Goal: Task Accomplishment & Management: Use online tool/utility

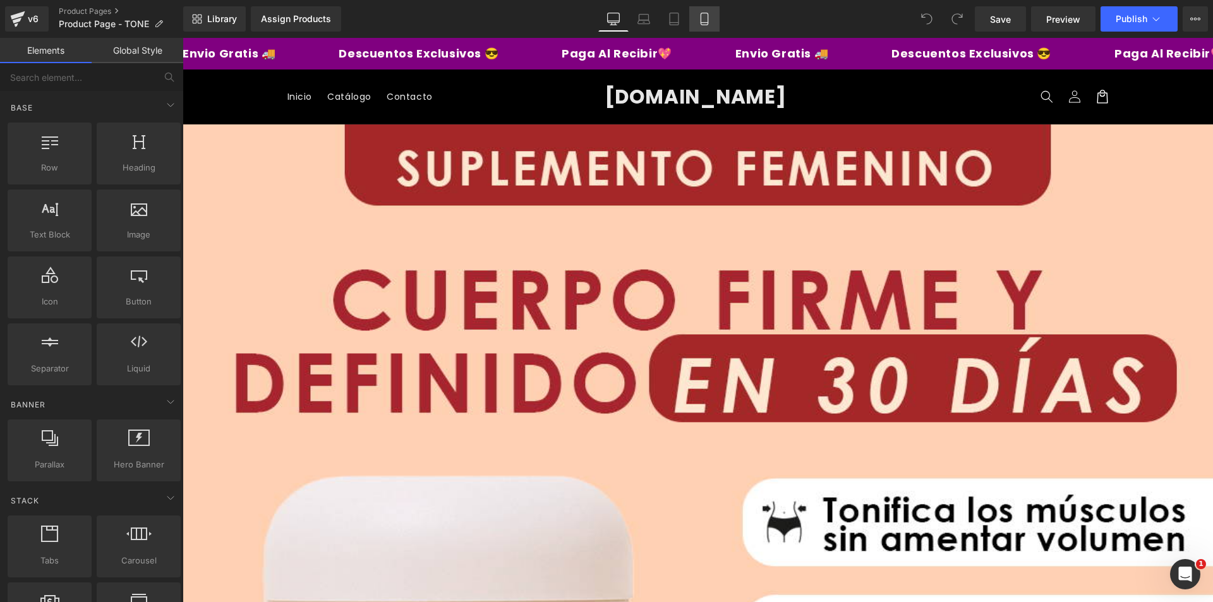
click at [709, 22] on icon at bounding box center [704, 19] width 13 height 13
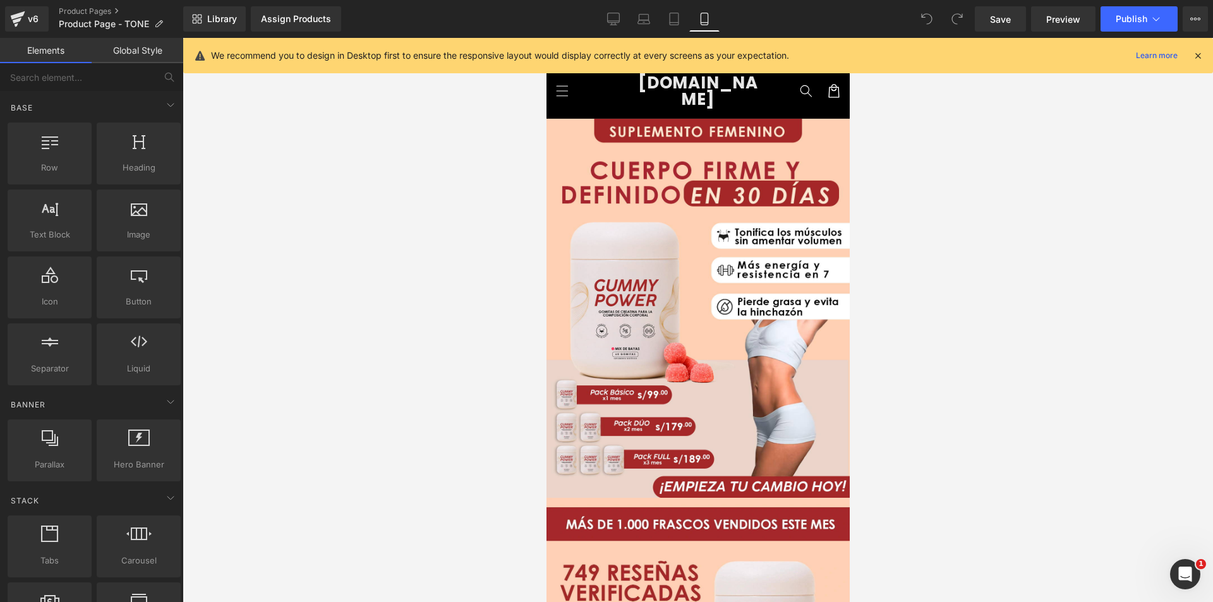
click at [1197, 55] on icon at bounding box center [1197, 55] width 11 height 11
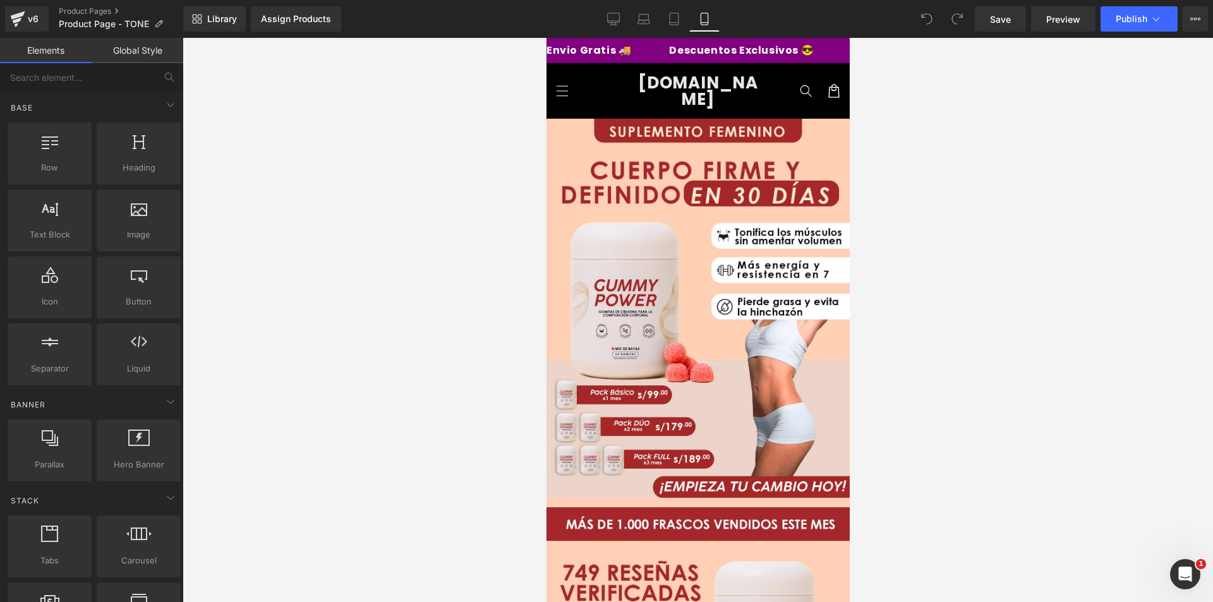
click at [611, 88] on header "Menu Inicio Catálogo Contacto Iniciar sesión Inicio Catálogo Contacto [DOMAIN_N…" at bounding box center [697, 90] width 303 height 55
click at [27, 16] on div "v6" at bounding box center [33, 19] width 16 height 16
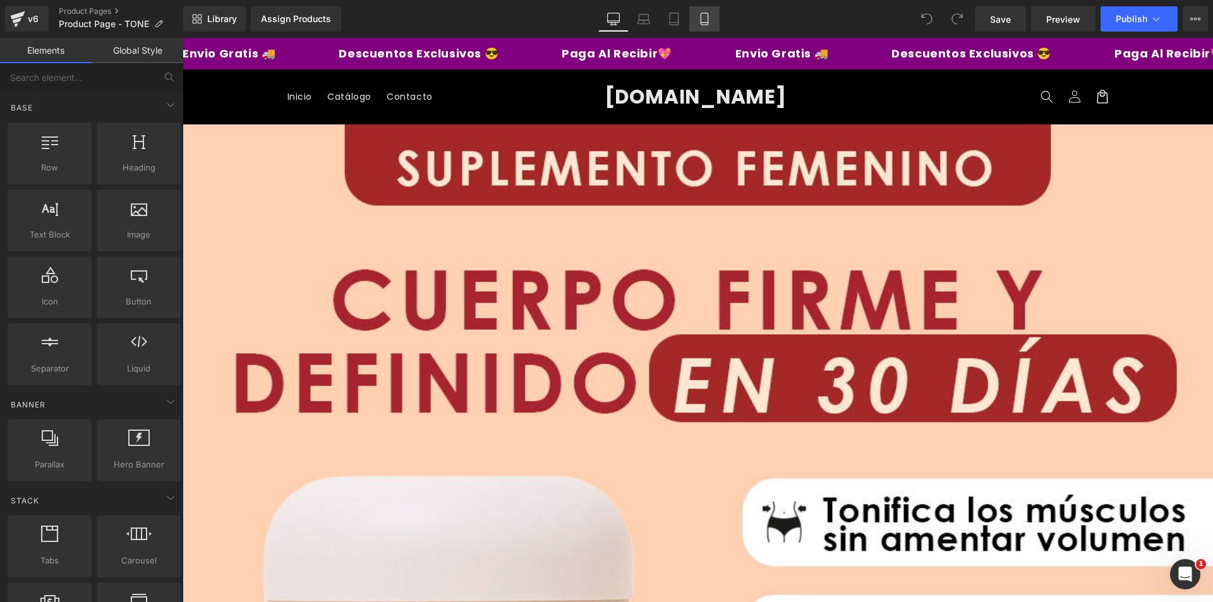
click at [707, 18] on icon at bounding box center [703, 19] width 7 height 12
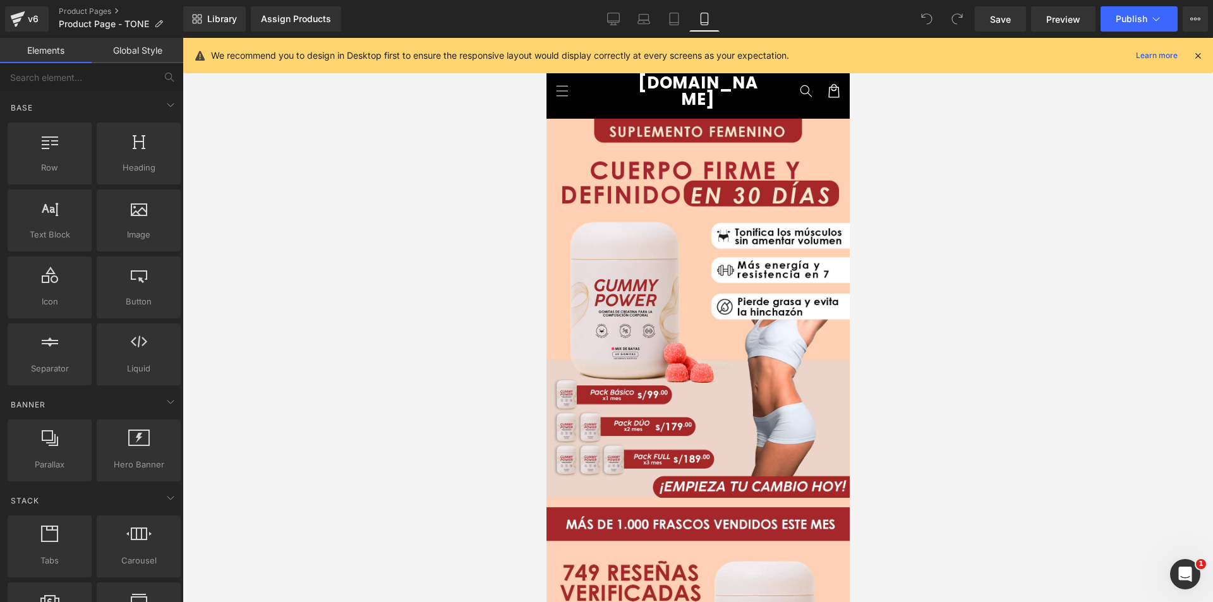
click at [746, 88] on span "[DOMAIN_NAME]" at bounding box center [697, 90] width 120 height 39
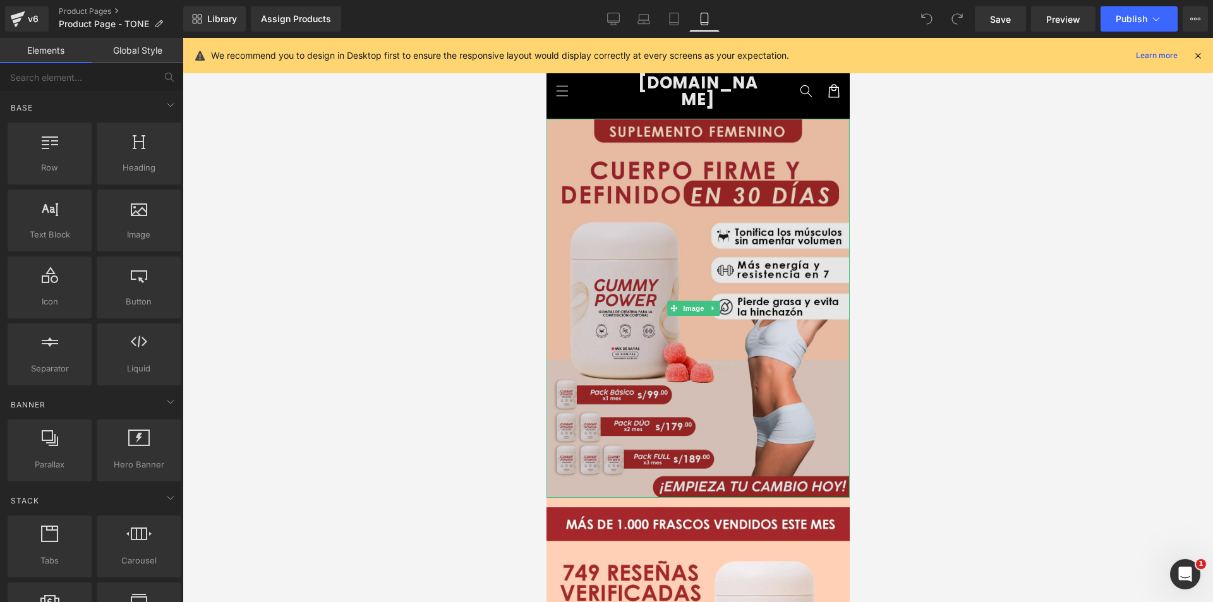
scroll to position [189, 0]
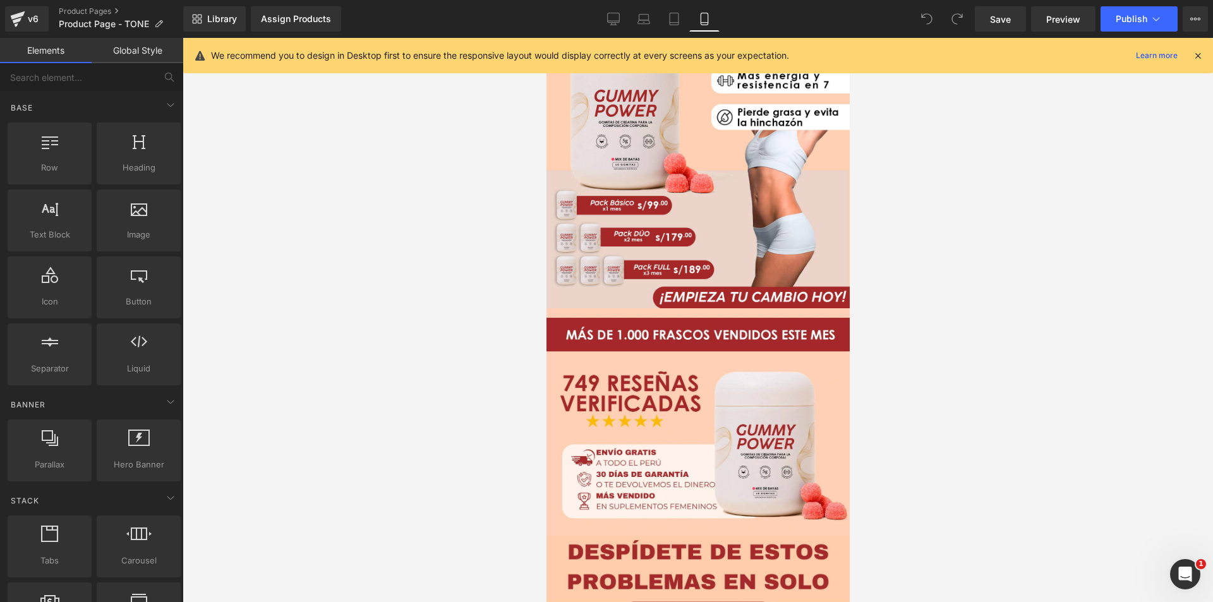
click at [1198, 56] on icon at bounding box center [1197, 55] width 11 height 11
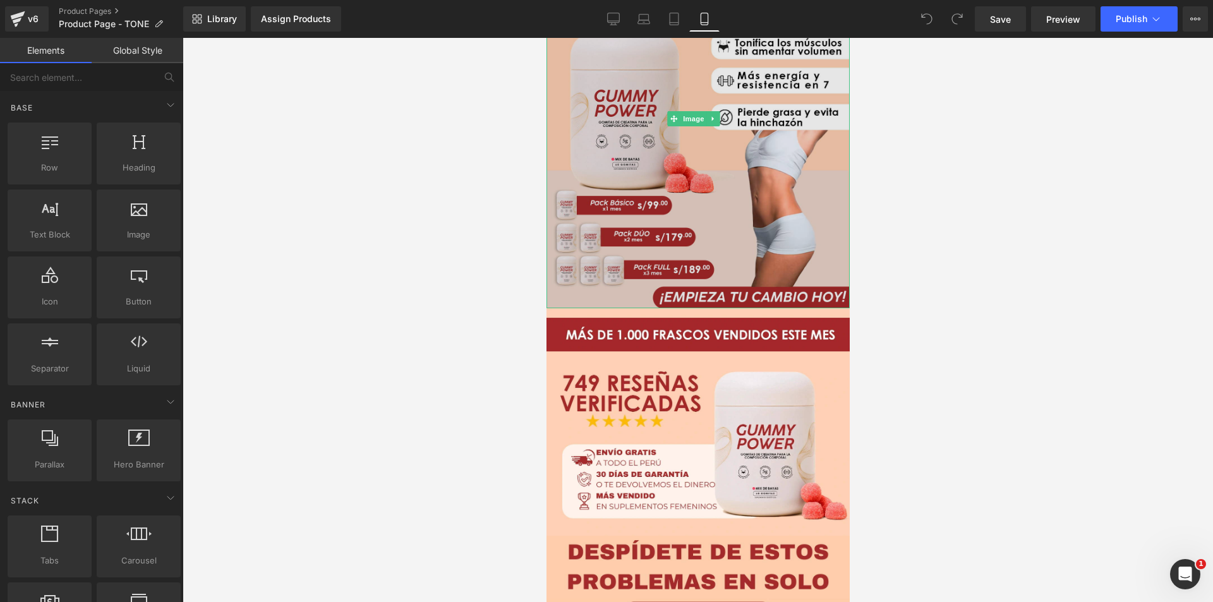
scroll to position [0, 0]
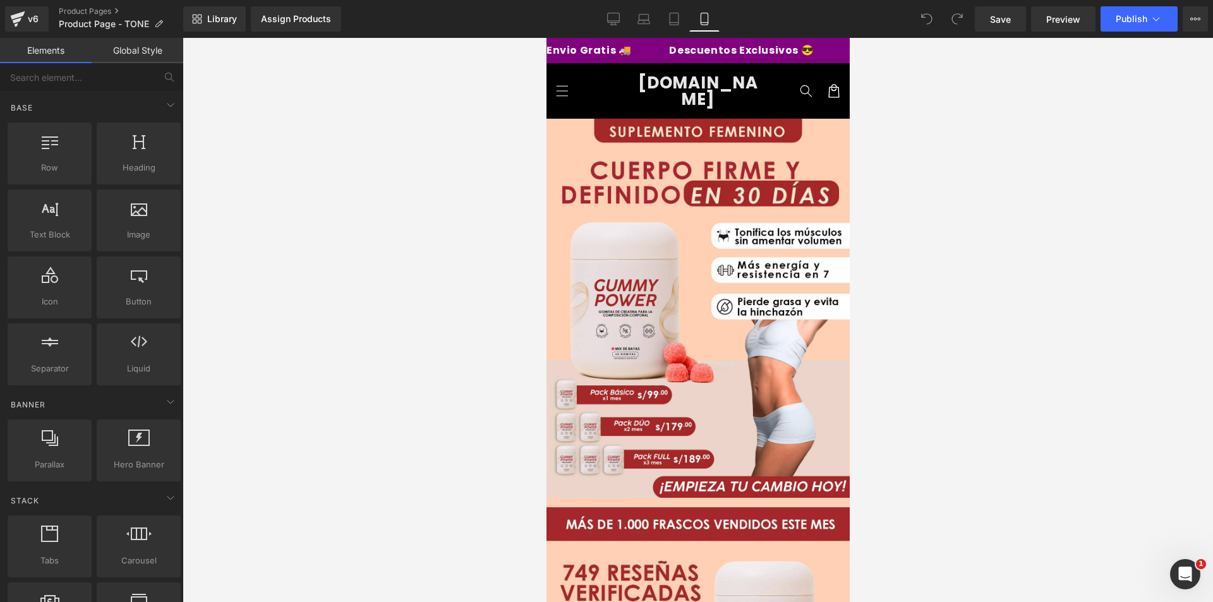
click at [620, 79] on header "Menu Inicio Catálogo Contacto Iniciar sesión Inicio Catálogo Contacto DTODO.STO…" at bounding box center [697, 90] width 303 height 55
drag, startPoint x: 620, startPoint y: 79, endPoint x: 485, endPoint y: 88, distance: 135.4
click at [546, 88] on html "Ir directamente al contenido Envio Gratis 🚚 Descuentos Exclusivos 😎 Paga Al Rec…" at bounding box center [697, 320] width 303 height 564
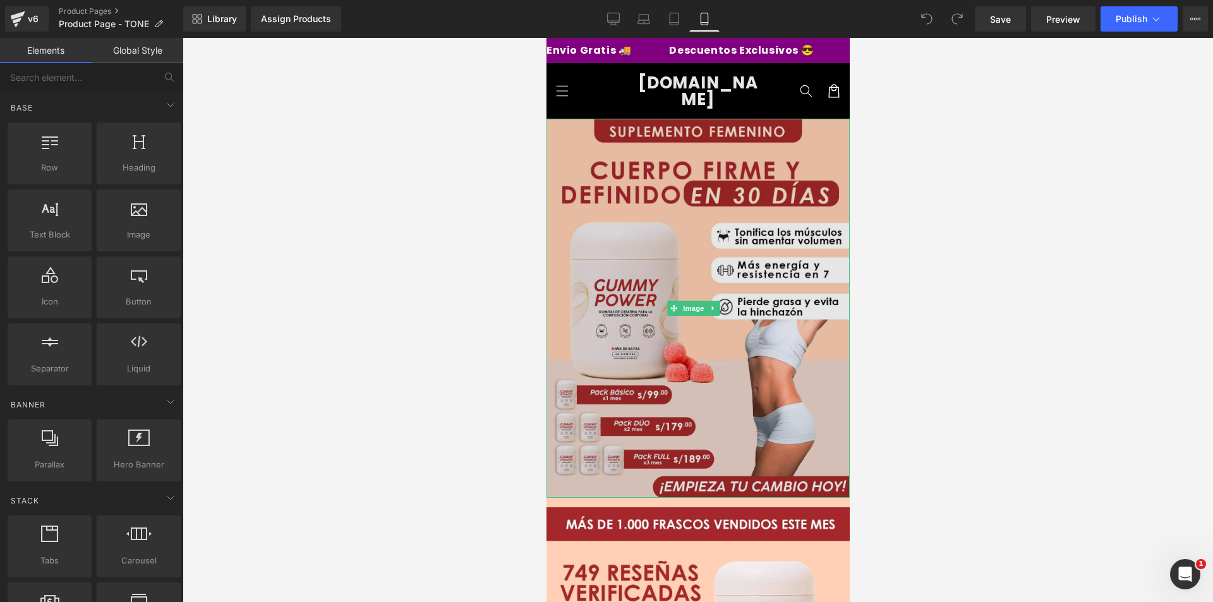
click at [642, 255] on img at bounding box center [697, 308] width 303 height 379
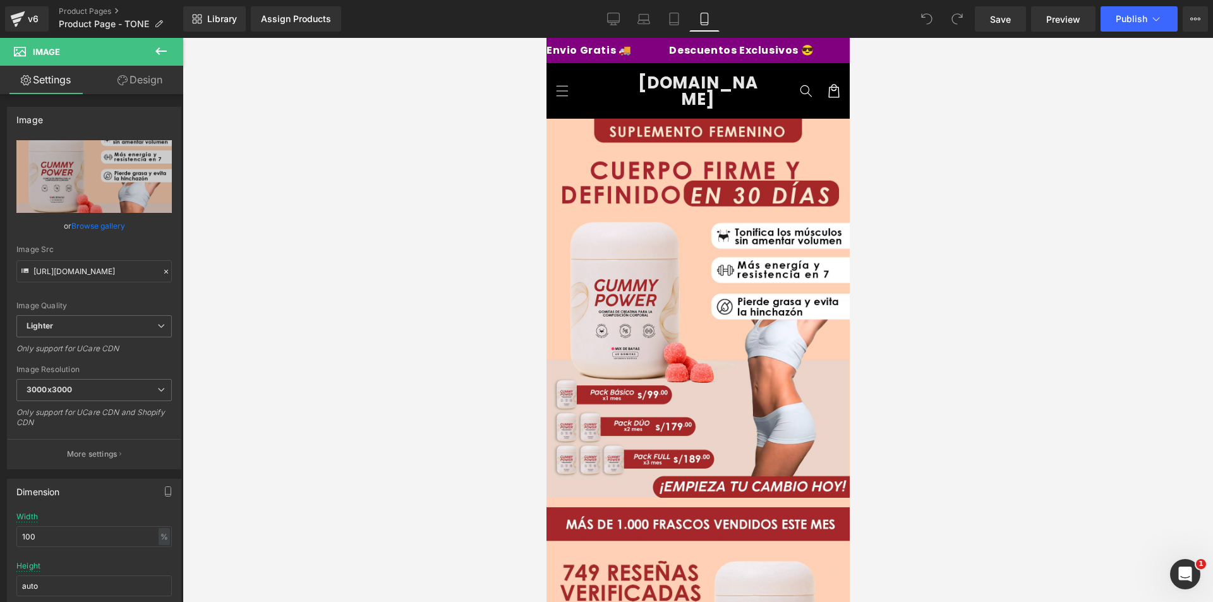
click at [155, 49] on icon at bounding box center [160, 51] width 15 height 15
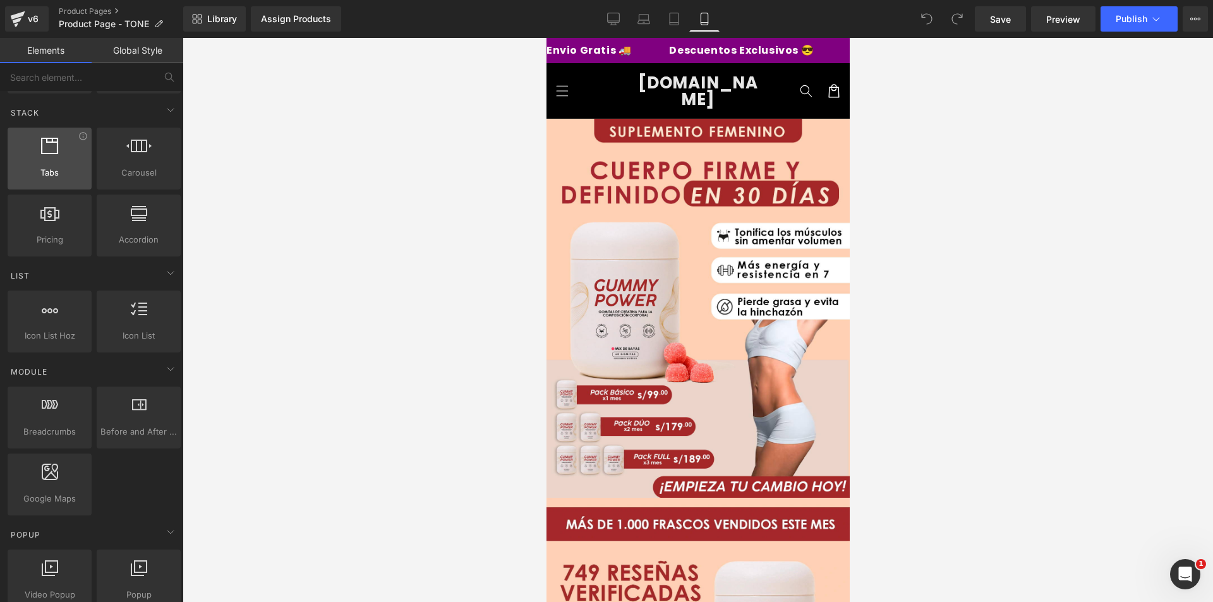
scroll to position [442, 0]
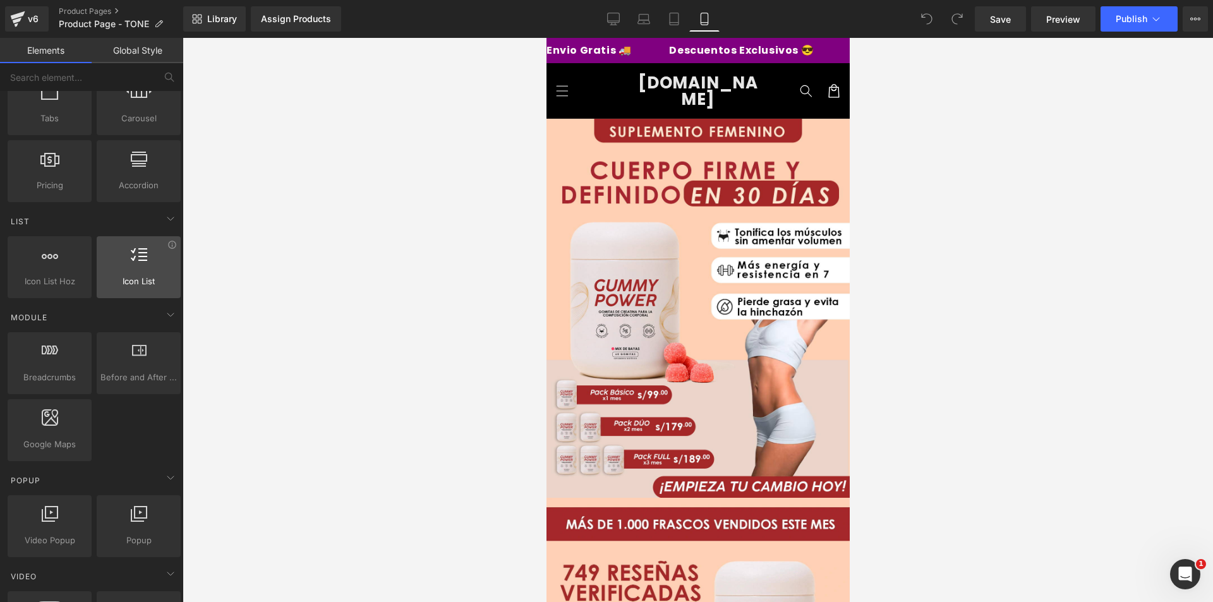
click at [148, 270] on div at bounding box center [138, 260] width 76 height 28
click at [700, 87] on span "[DOMAIN_NAME]" at bounding box center [697, 90] width 120 height 39
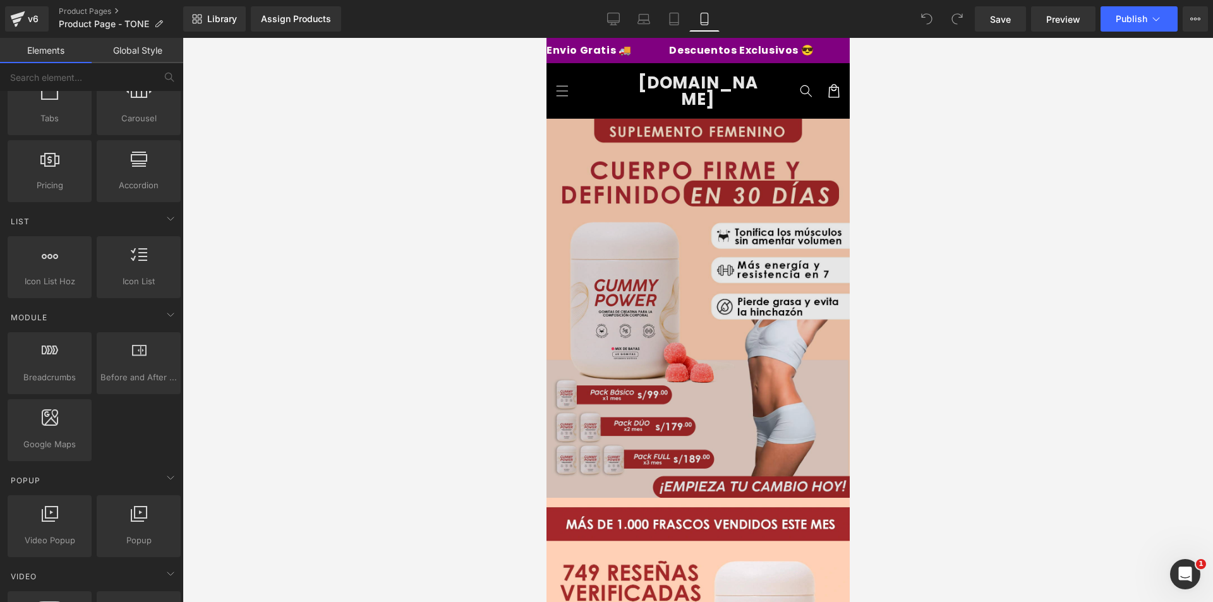
drag, startPoint x: 616, startPoint y: 81, endPoint x: 608, endPoint y: 111, distance: 30.8
click at [588, 153] on img at bounding box center [697, 308] width 303 height 379
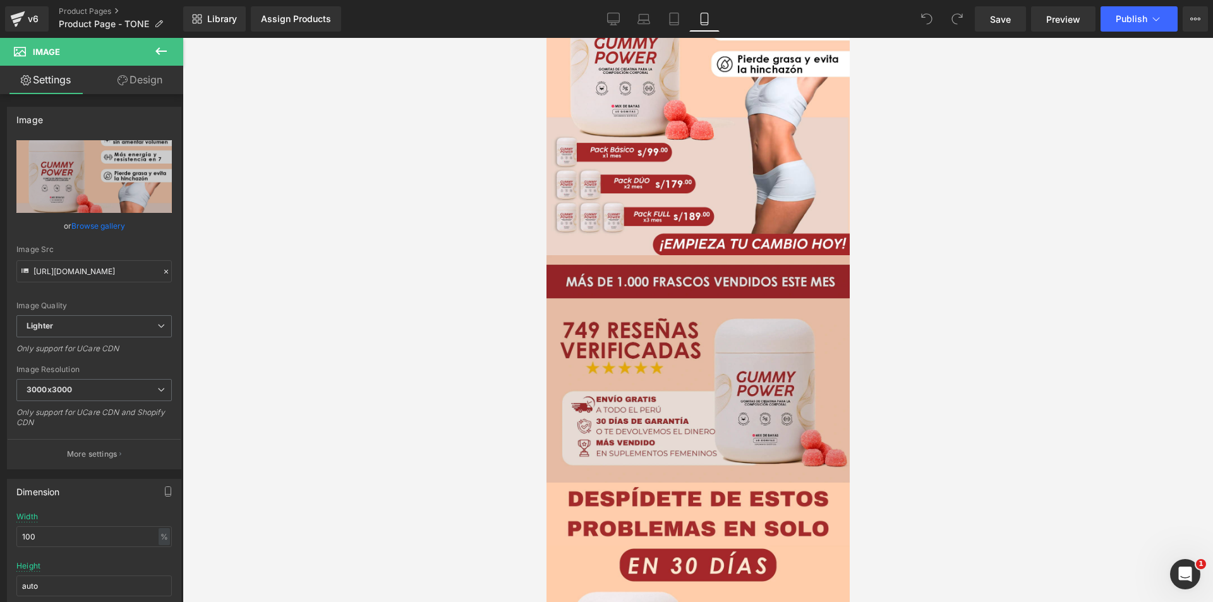
scroll to position [253, 0]
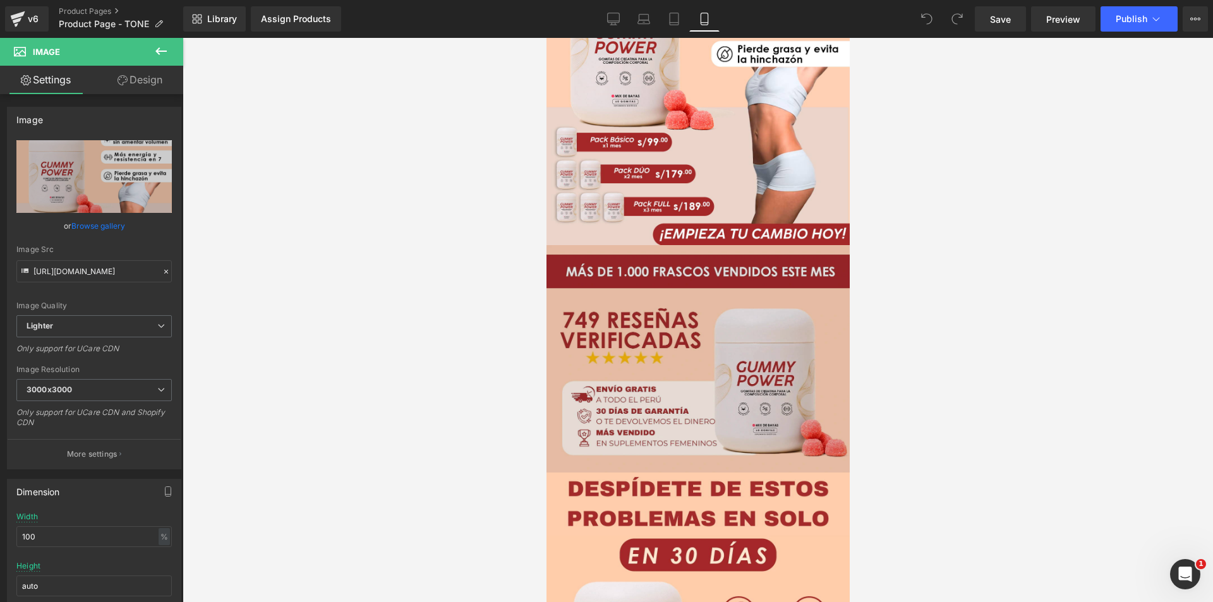
click at [652, 303] on img at bounding box center [697, 358] width 303 height 227
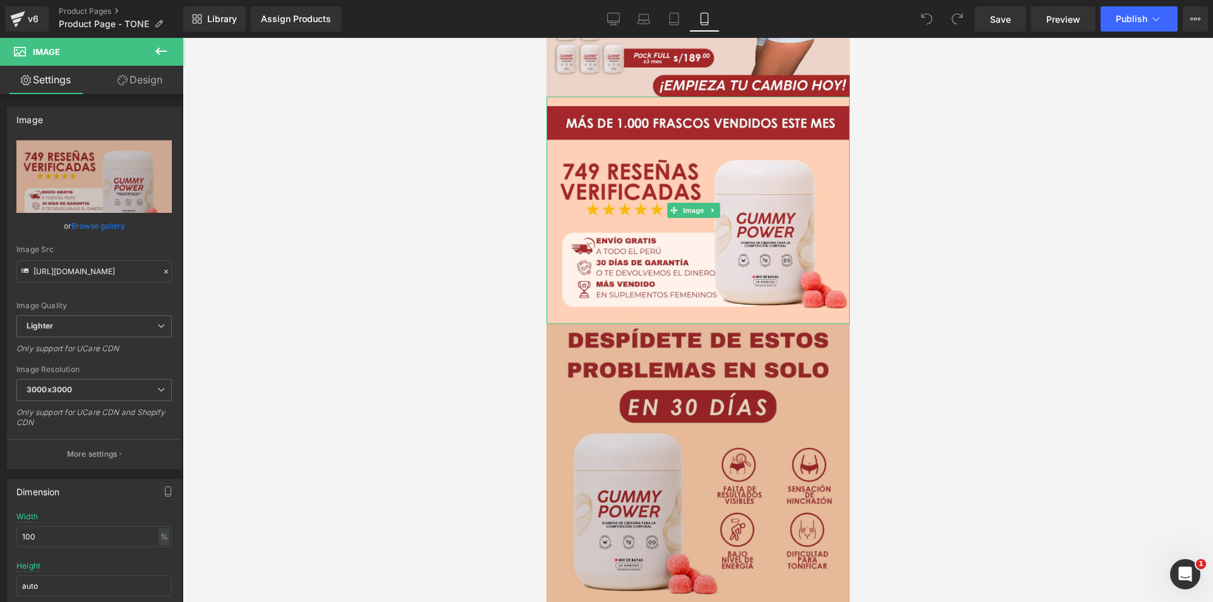
scroll to position [442, 0]
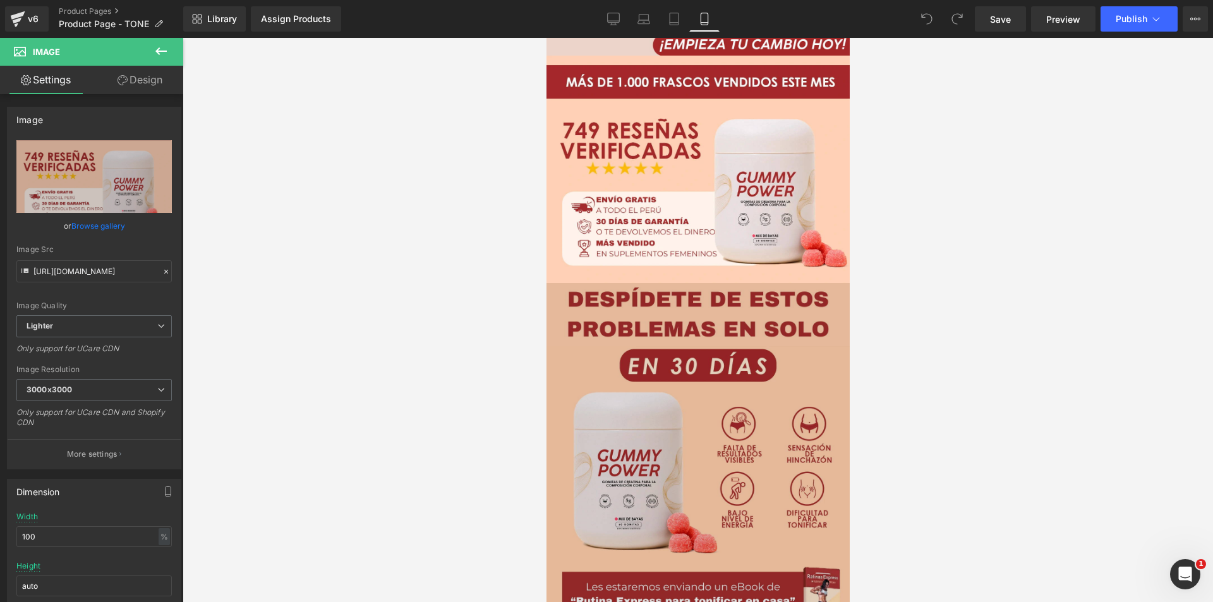
click at [617, 289] on img at bounding box center [697, 457] width 303 height 348
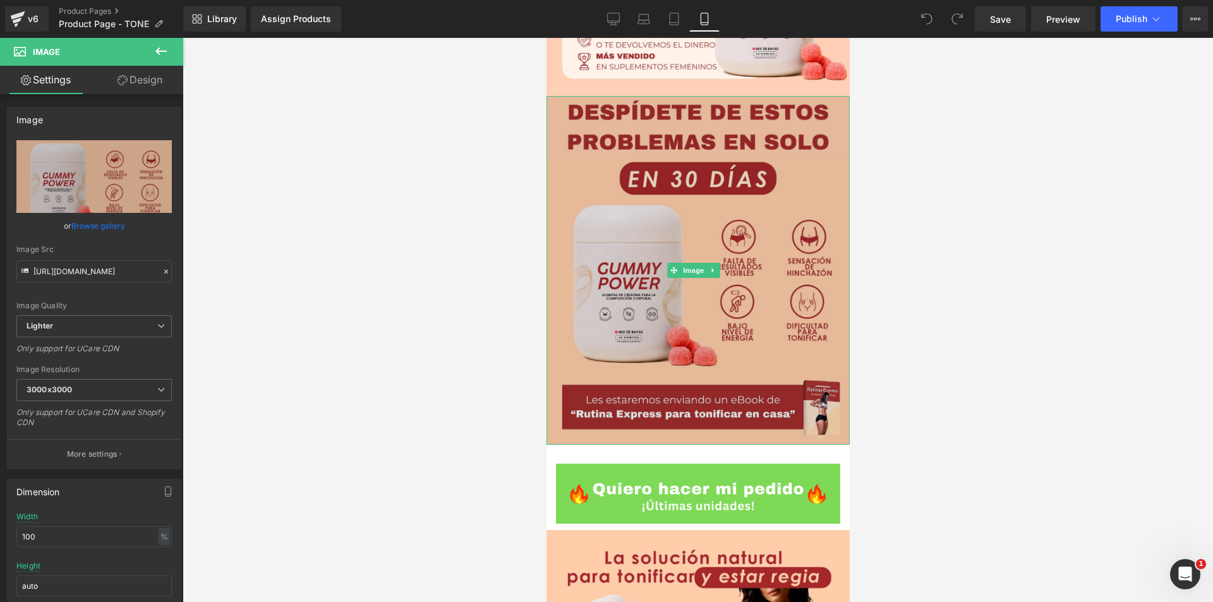
scroll to position [758, 0]
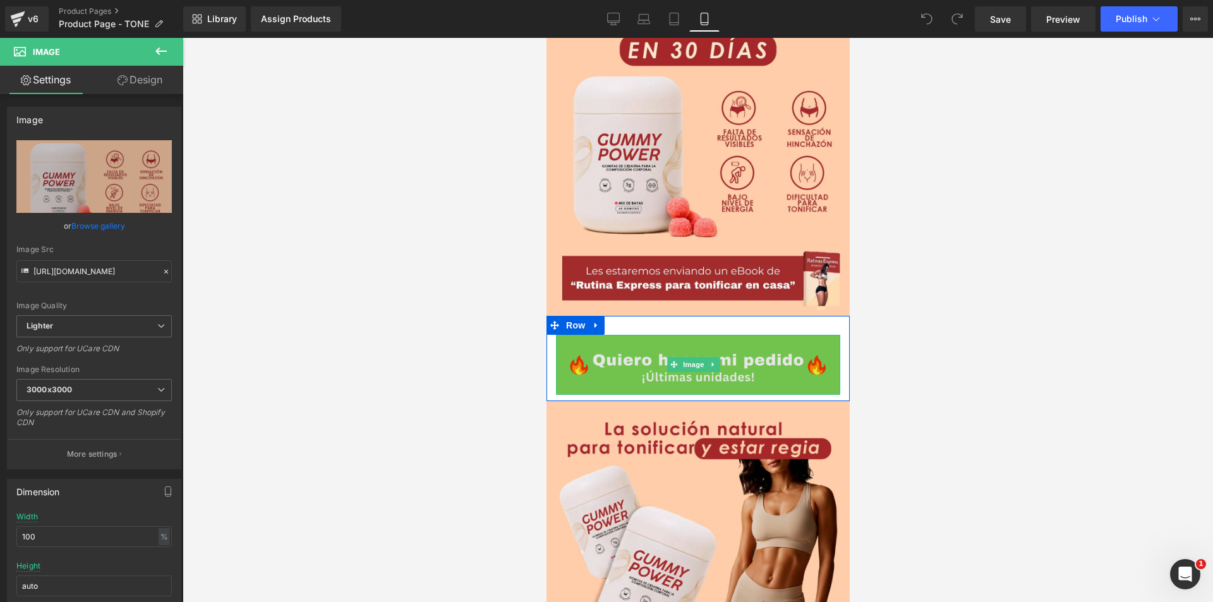
click at [601, 335] on img at bounding box center [697, 365] width 284 height 60
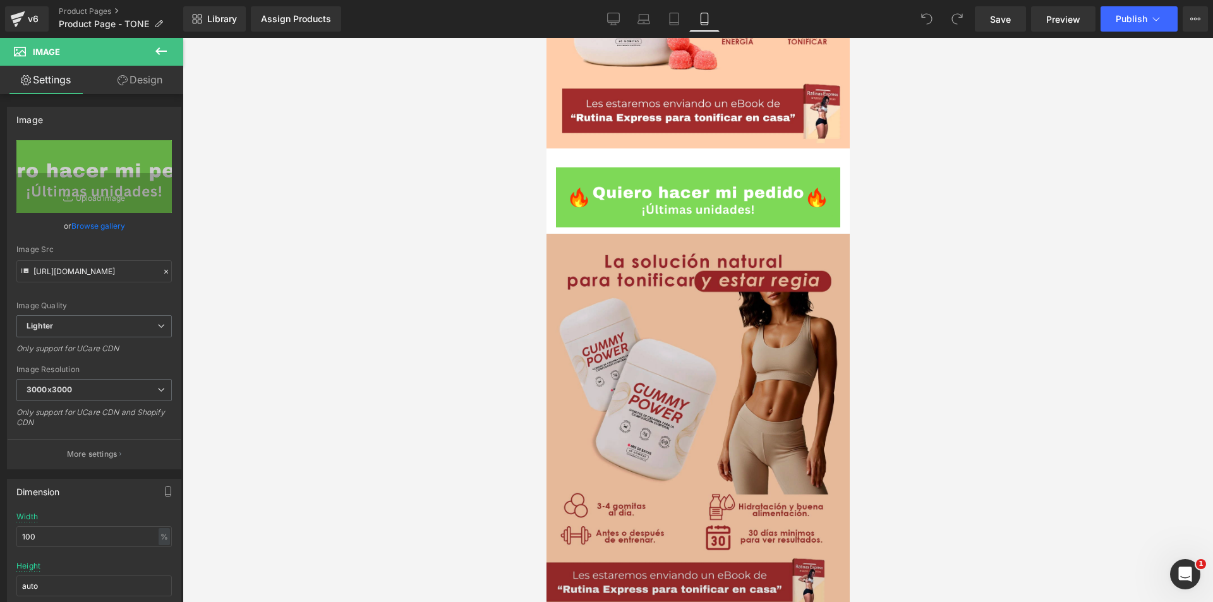
scroll to position [947, 0]
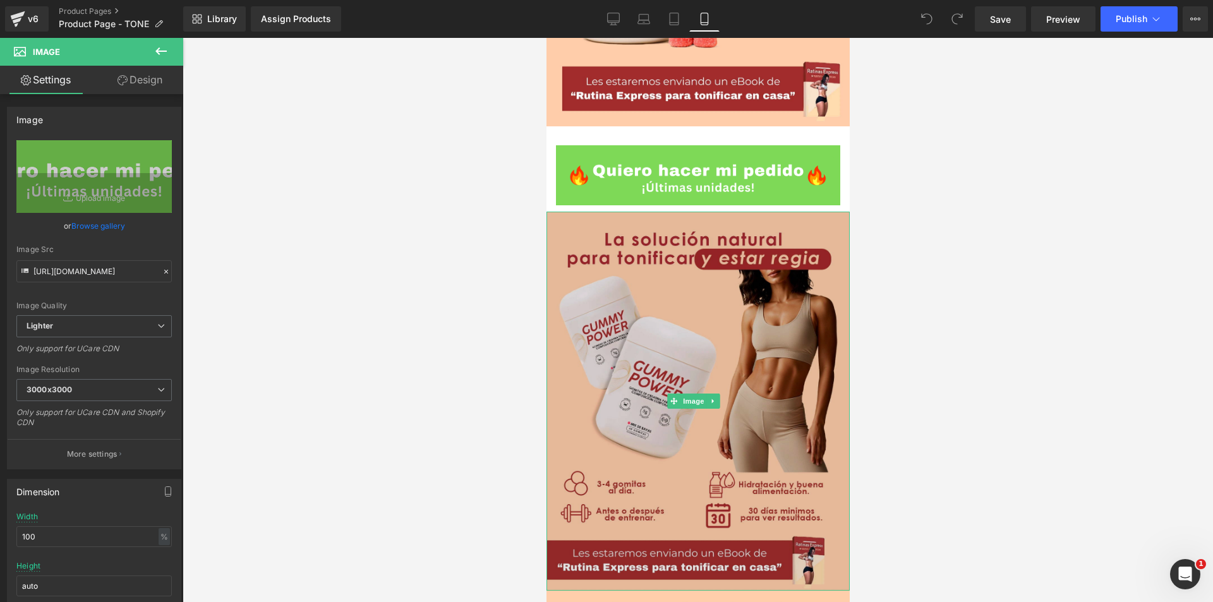
click at [604, 318] on img at bounding box center [697, 401] width 303 height 379
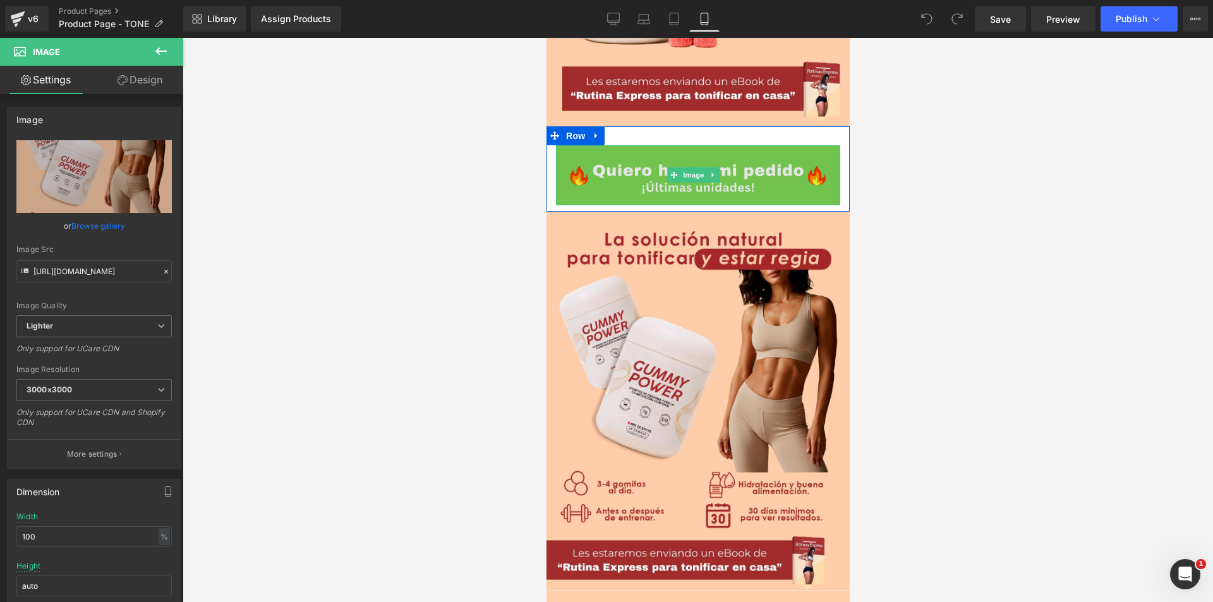
click at [653, 145] on img at bounding box center [697, 175] width 284 height 60
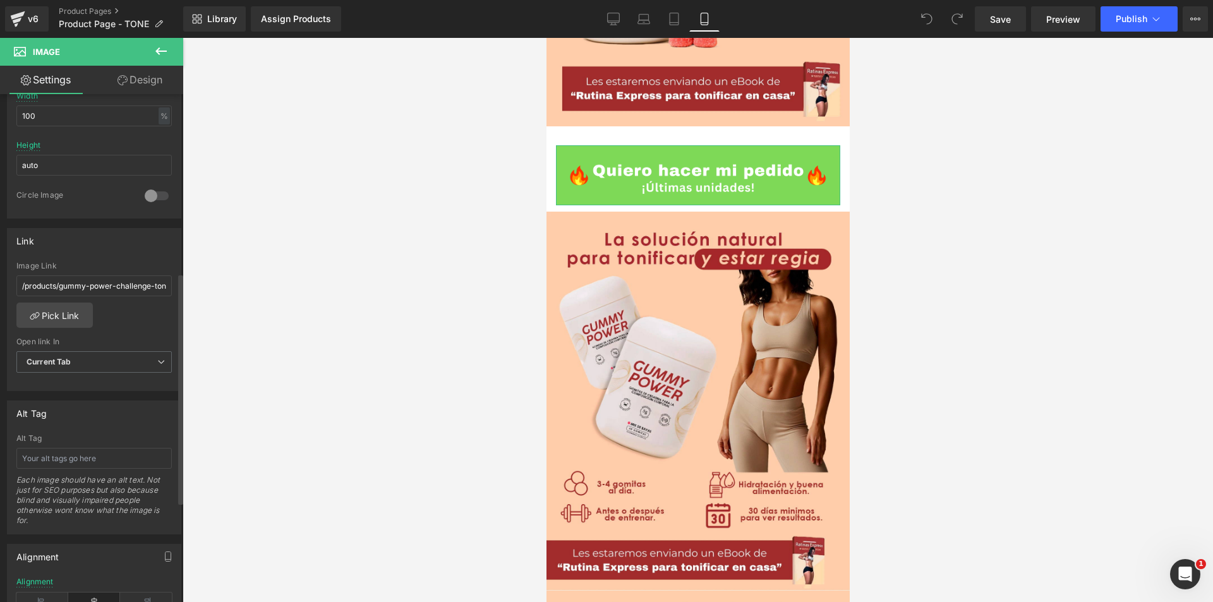
scroll to position [361, 0]
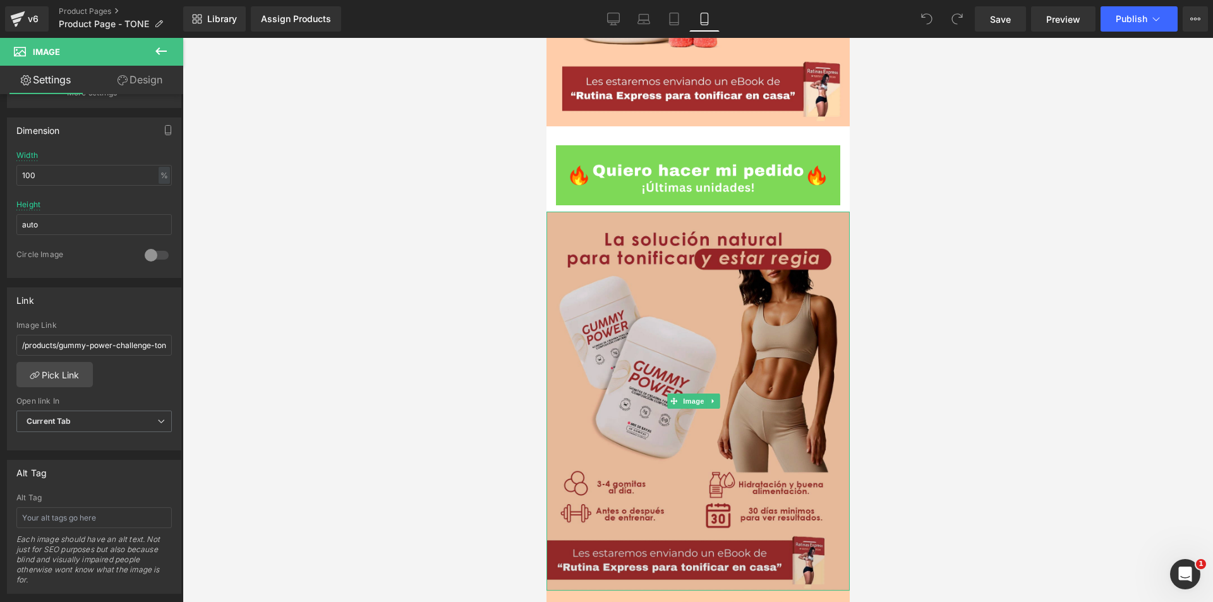
click at [638, 385] on img at bounding box center [697, 401] width 303 height 379
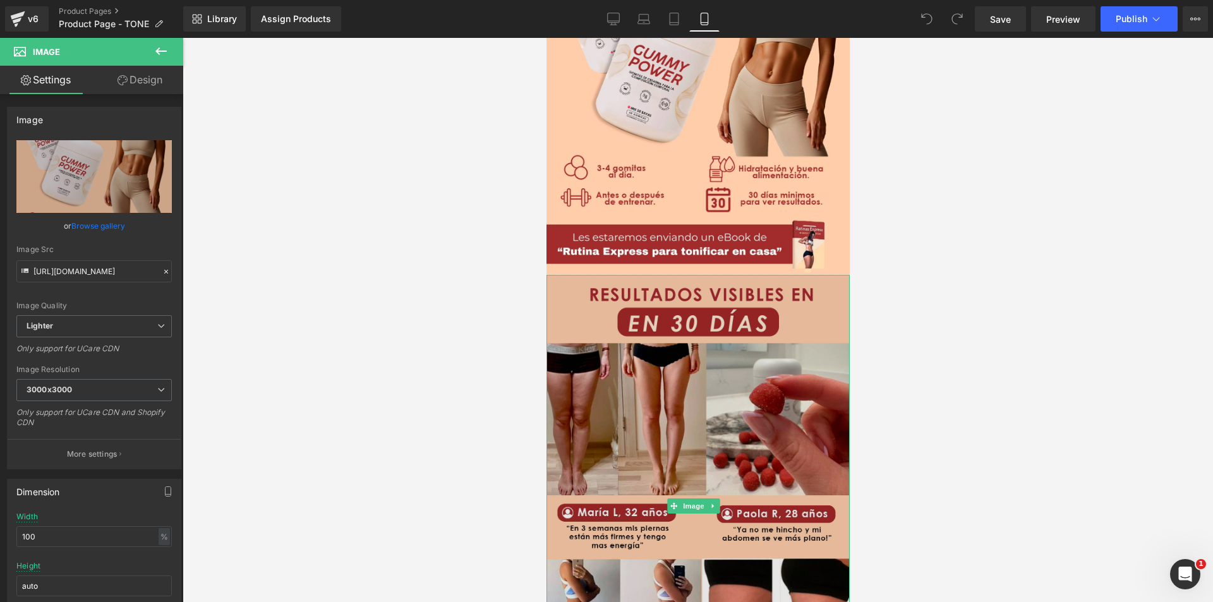
click at [642, 378] on img at bounding box center [697, 506] width 303 height 462
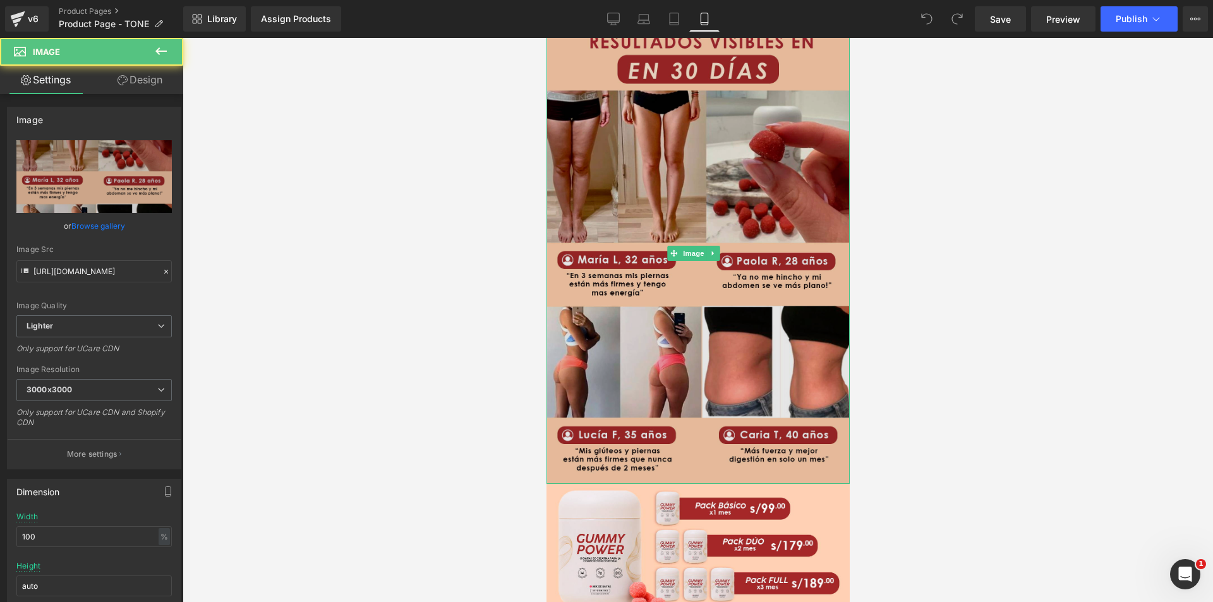
scroll to position [1705, 0]
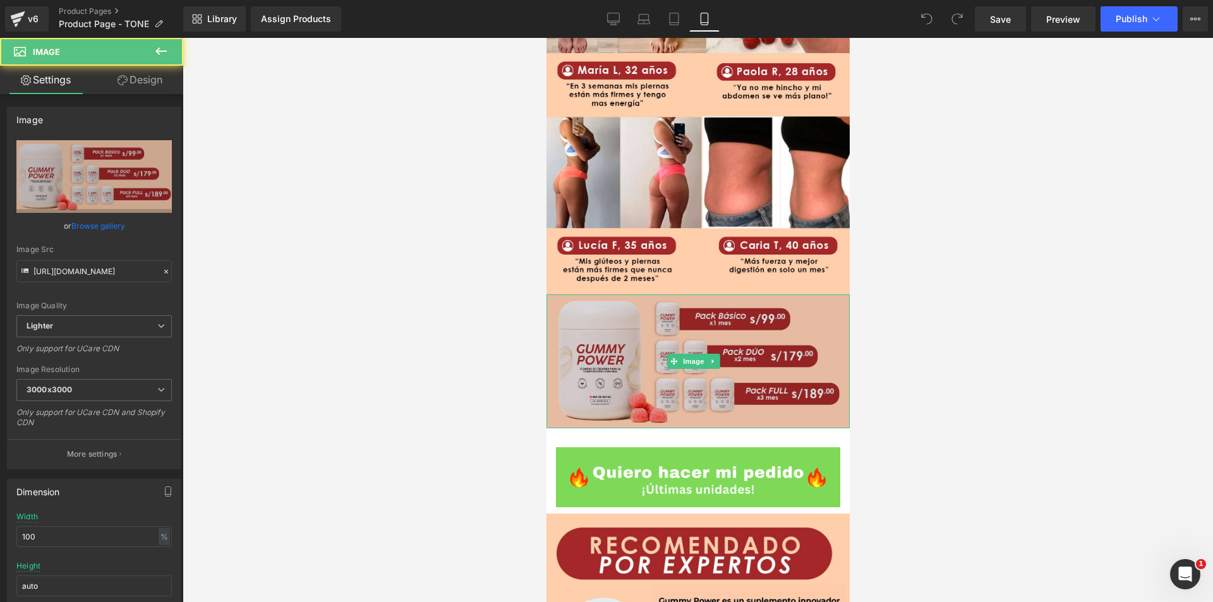
click at [649, 297] on img at bounding box center [697, 361] width 303 height 134
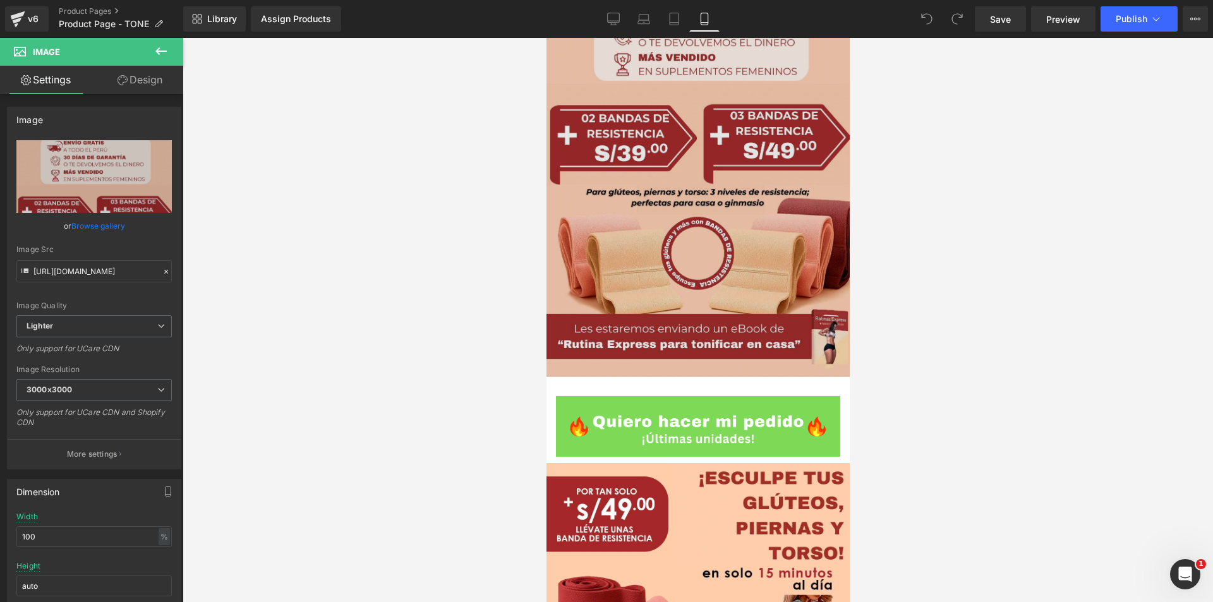
scroll to position [2905, 0]
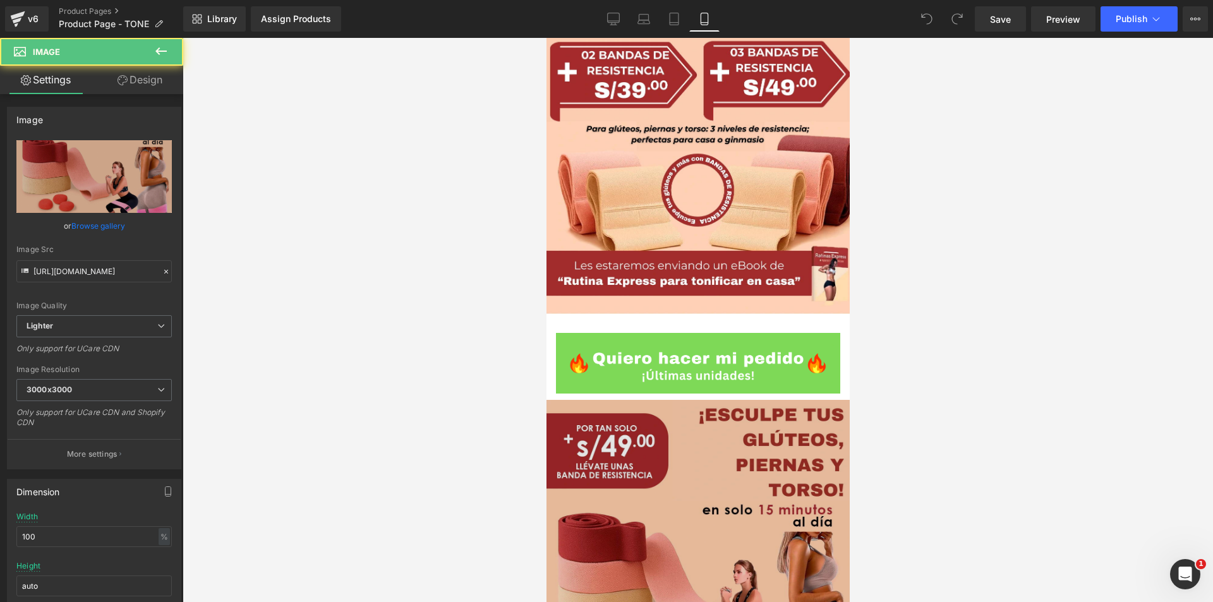
click at [669, 414] on img at bounding box center [697, 589] width 303 height 379
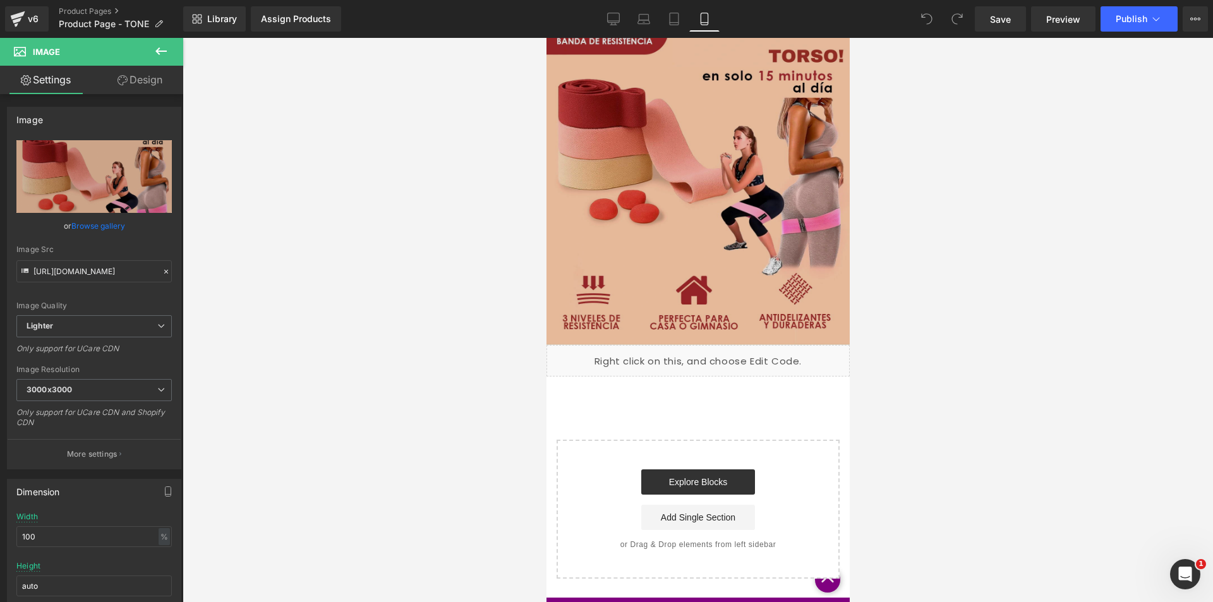
scroll to position [3340, 0]
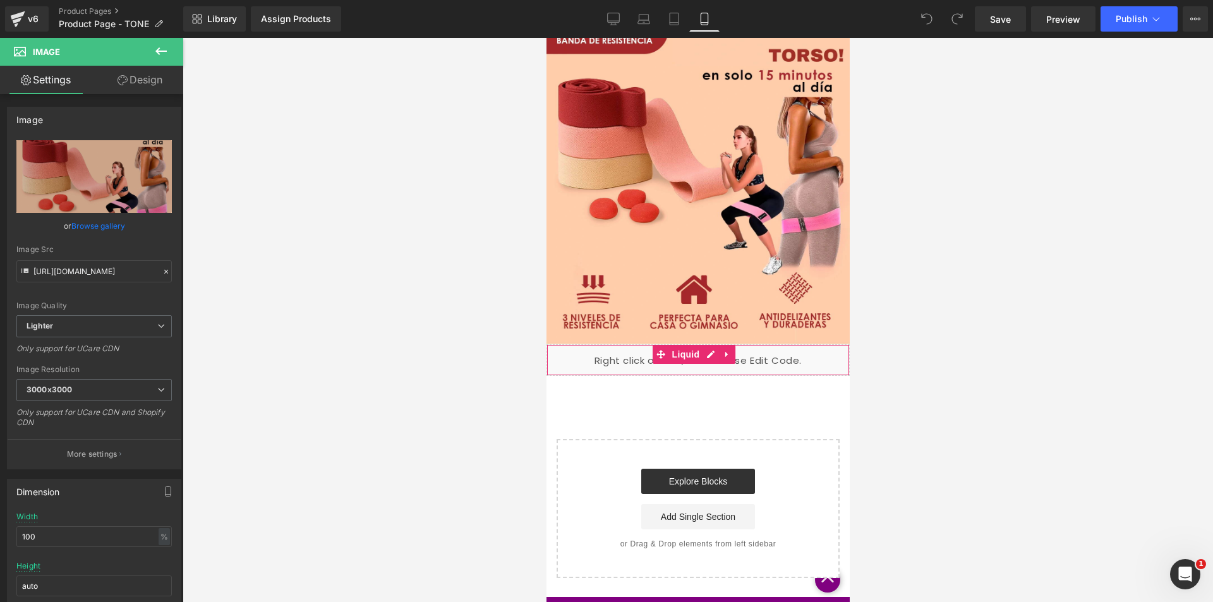
click at [669, 344] on div "Liquid" at bounding box center [697, 360] width 303 height 32
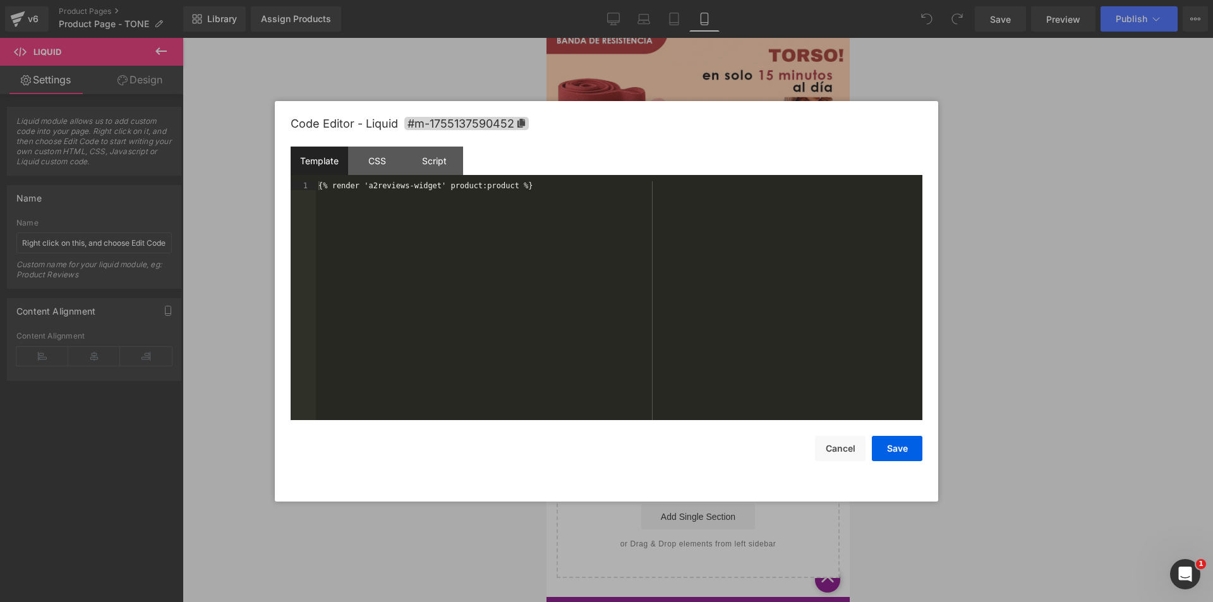
click at [714, 344] on div "Liquid" at bounding box center [697, 360] width 303 height 32
click at [545, 186] on div "{% render 'a2reviews-widget' product:product %}" at bounding box center [619, 309] width 606 height 256
click at [899, 450] on button "Save" at bounding box center [897, 448] width 51 height 25
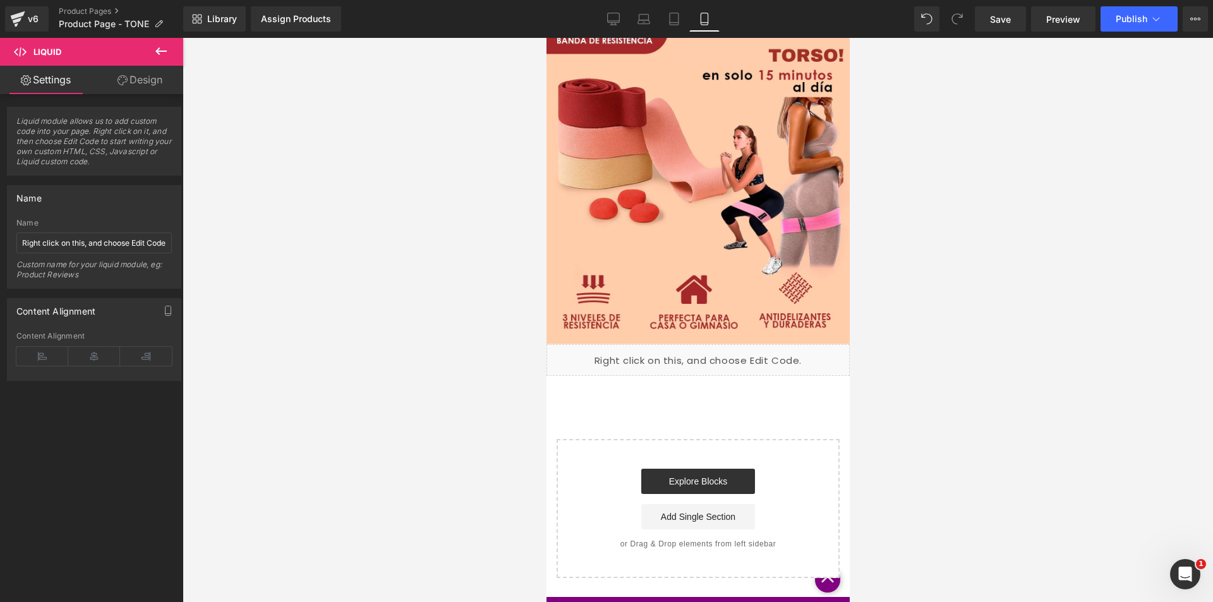
click at [786, 469] on div "Explore Blocks Add Single Section" at bounding box center [697, 499] width 243 height 61
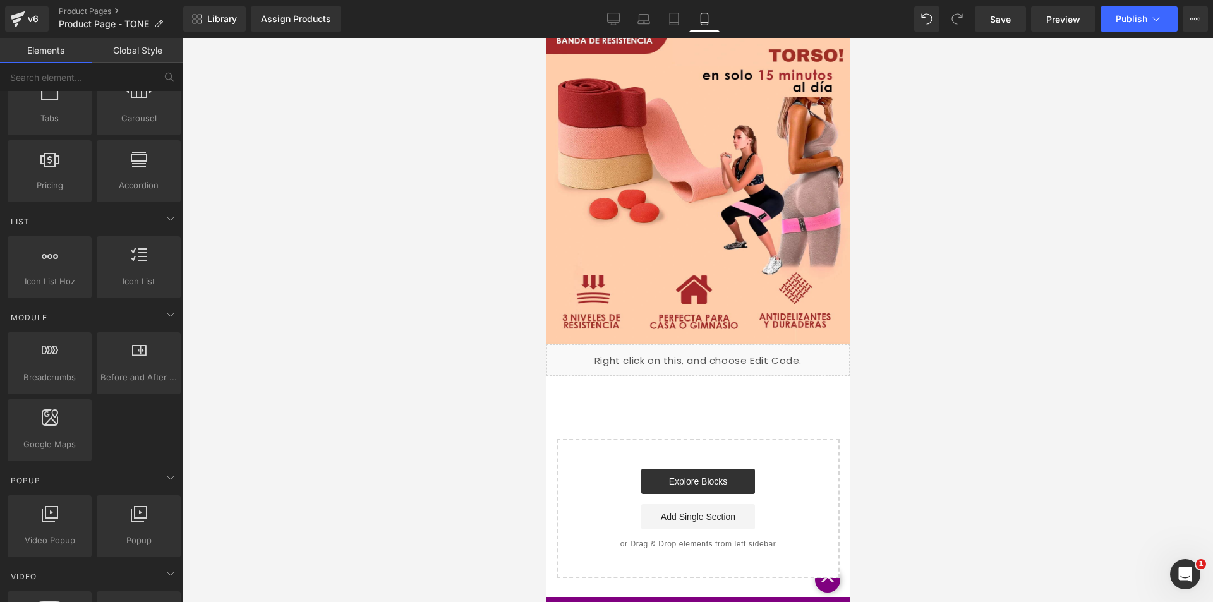
click at [786, 469] on div "Explore Blocks Add Single Section" at bounding box center [697, 499] width 243 height 61
click at [594, 469] on div "Explore Blocks Add Single Section" at bounding box center [697, 499] width 243 height 61
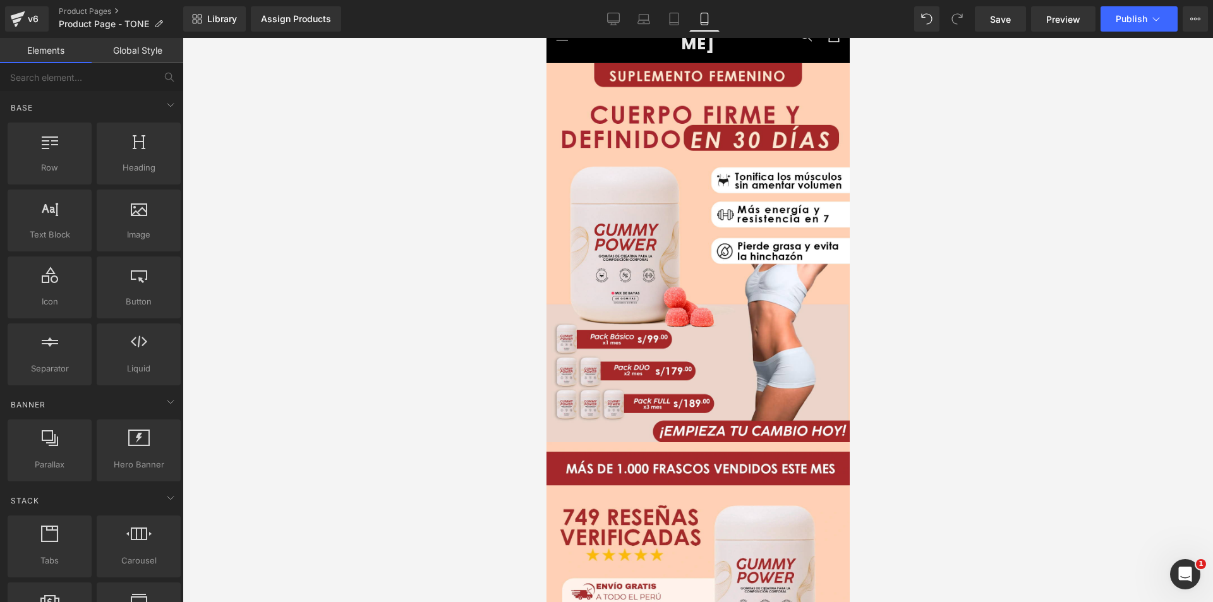
scroll to position [0, 0]
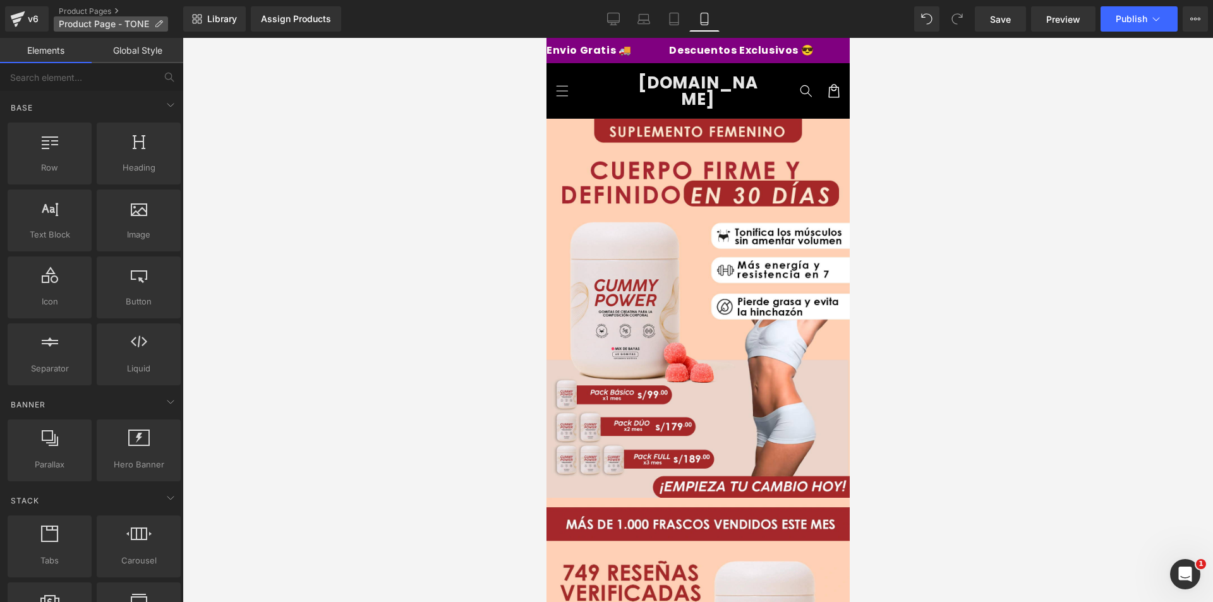
click at [129, 23] on span "Product Page - TONE" at bounding box center [104, 24] width 90 height 10
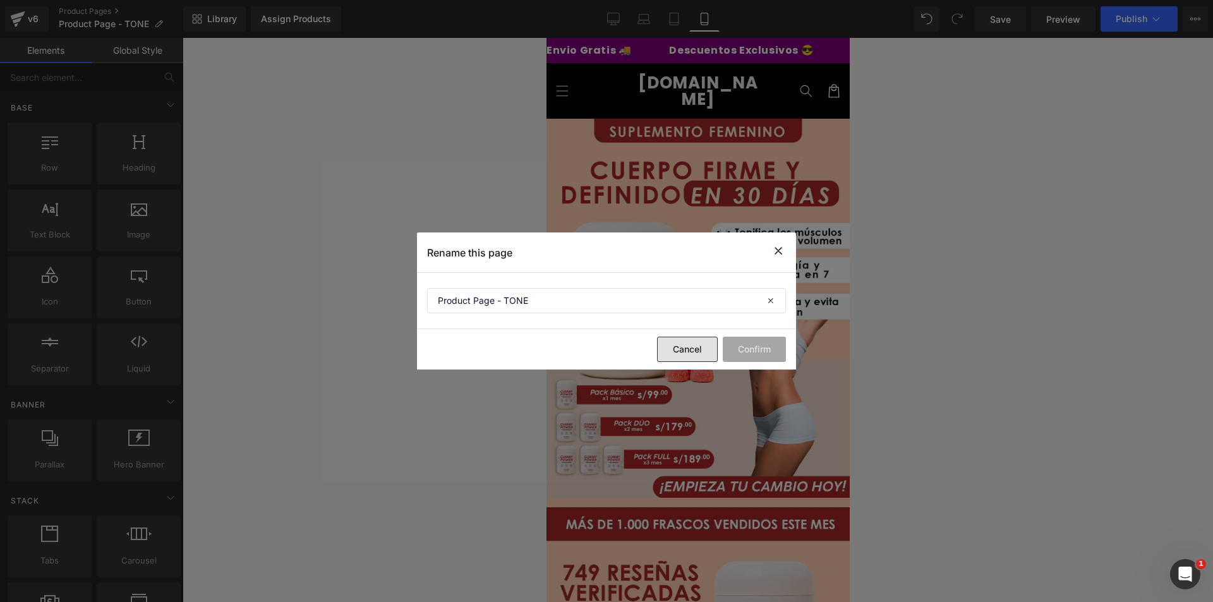
click at [697, 344] on button "Cancel" at bounding box center [687, 349] width 61 height 25
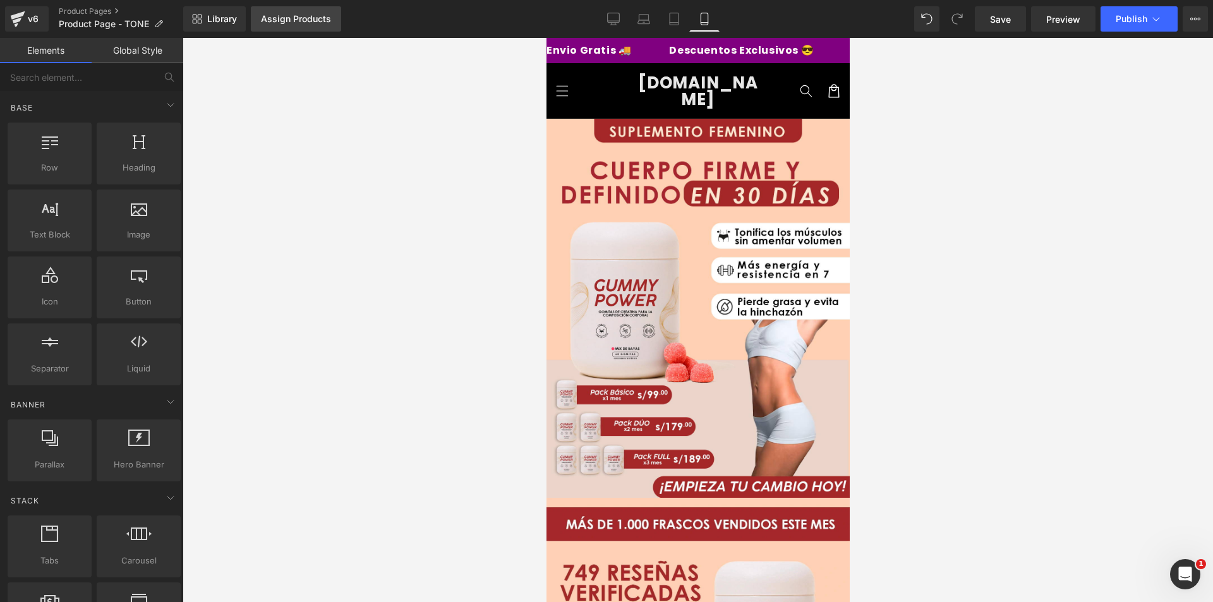
click at [320, 18] on div "Assign Products" at bounding box center [296, 19] width 70 height 10
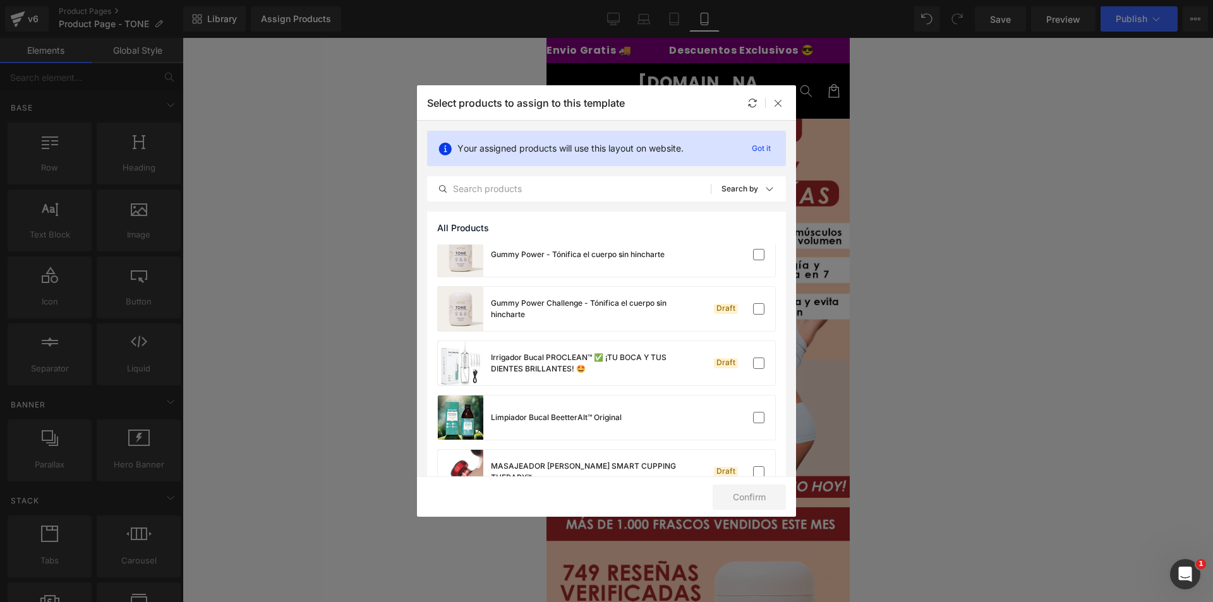
scroll to position [505, 0]
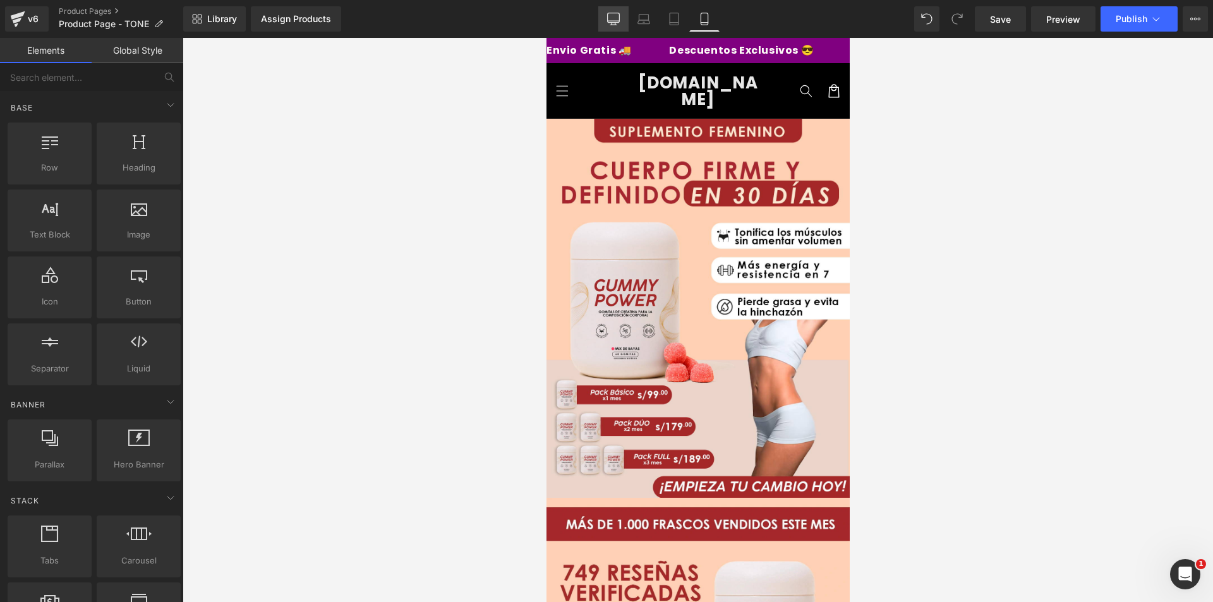
click at [610, 20] on icon at bounding box center [613, 19] width 13 height 13
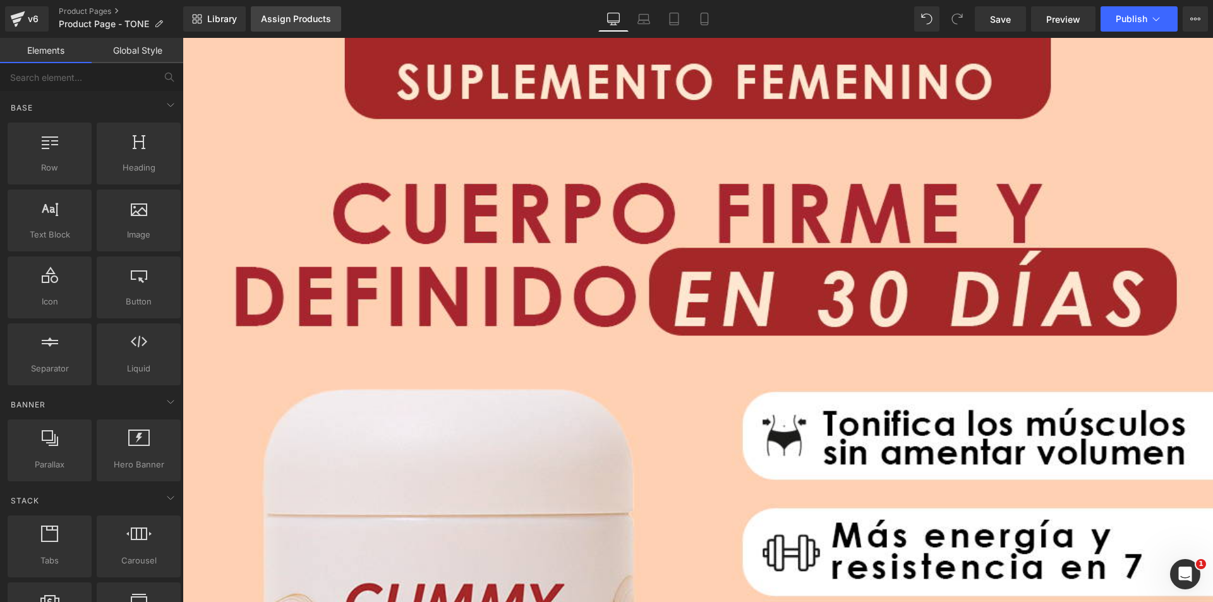
click at [301, 17] on div "Assign Products" at bounding box center [296, 19] width 70 height 10
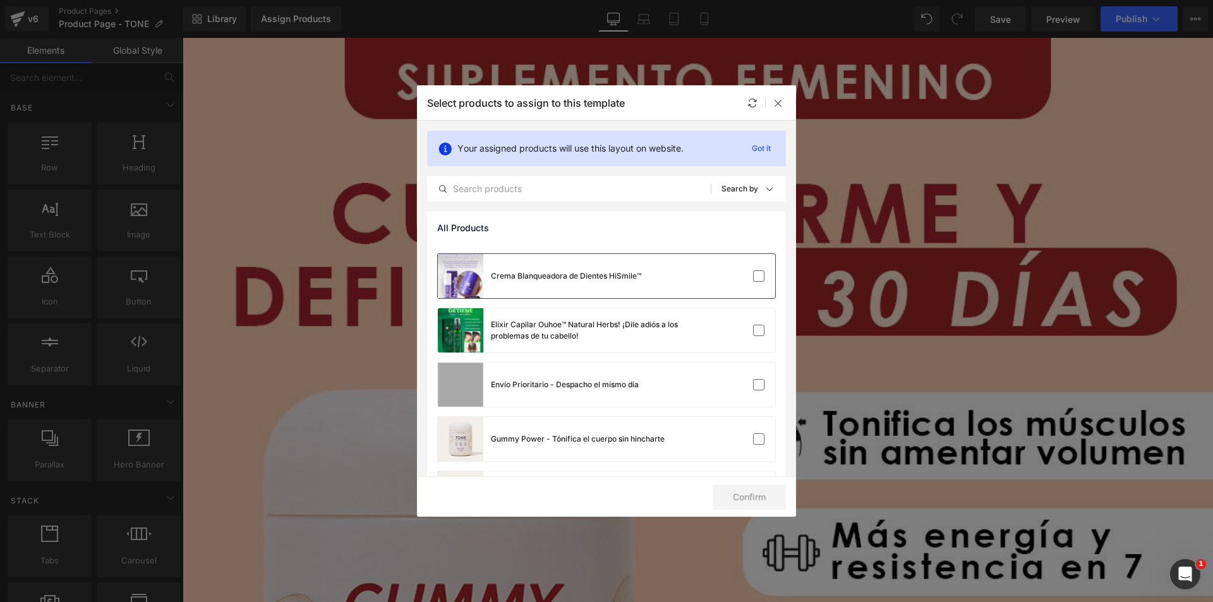
scroll to position [379, 0]
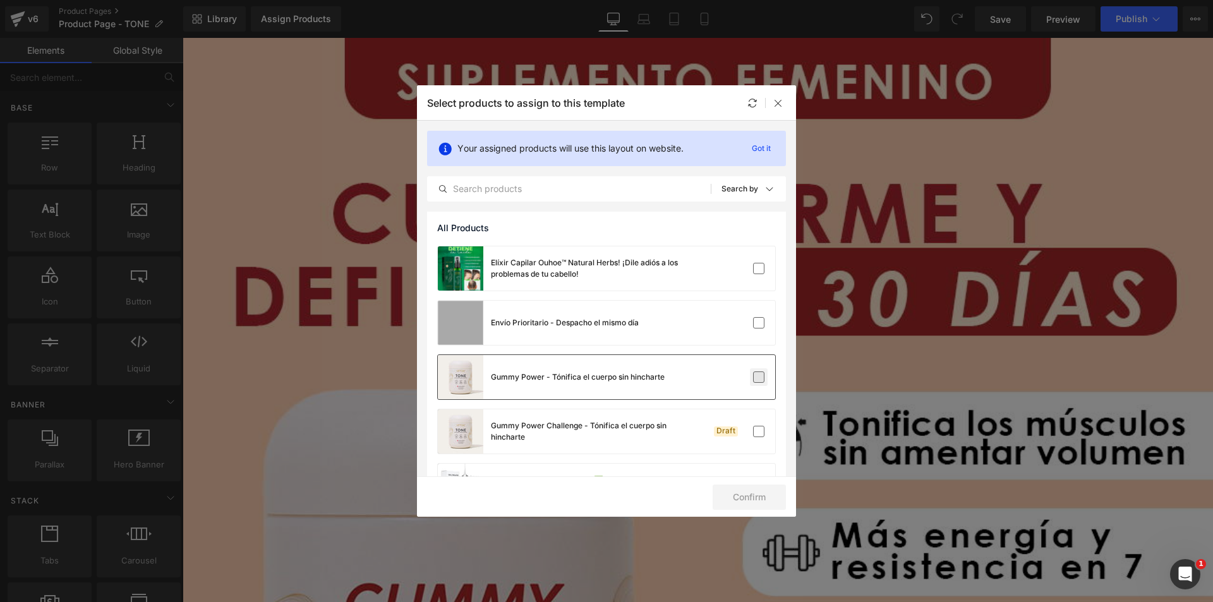
click at [758, 378] on label at bounding box center [758, 376] width 11 height 11
click at [758, 377] on input "checkbox" at bounding box center [758, 377] width 0 height 0
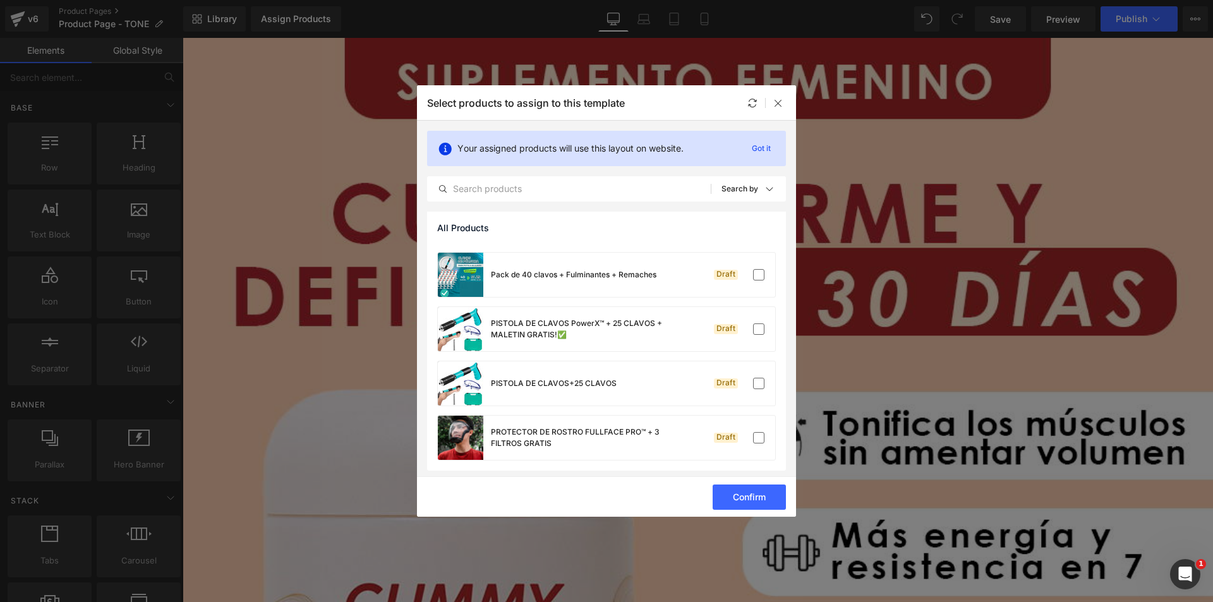
scroll to position [863, 0]
click at [750, 500] on button "Confirm" at bounding box center [748, 496] width 73 height 25
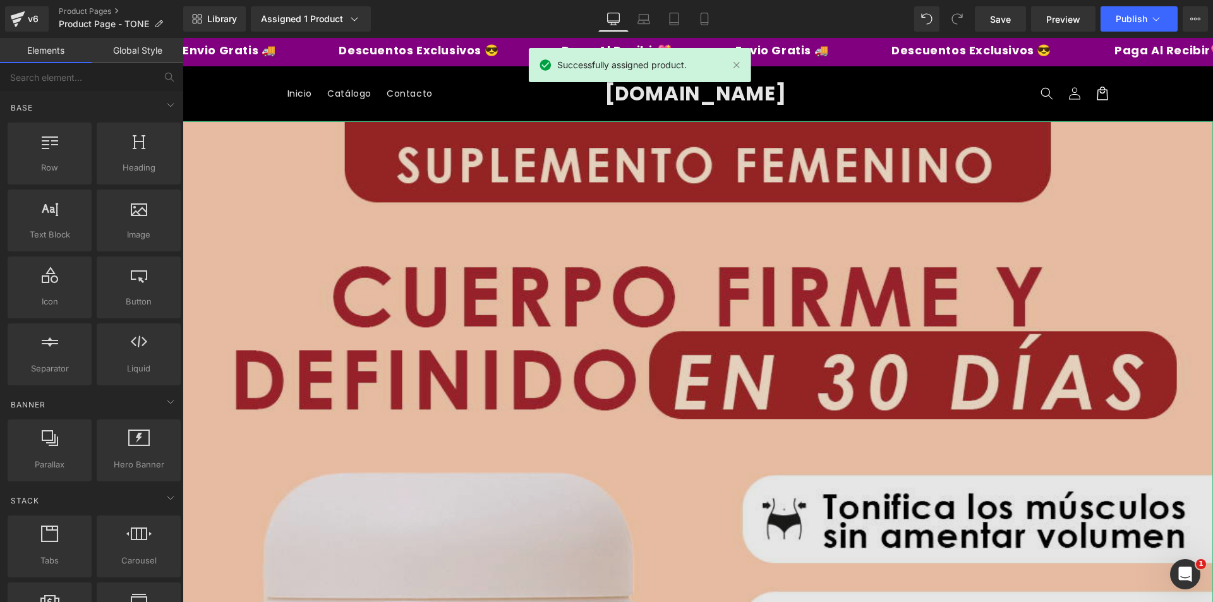
scroll to position [0, 0]
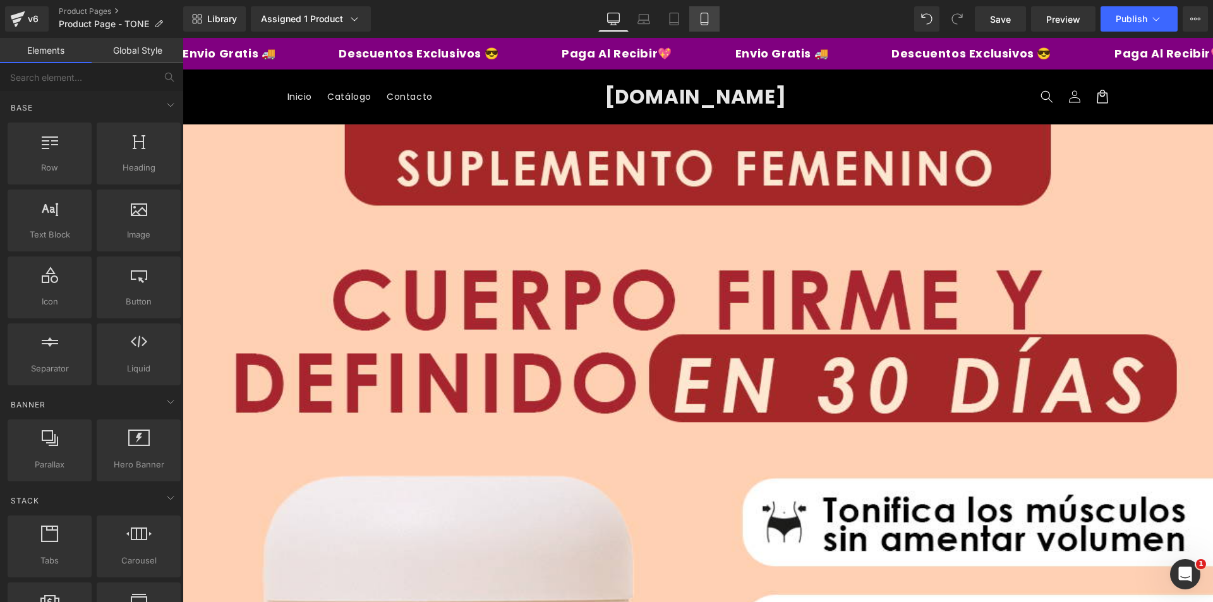
click at [709, 21] on icon at bounding box center [704, 19] width 13 height 13
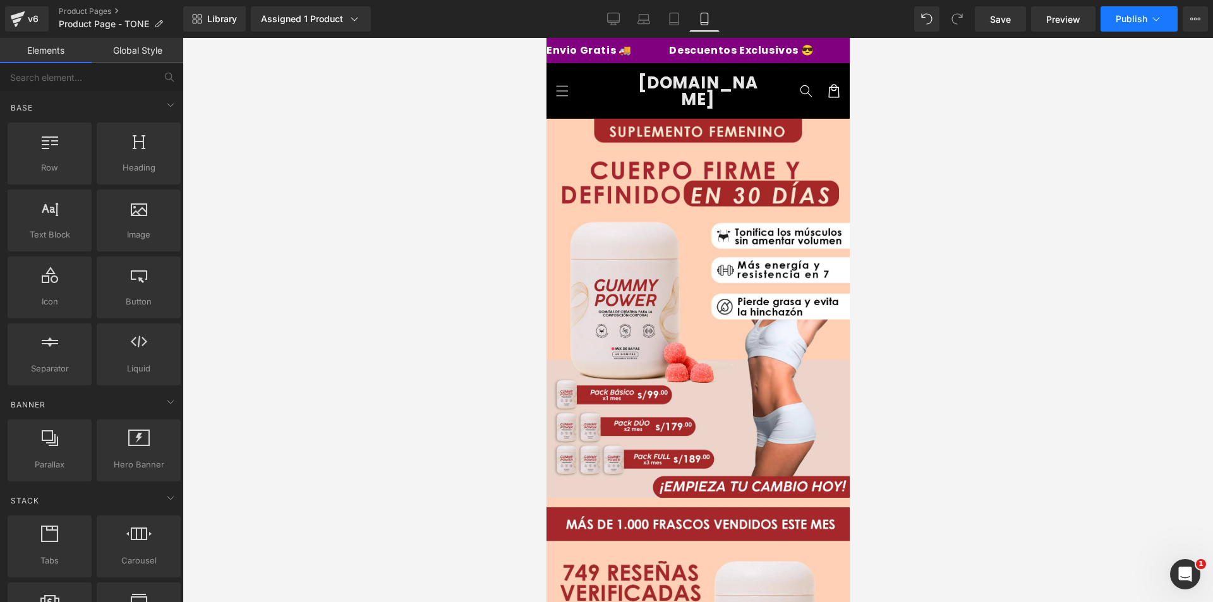
click at [1136, 17] on span "Publish" at bounding box center [1131, 19] width 32 height 10
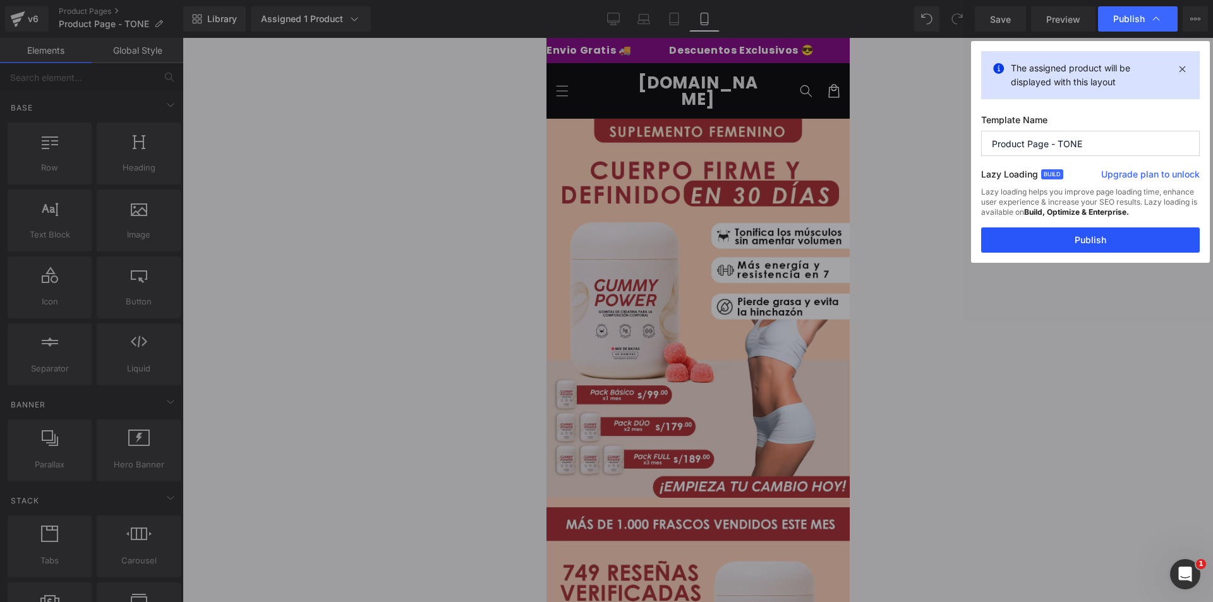
click at [1082, 239] on button "Publish" at bounding box center [1090, 239] width 219 height 25
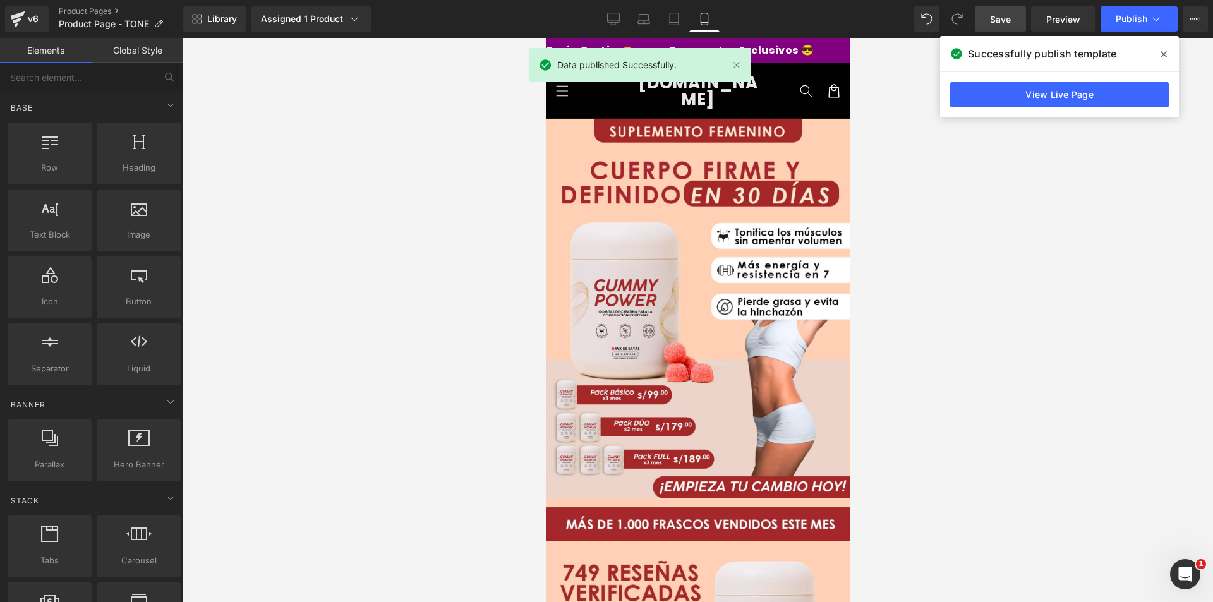
click at [1006, 23] on span "Save" at bounding box center [1000, 19] width 21 height 13
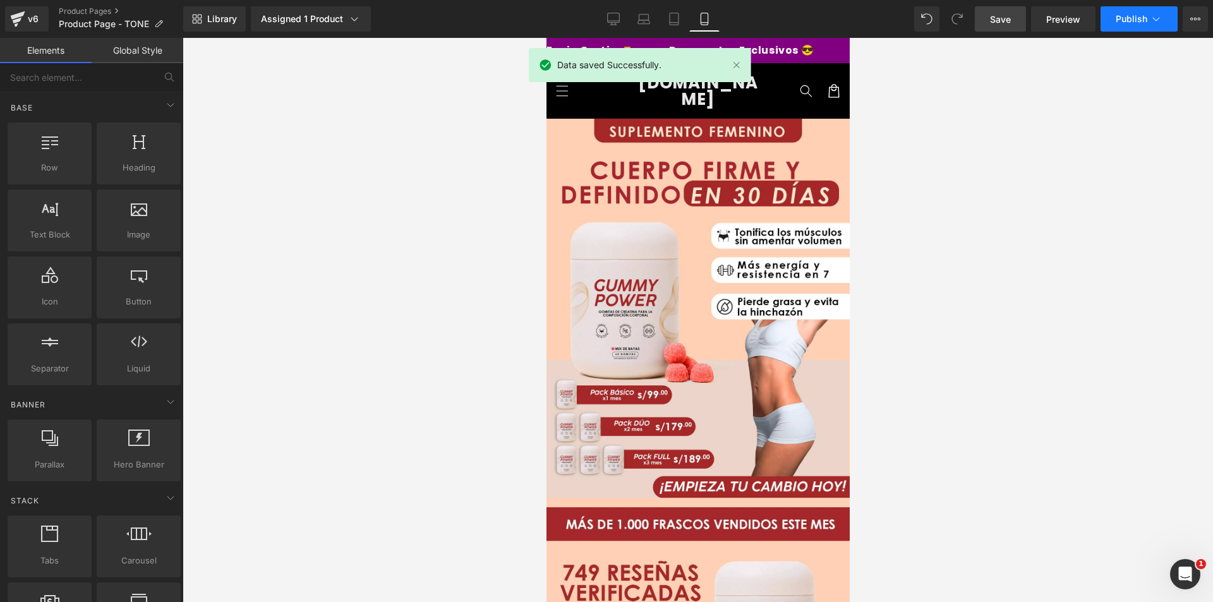
click at [1134, 10] on button "Publish" at bounding box center [1138, 18] width 77 height 25
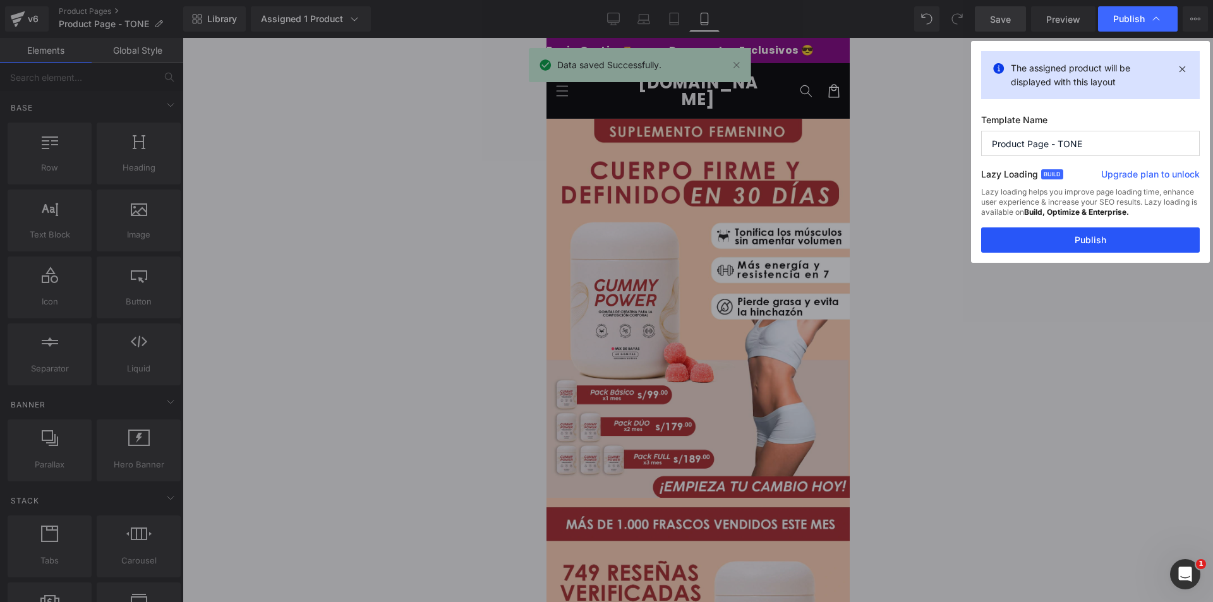
click at [1089, 234] on button "Publish" at bounding box center [1090, 239] width 219 height 25
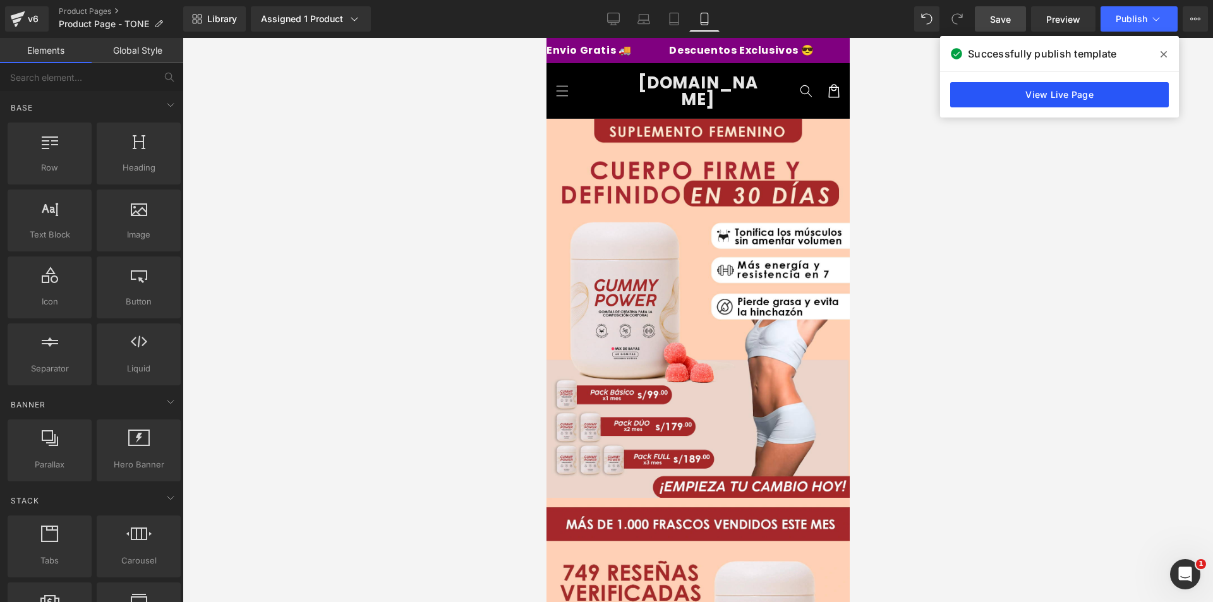
click at [1044, 92] on link "View Live Page" at bounding box center [1059, 94] width 219 height 25
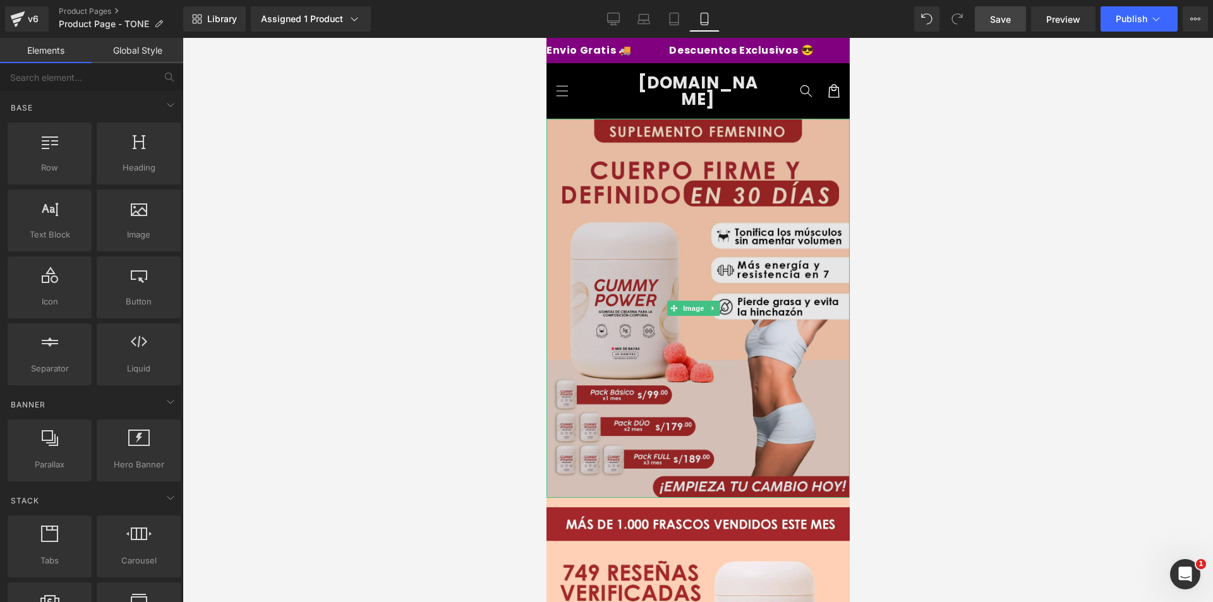
click at [599, 248] on img at bounding box center [697, 308] width 303 height 379
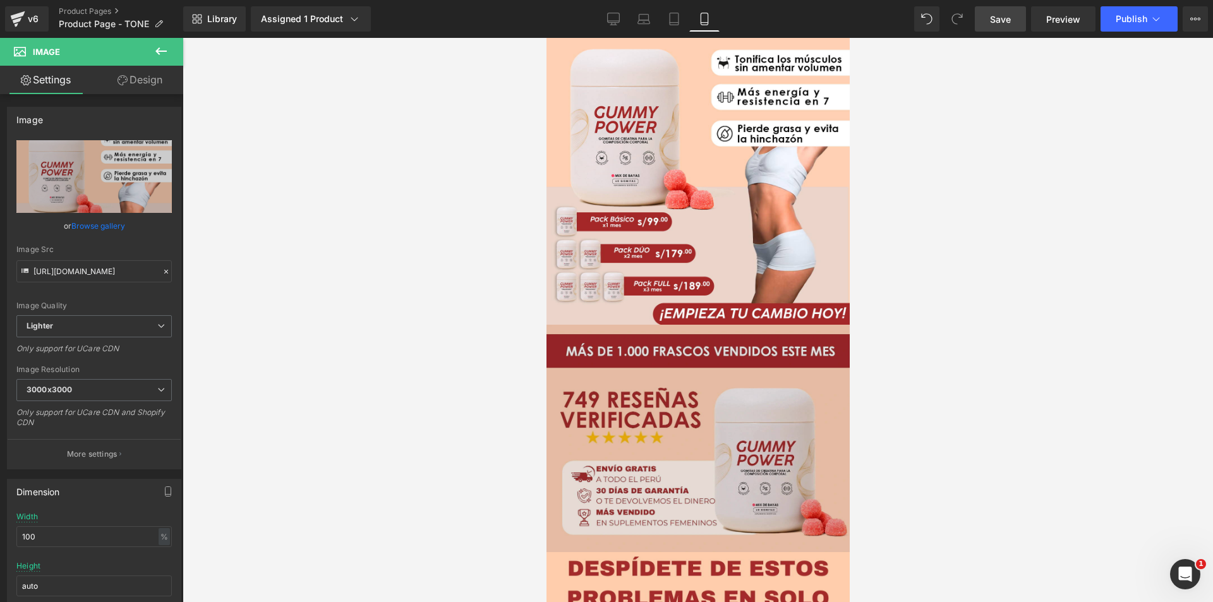
scroll to position [189, 0]
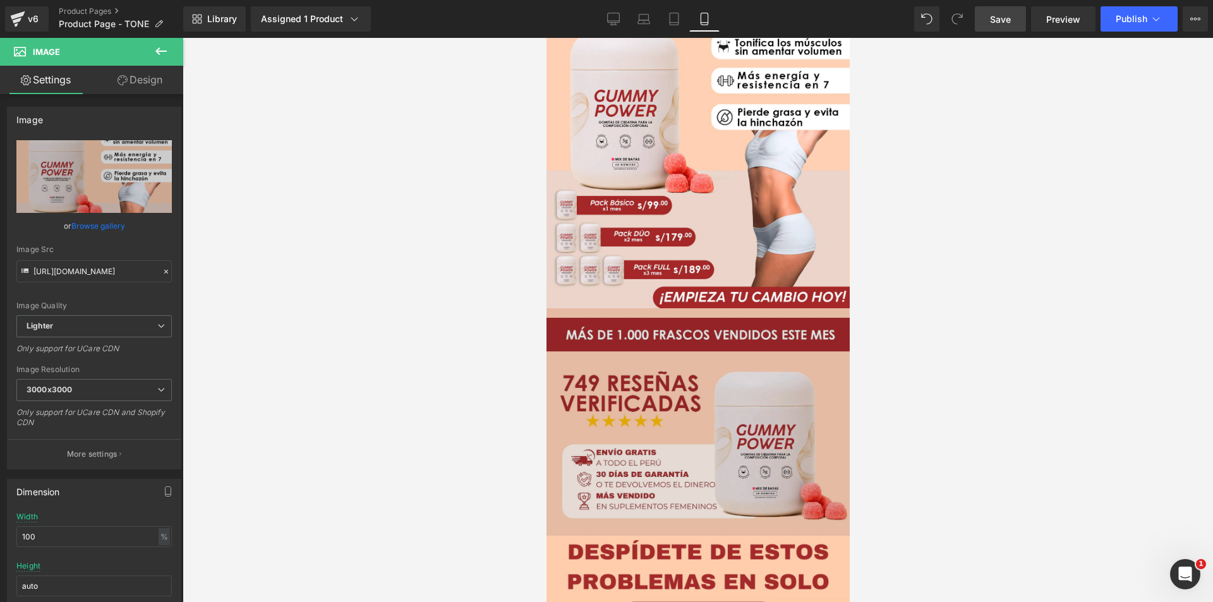
click at [690, 383] on img at bounding box center [697, 421] width 303 height 227
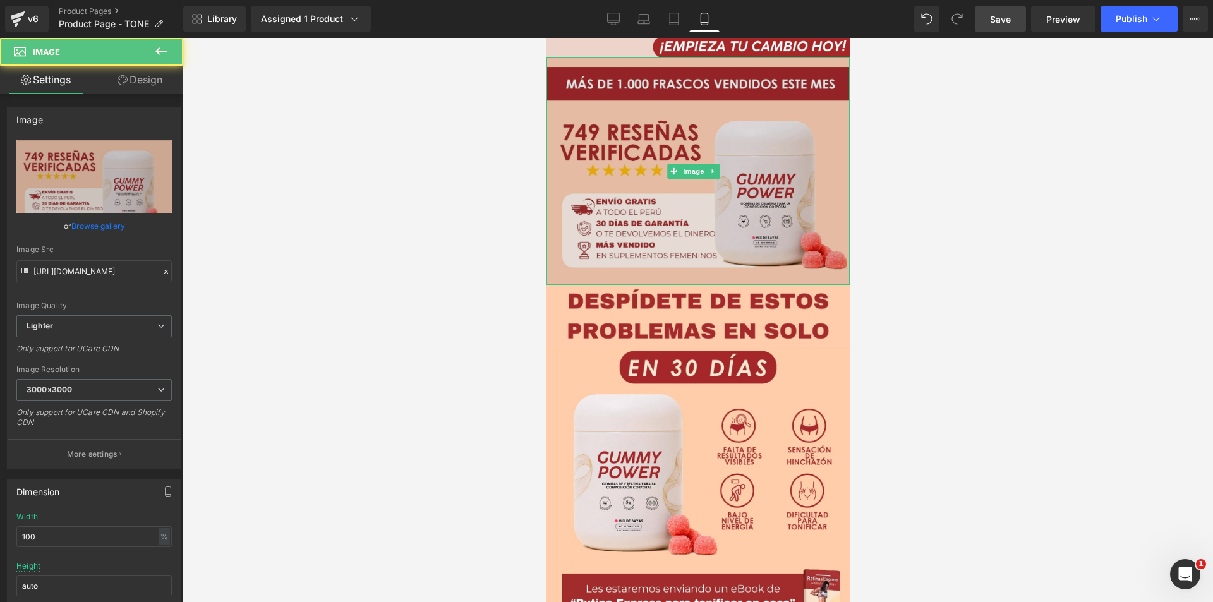
scroll to position [442, 0]
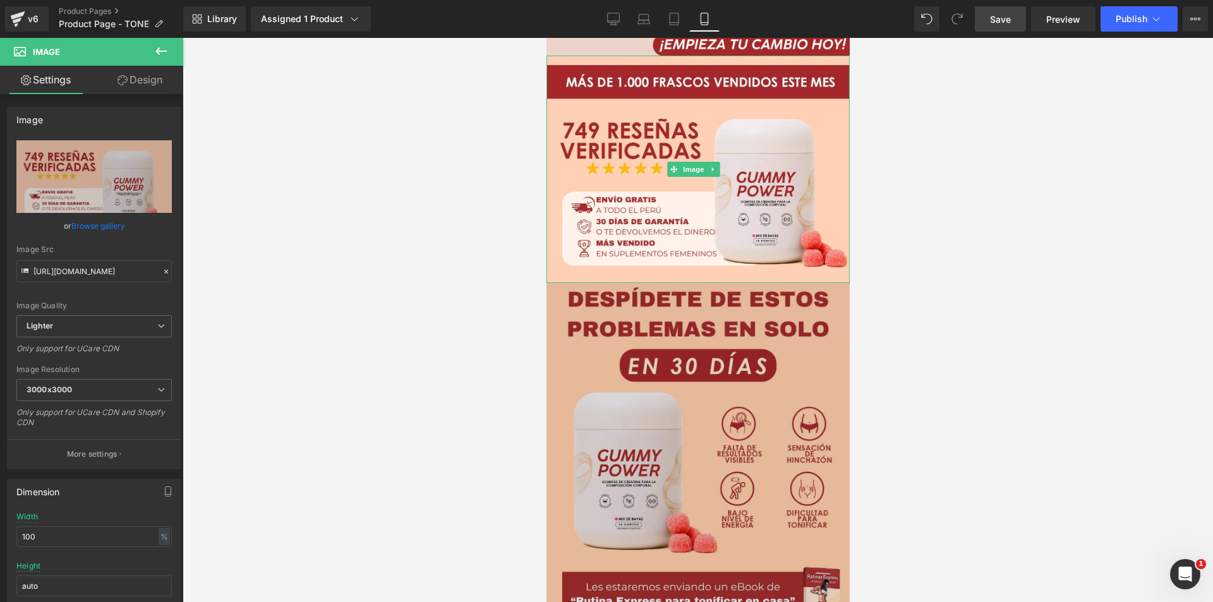
click at [680, 369] on img at bounding box center [697, 457] width 303 height 348
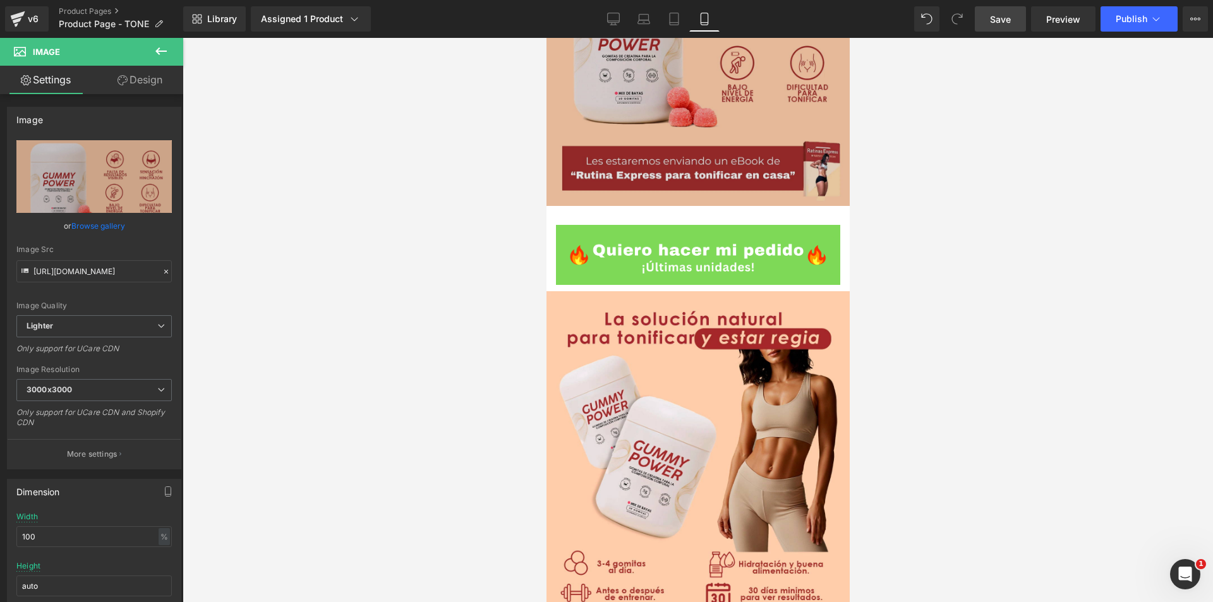
scroll to position [884, 0]
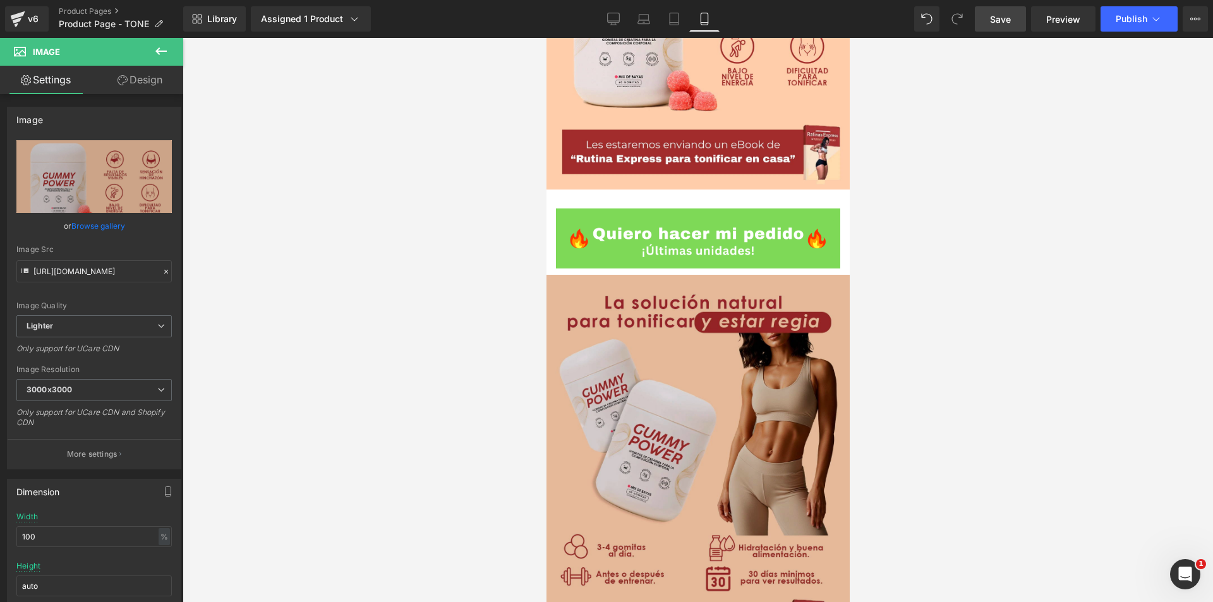
click at [691, 344] on img at bounding box center [697, 464] width 303 height 379
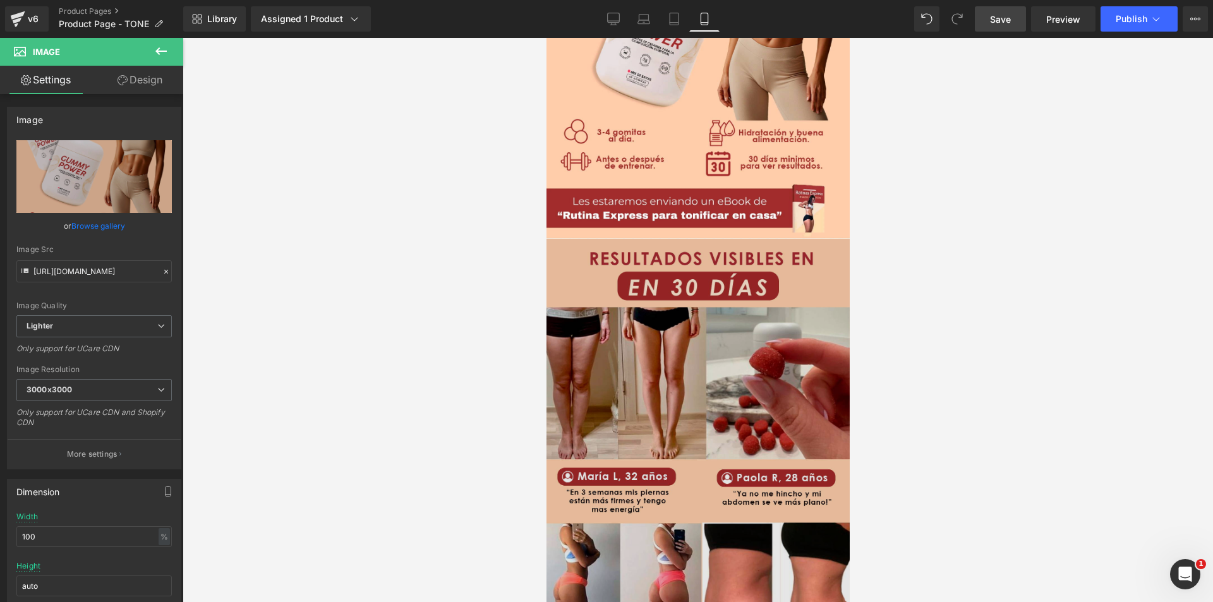
scroll to position [1326, 0]
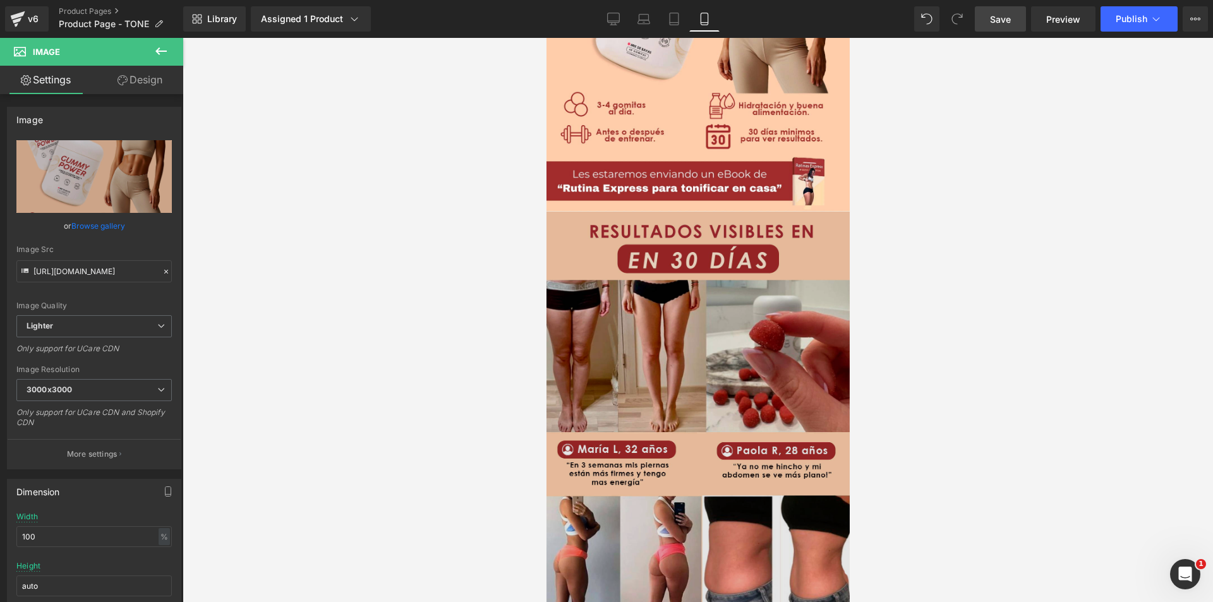
click at [667, 334] on img at bounding box center [697, 443] width 303 height 462
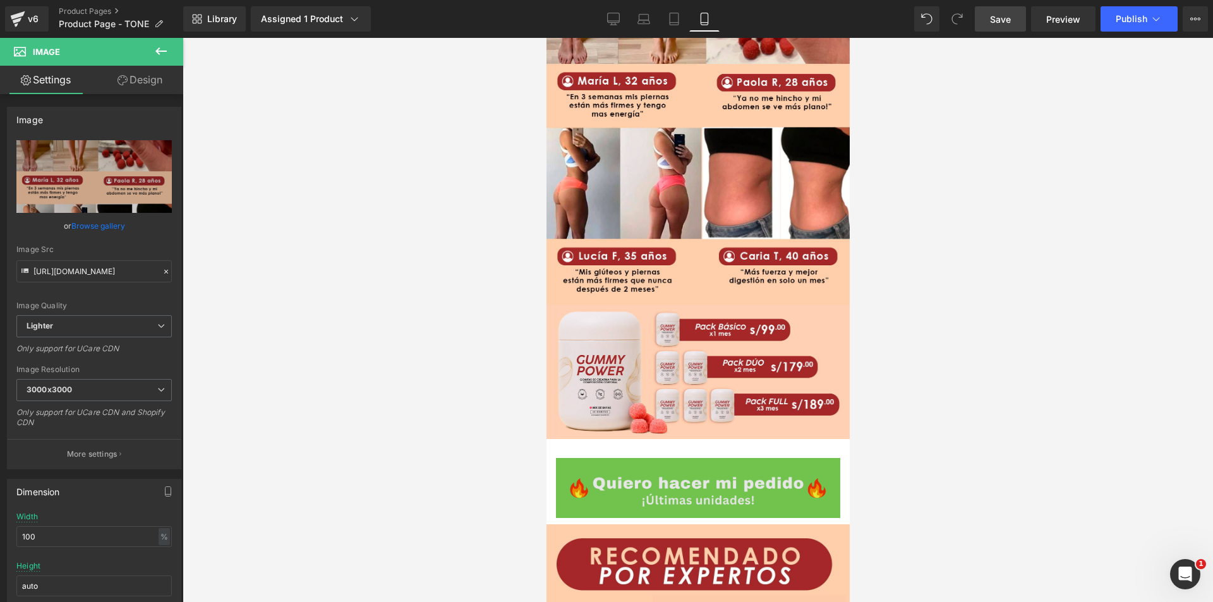
scroll to position [1705, 0]
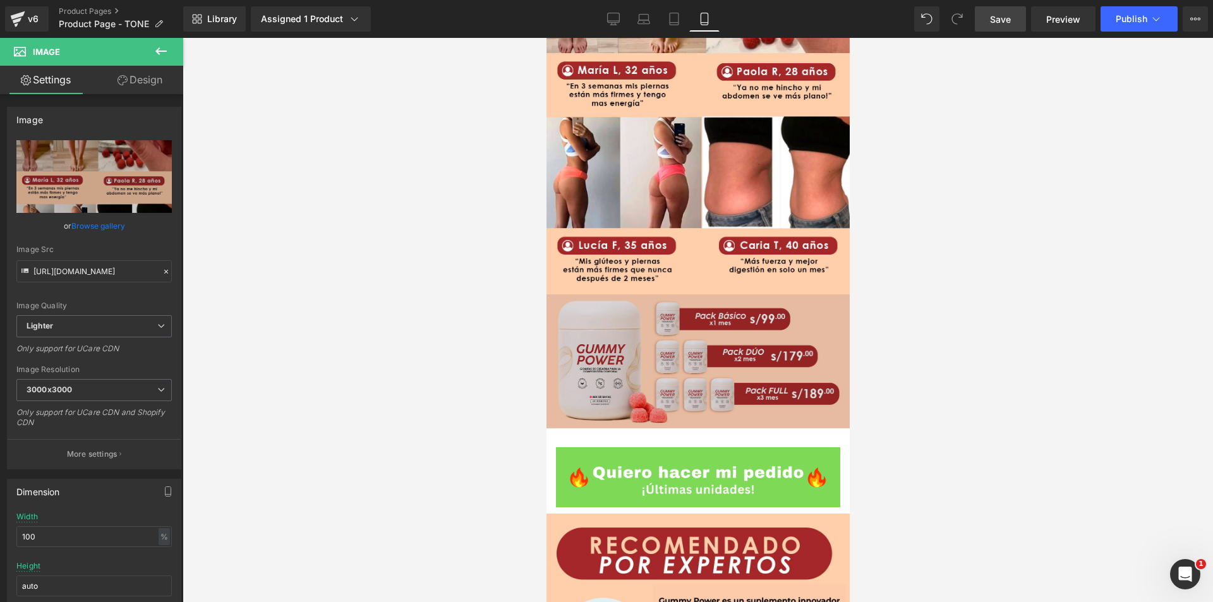
click at [626, 294] on img at bounding box center [697, 361] width 303 height 134
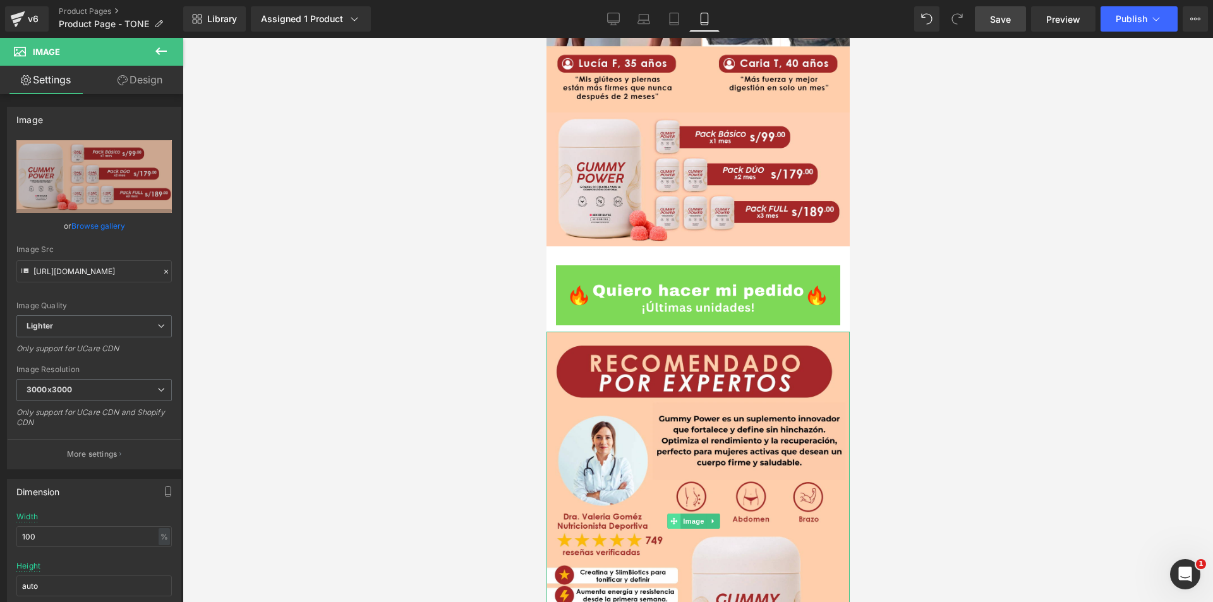
scroll to position [1895, 0]
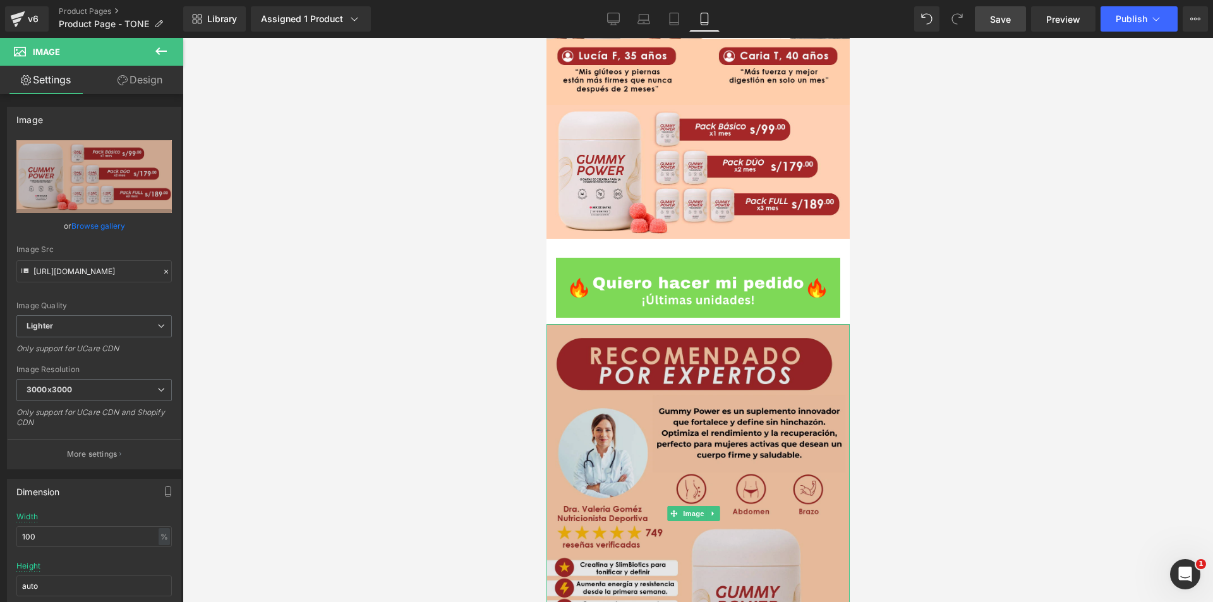
click at [674, 395] on img at bounding box center [697, 513] width 303 height 379
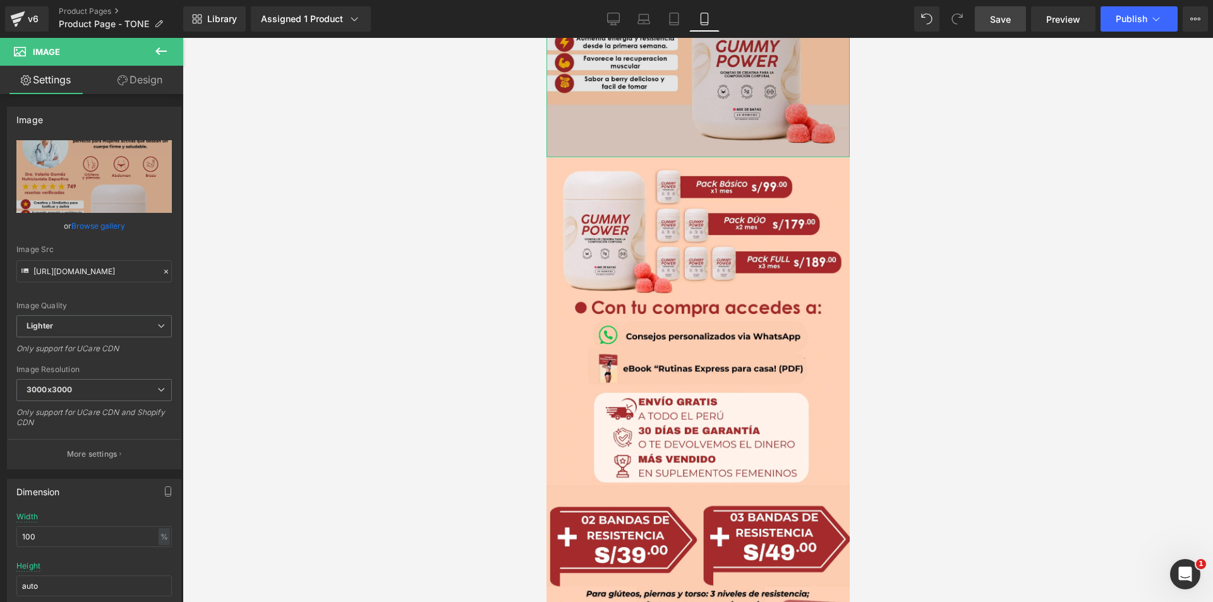
scroll to position [2526, 0]
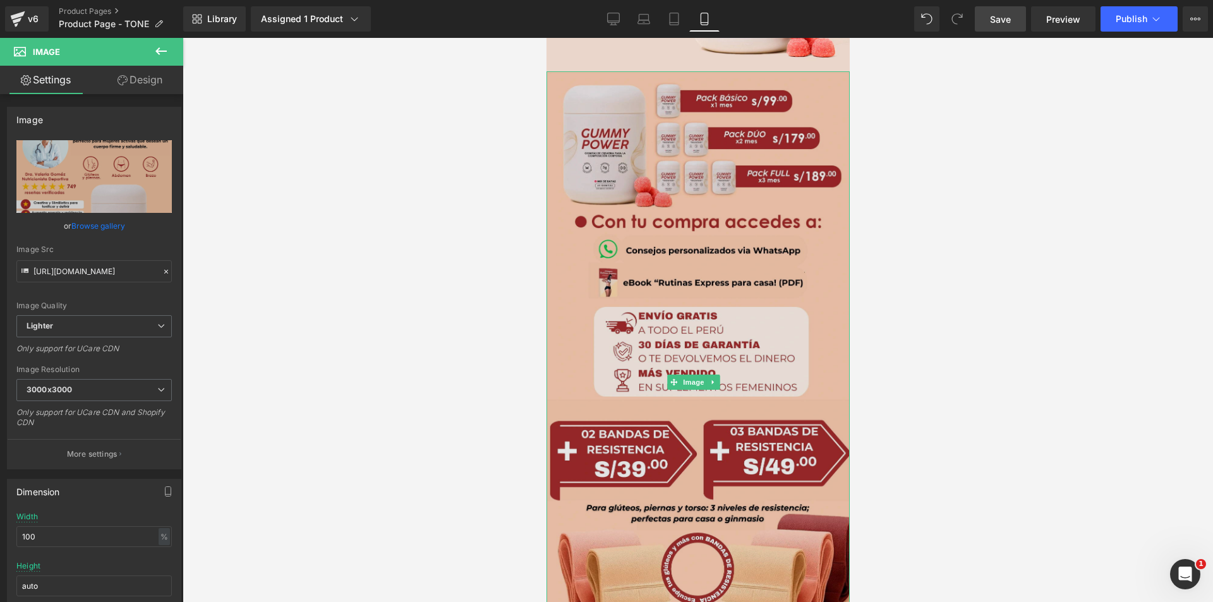
click at [649, 336] on img at bounding box center [697, 381] width 303 height 621
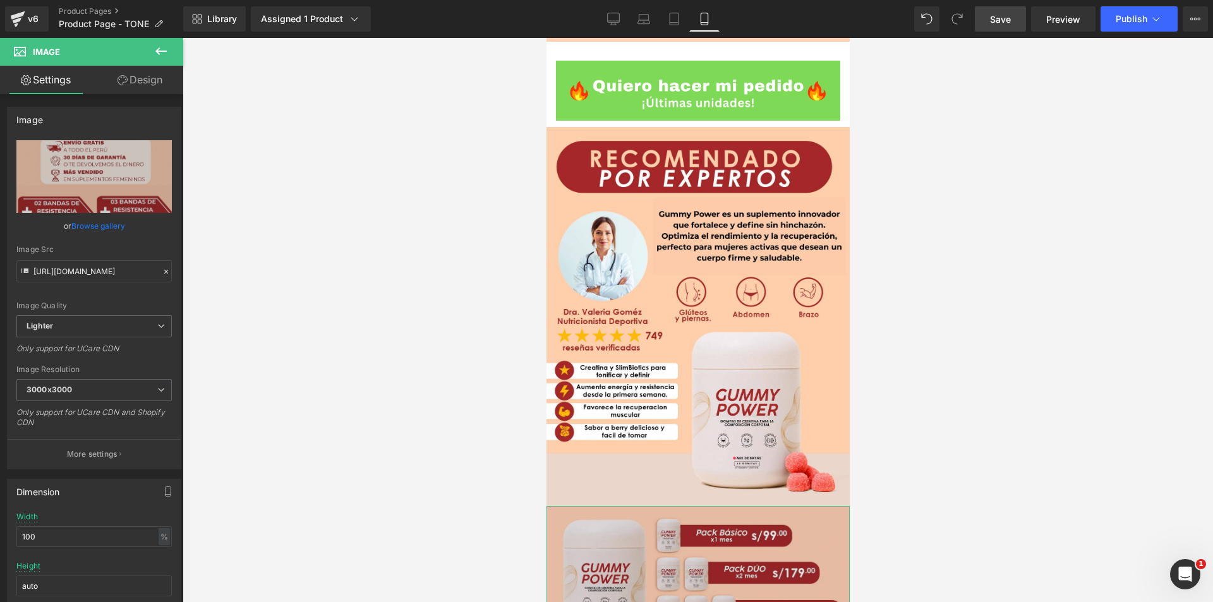
scroll to position [2084, 0]
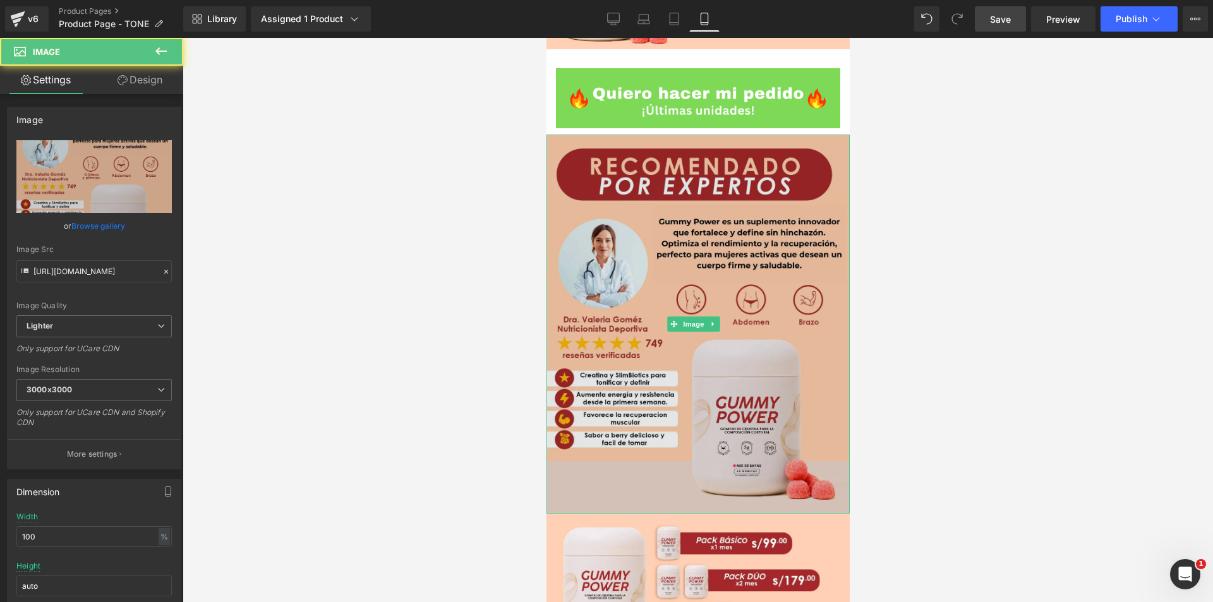
click at [645, 207] on img at bounding box center [697, 324] width 303 height 379
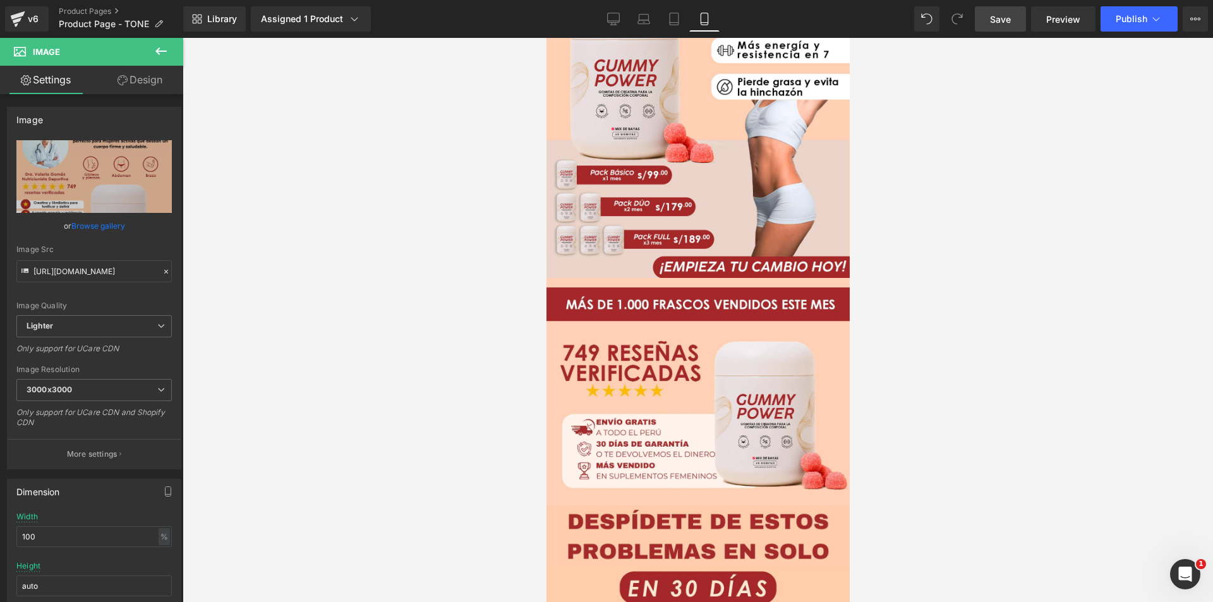
scroll to position [0, 0]
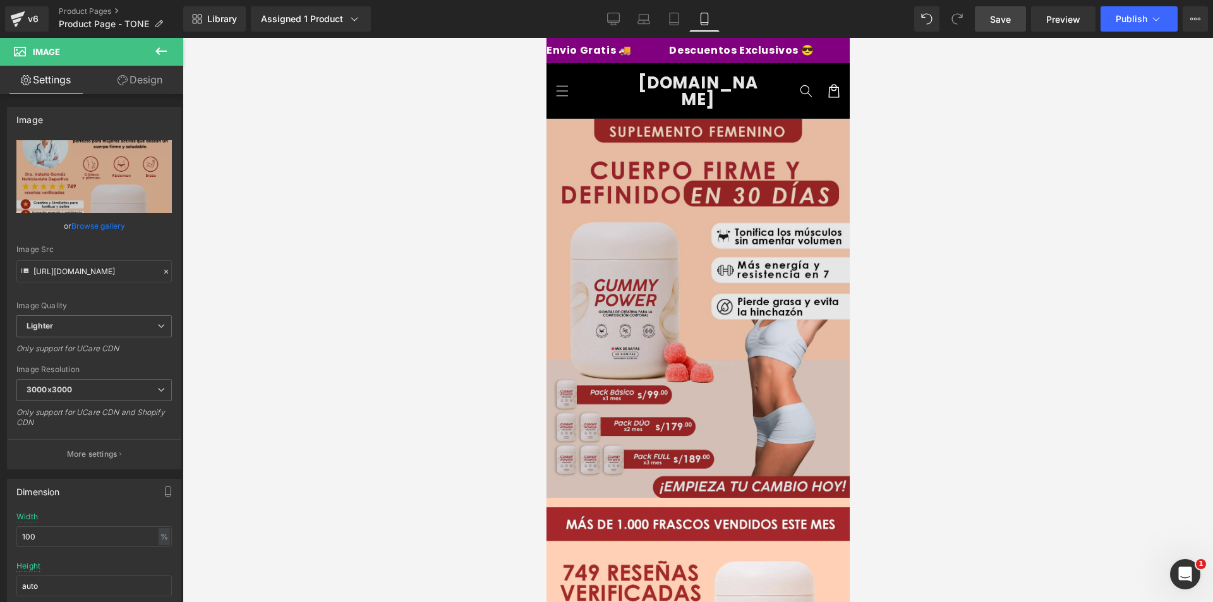
click at [663, 260] on img at bounding box center [697, 308] width 303 height 379
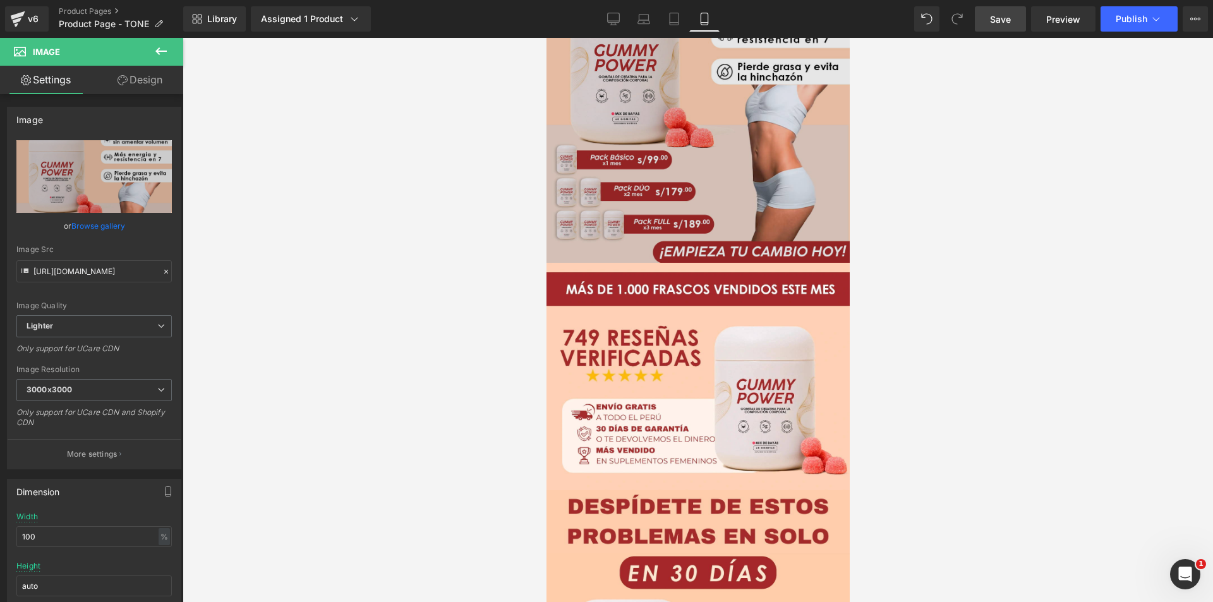
scroll to position [253, 0]
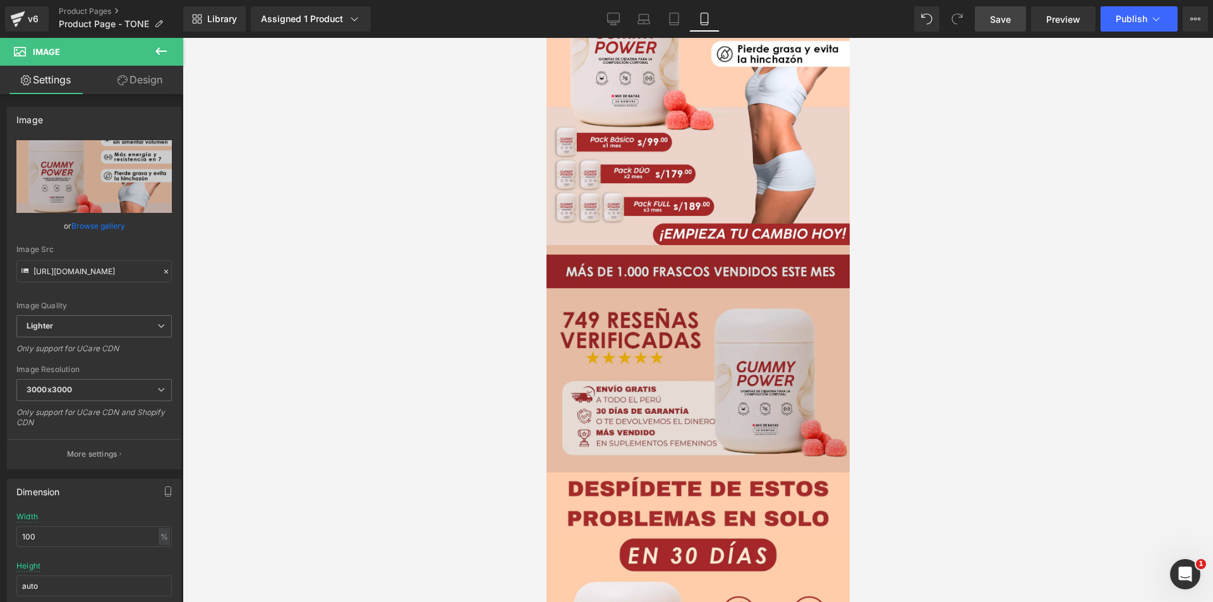
click at [636, 308] on img at bounding box center [697, 358] width 303 height 227
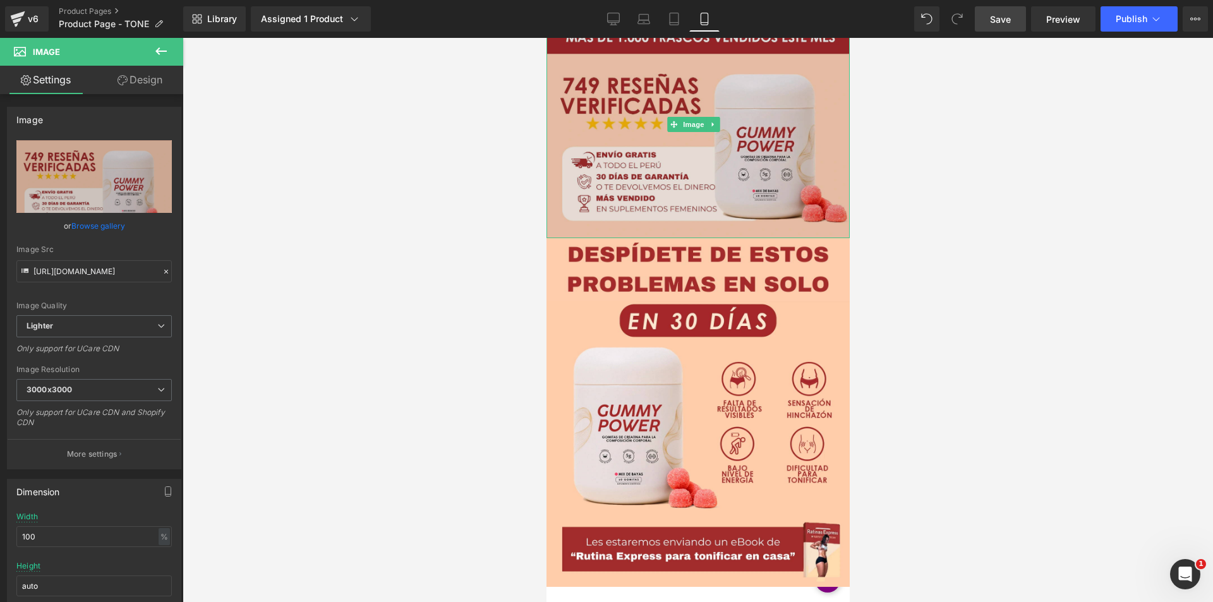
scroll to position [505, 0]
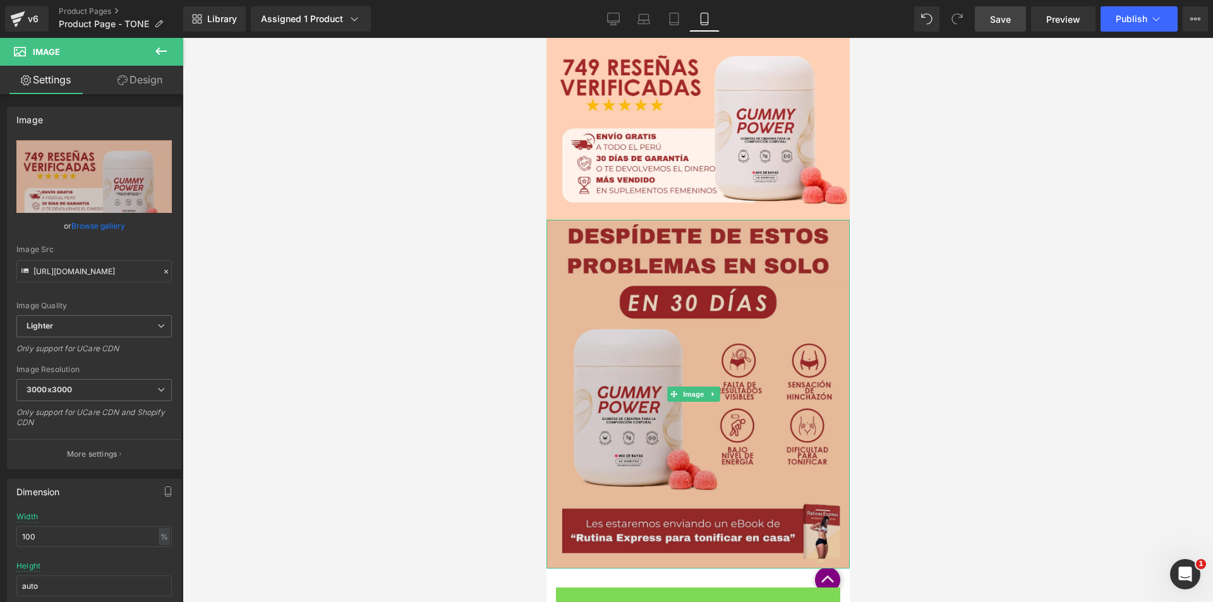
click at [691, 291] on img at bounding box center [697, 394] width 303 height 348
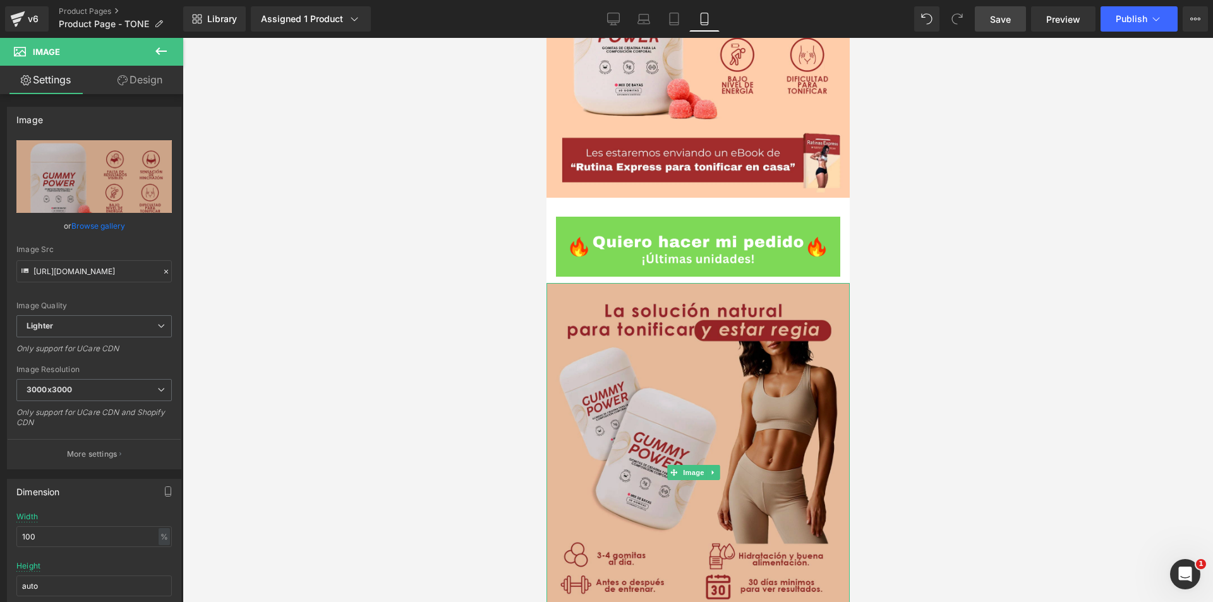
scroll to position [884, 0]
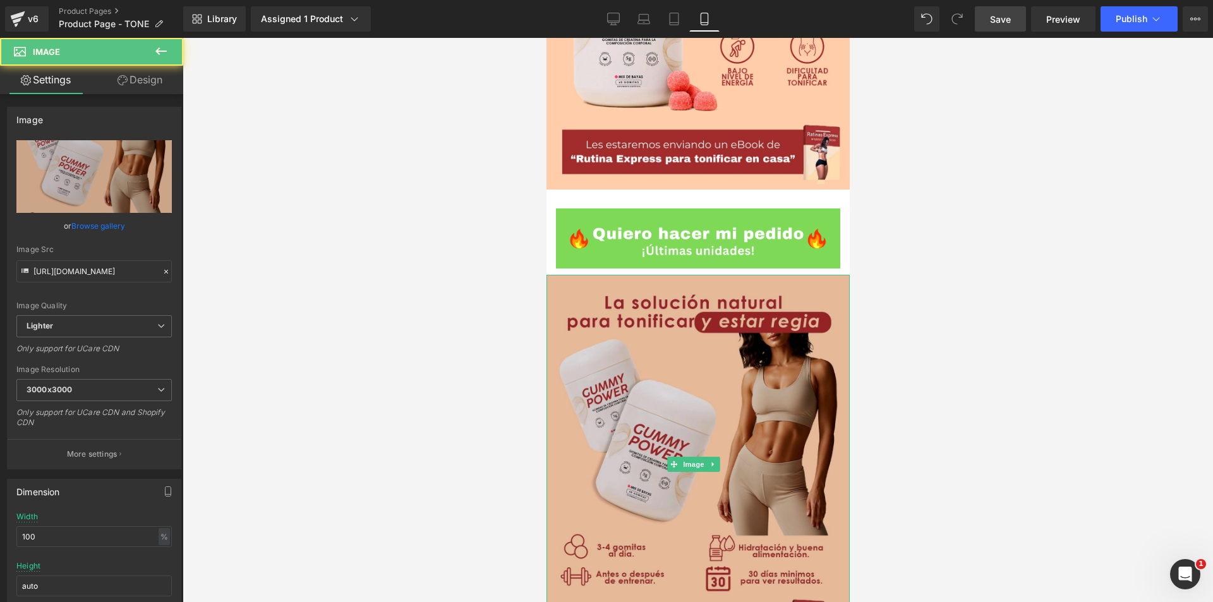
click at [679, 333] on img at bounding box center [697, 464] width 303 height 379
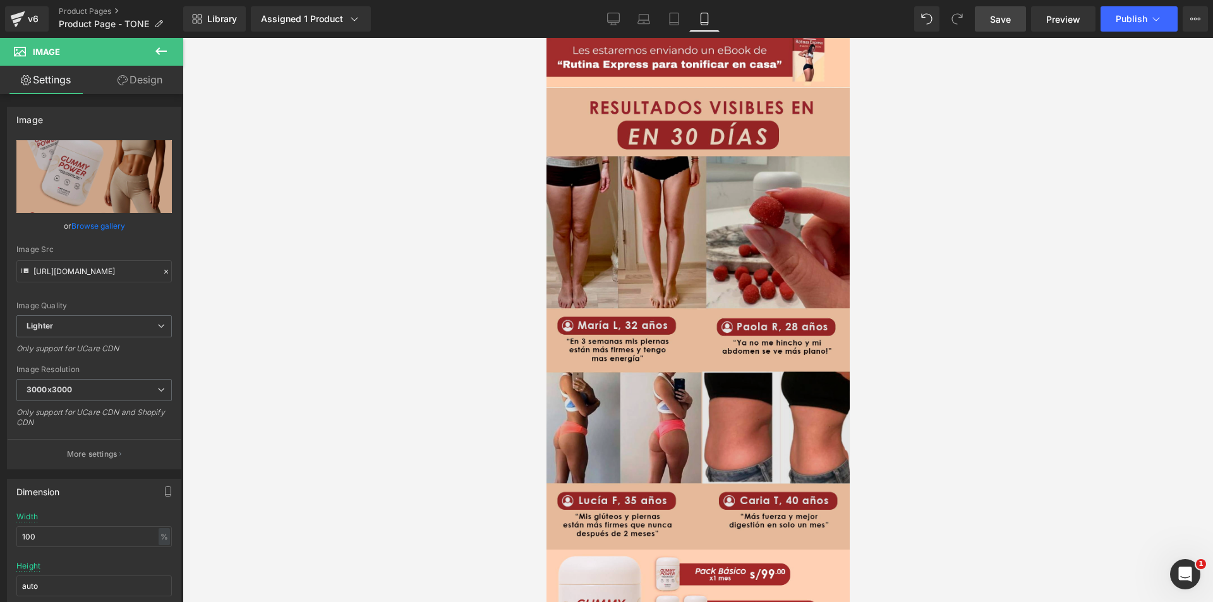
scroll to position [1389, 0]
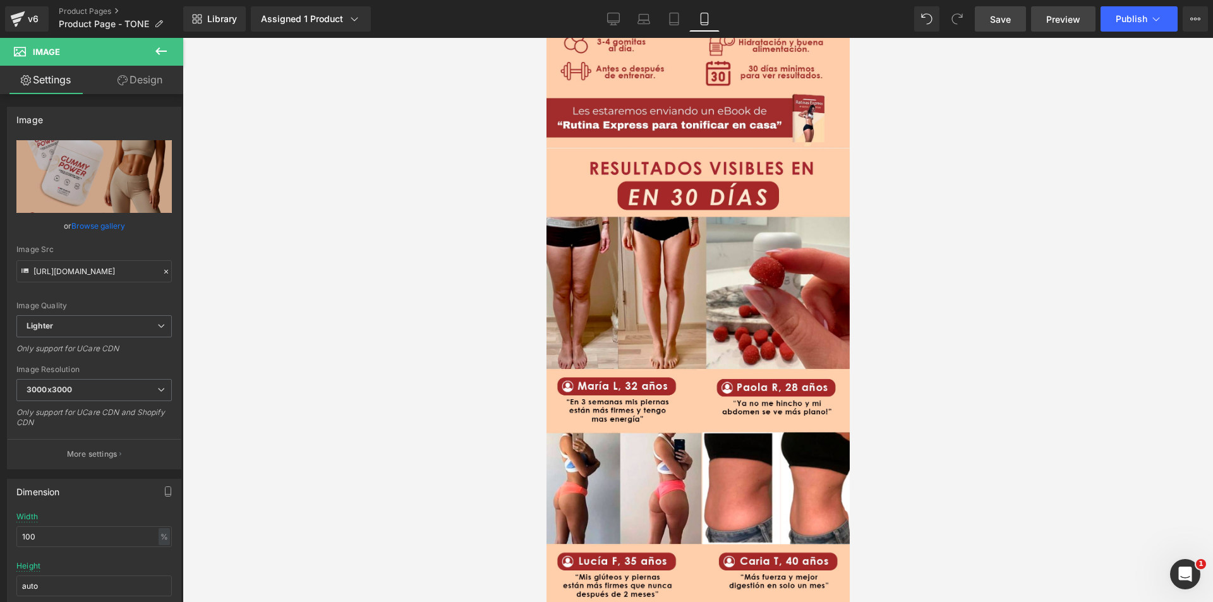
click at [1070, 18] on span "Preview" at bounding box center [1063, 19] width 34 height 13
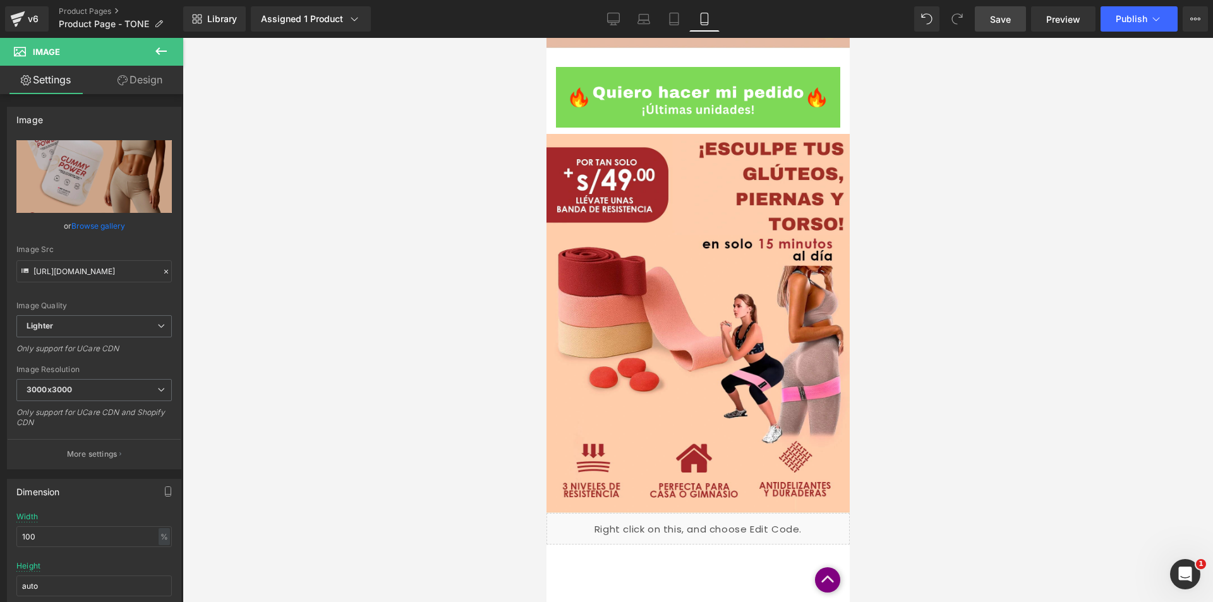
scroll to position [3340, 0]
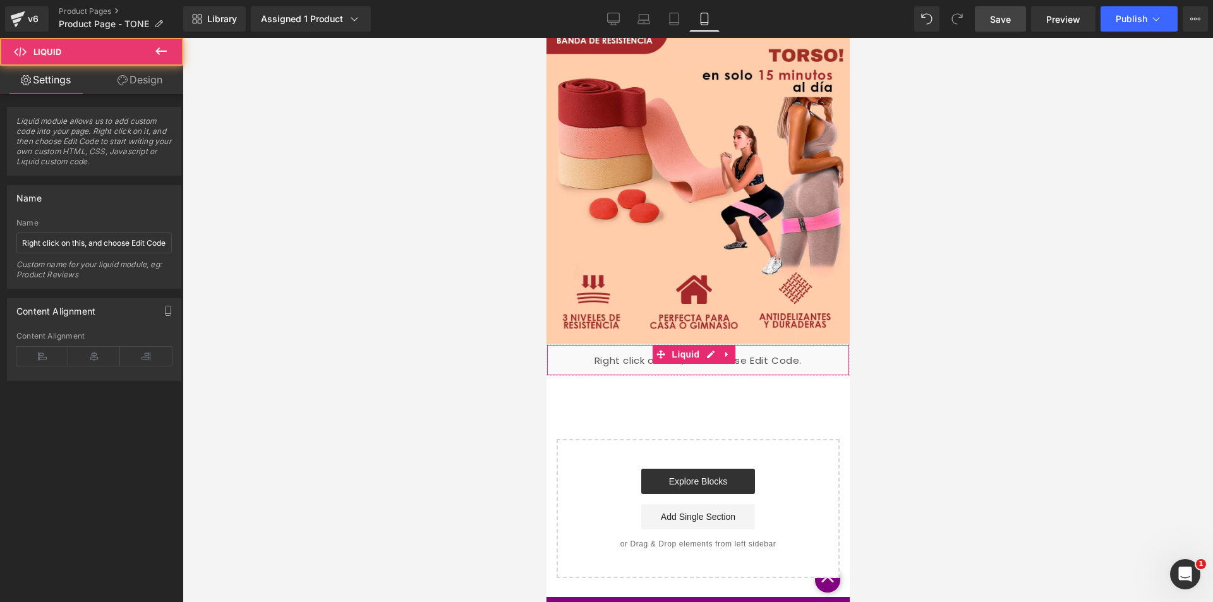
click at [667, 344] on div "Liquid" at bounding box center [697, 360] width 303 height 32
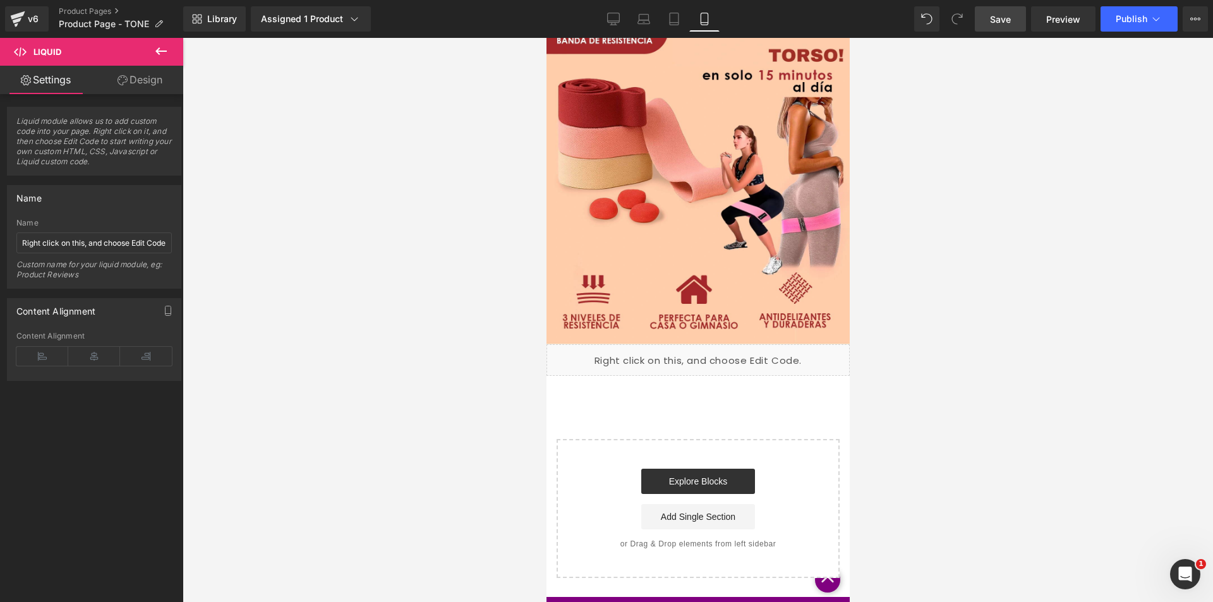
click at [708, 344] on div "Liquid" at bounding box center [697, 360] width 303 height 32
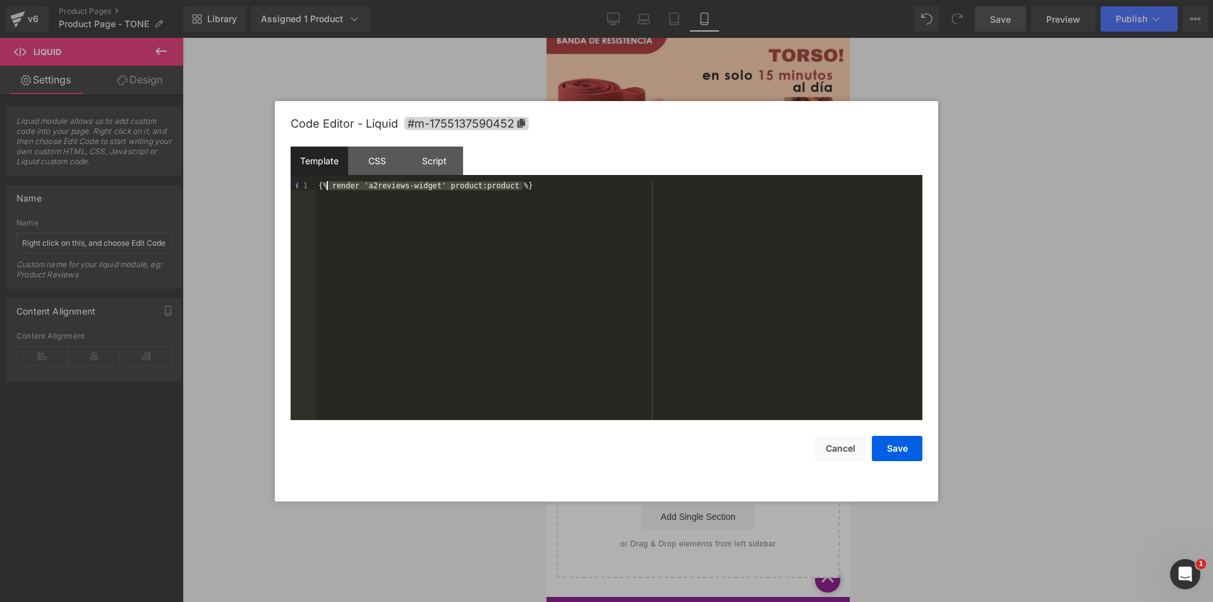
drag, startPoint x: 529, startPoint y: 186, endPoint x: 325, endPoint y: 187, distance: 203.4
click at [325, 187] on div "{% render 'a2reviews-widget' product:product %}" at bounding box center [619, 309] width 606 height 256
click at [842, 453] on button "Cancel" at bounding box center [840, 448] width 51 height 25
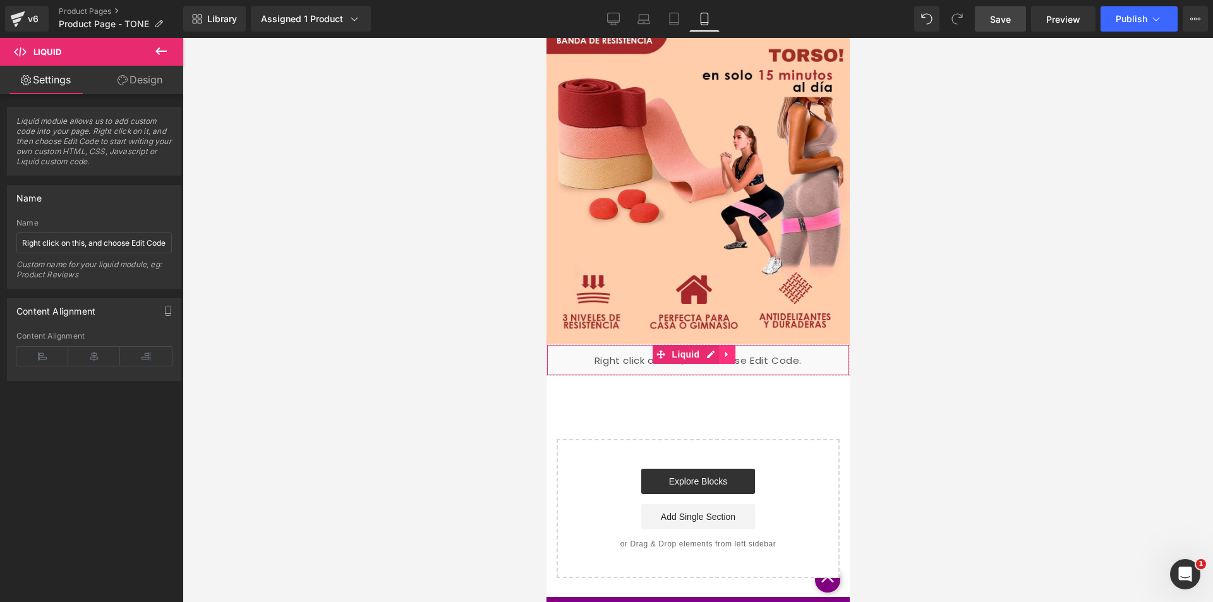
click at [726, 349] on icon at bounding box center [726, 353] width 9 height 9
click at [735, 350] on icon at bounding box center [734, 354] width 9 height 9
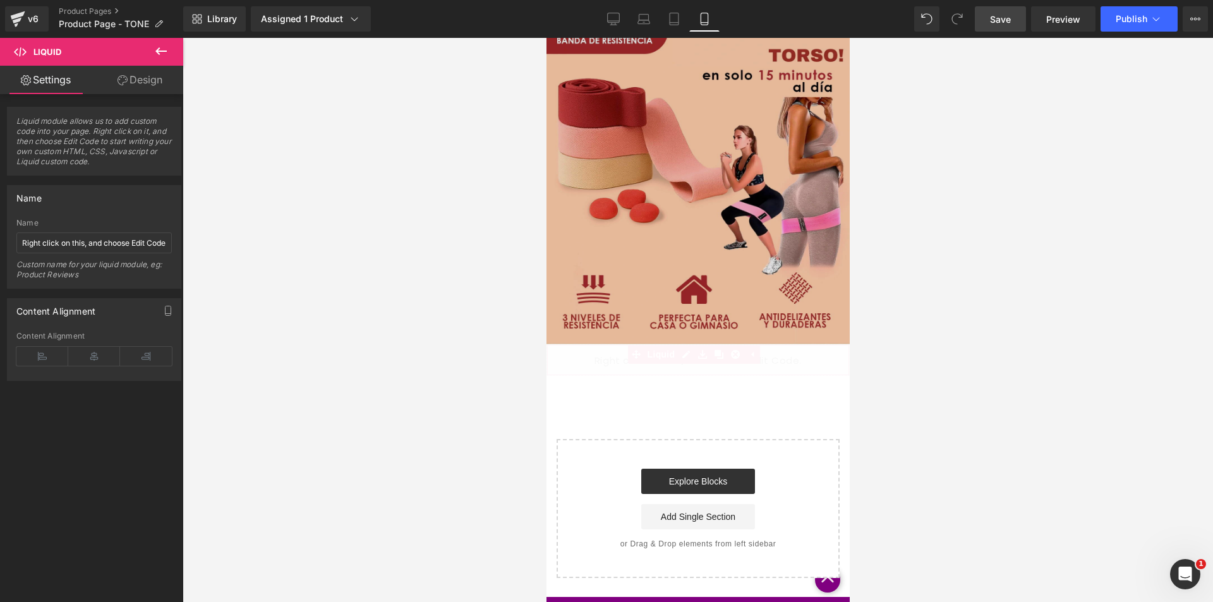
scroll to position [3302, 0]
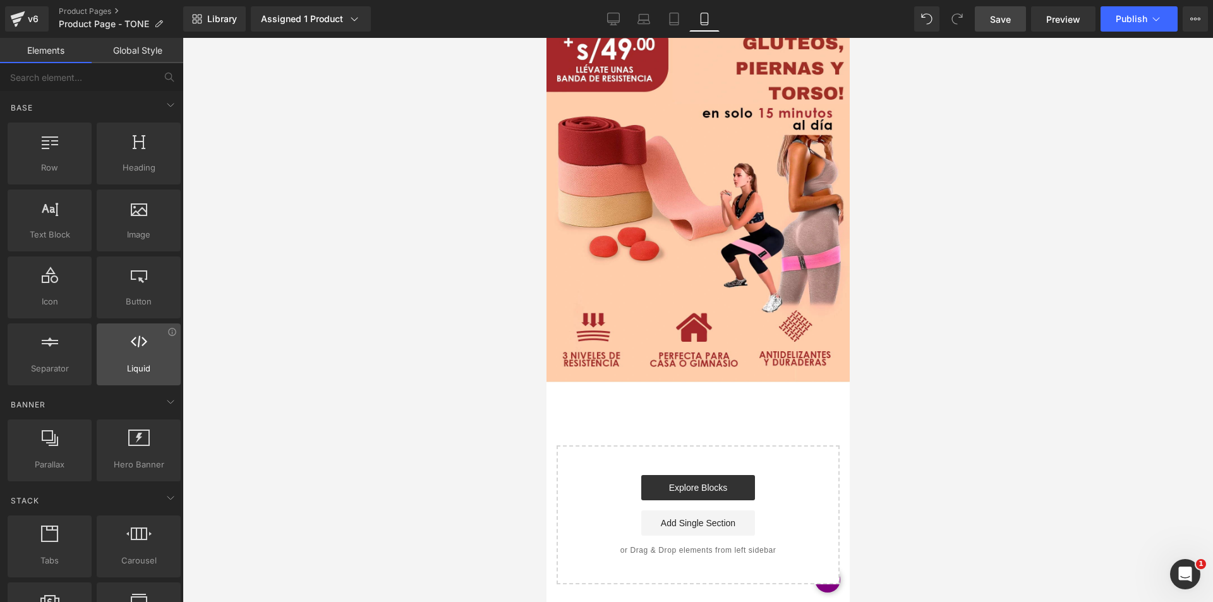
click at [152, 349] on div at bounding box center [138, 347] width 76 height 28
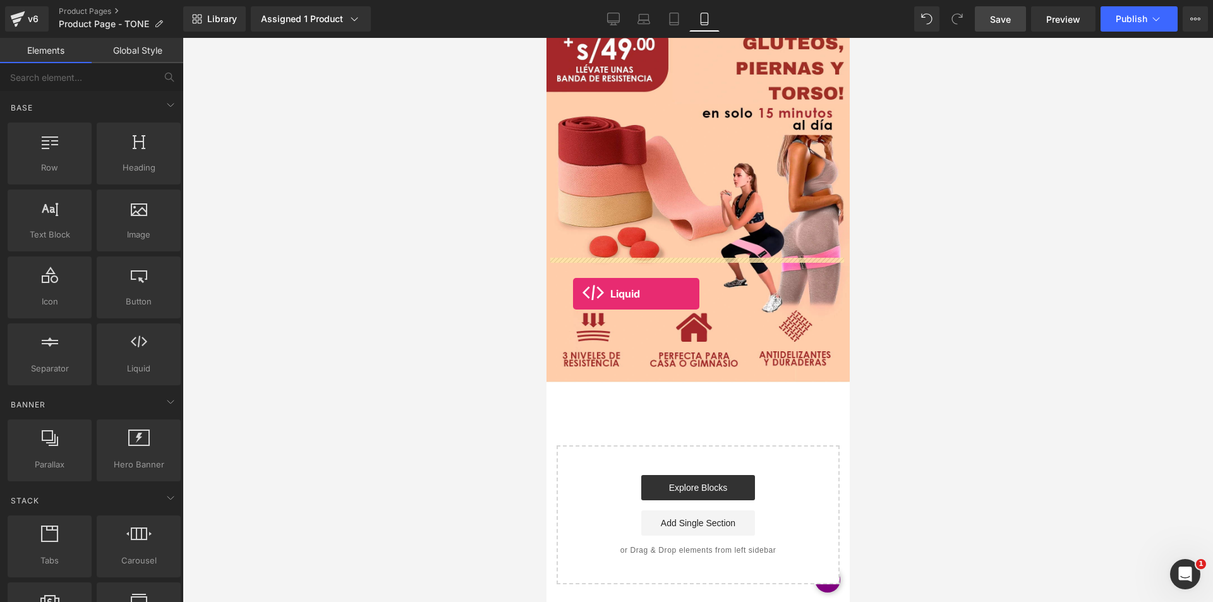
drag, startPoint x: 702, startPoint y: 390, endPoint x: 572, endPoint y: 294, distance: 161.2
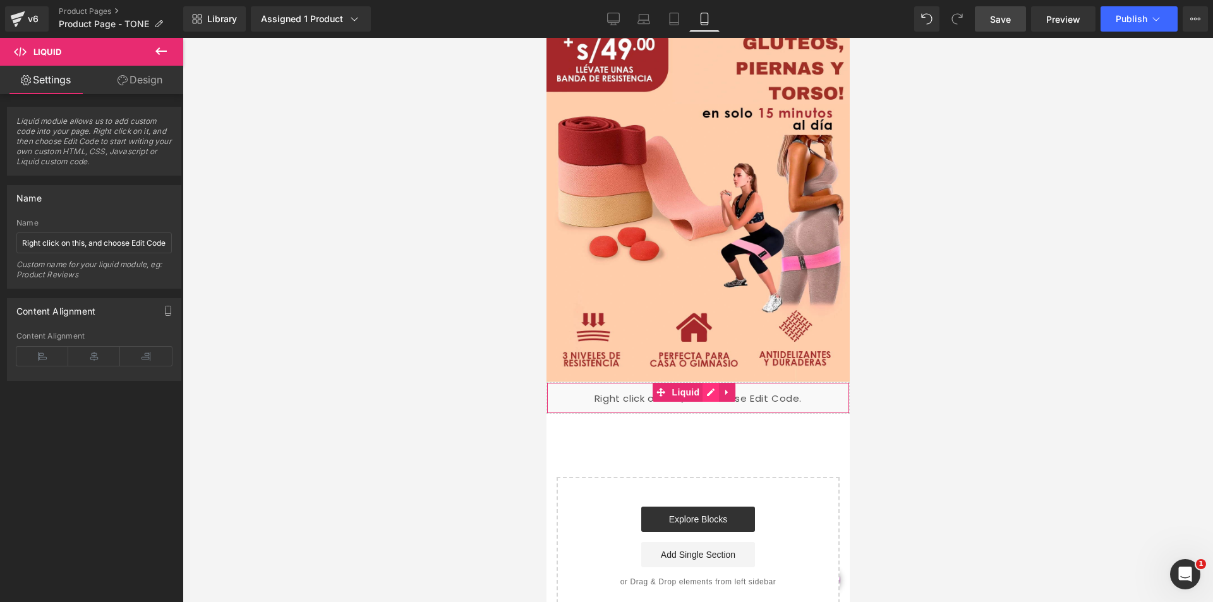
click at [707, 382] on div "Liquid" at bounding box center [697, 398] width 303 height 32
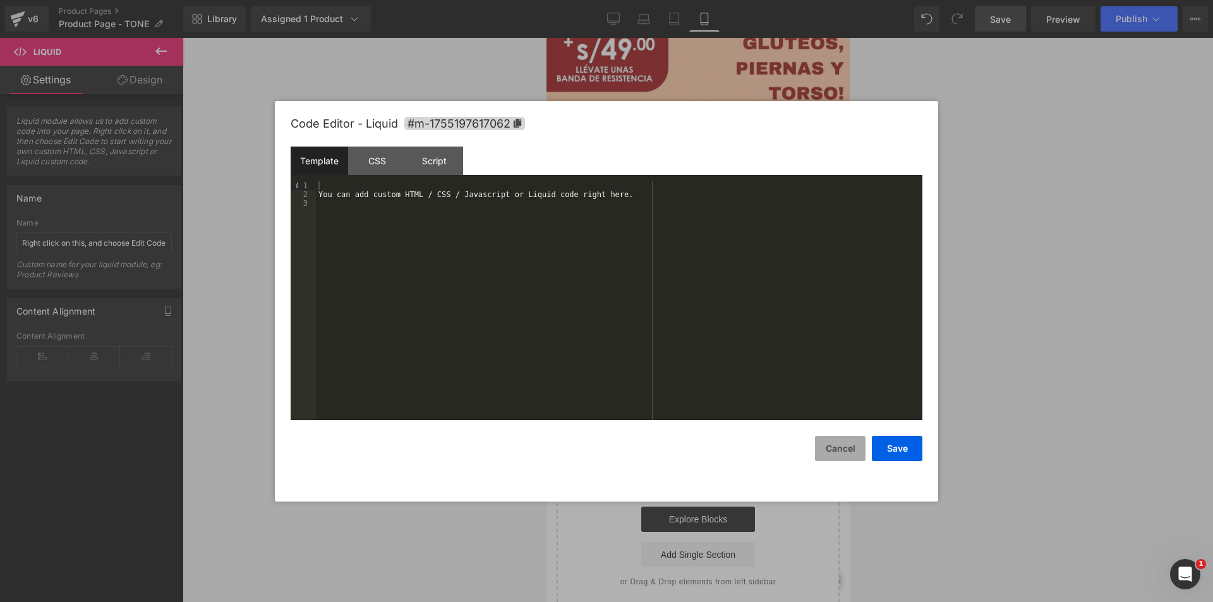
click at [840, 448] on button "Cancel" at bounding box center [840, 448] width 51 height 25
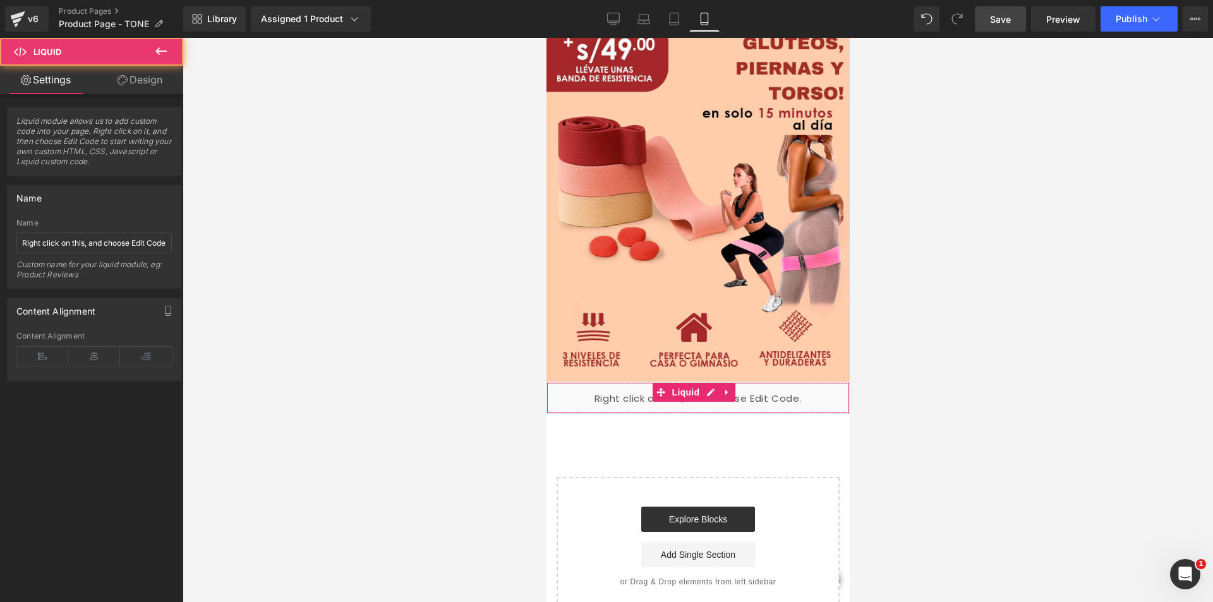
click at [605, 382] on div "Liquid" at bounding box center [697, 398] width 303 height 32
click at [682, 383] on span "Liquid" at bounding box center [685, 392] width 34 height 19
click at [730, 387] on icon at bounding box center [726, 391] width 9 height 9
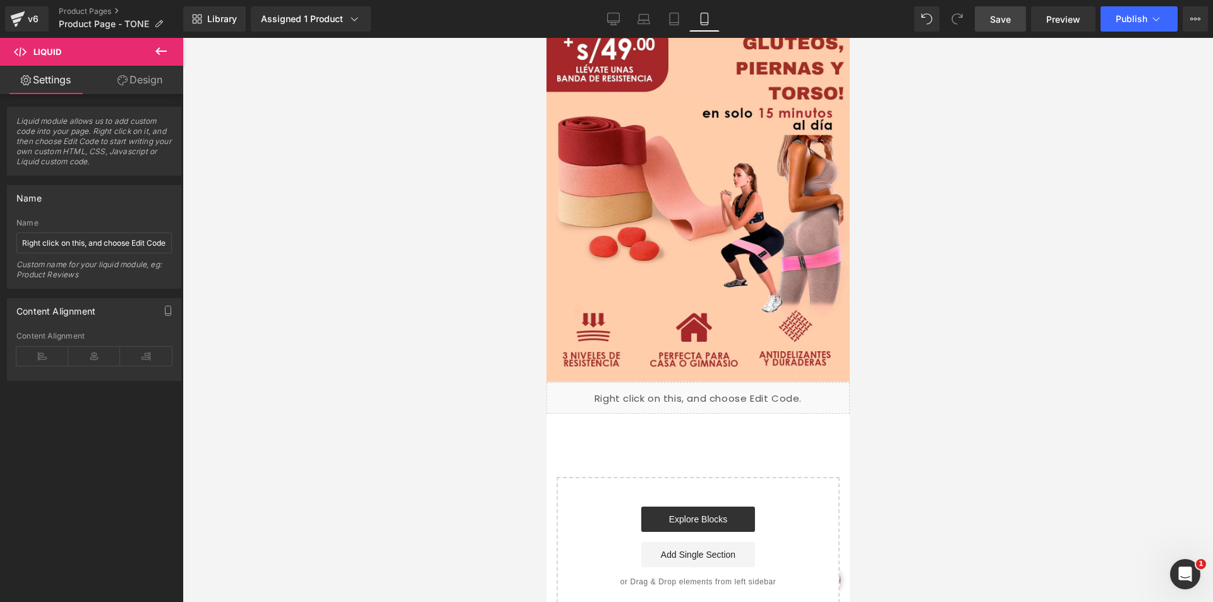
click at [162, 58] on icon at bounding box center [160, 51] width 15 height 15
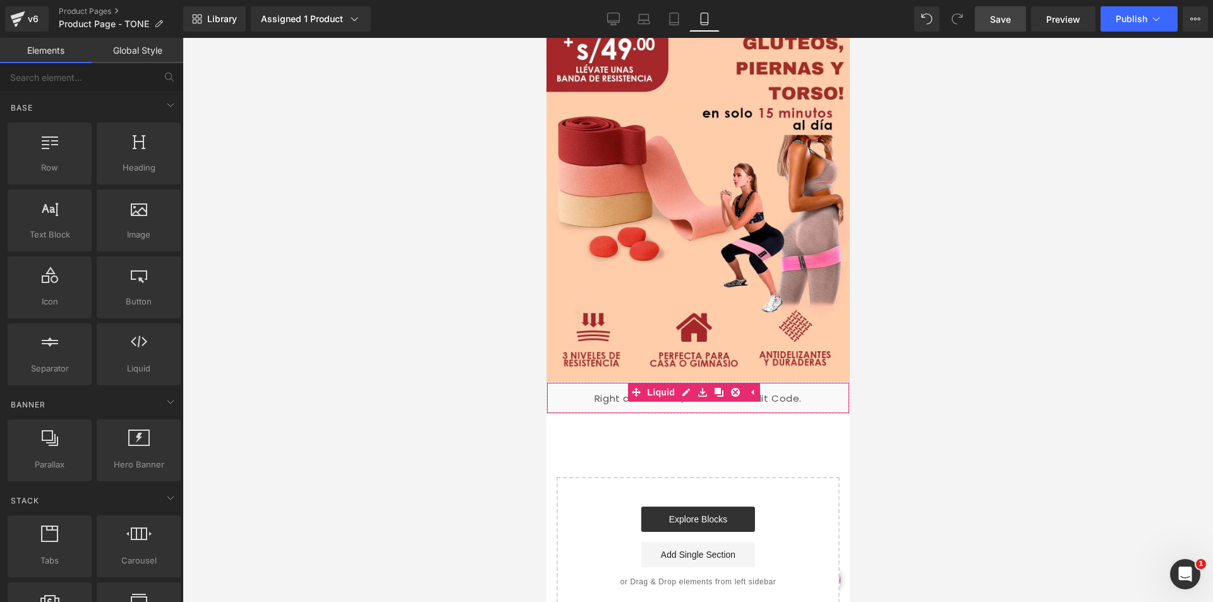
click at [585, 382] on div "Liquid" at bounding box center [697, 398] width 303 height 32
click at [348, 199] on div at bounding box center [698, 320] width 1030 height 564
click at [23, 20] on icon at bounding box center [17, 19] width 15 height 32
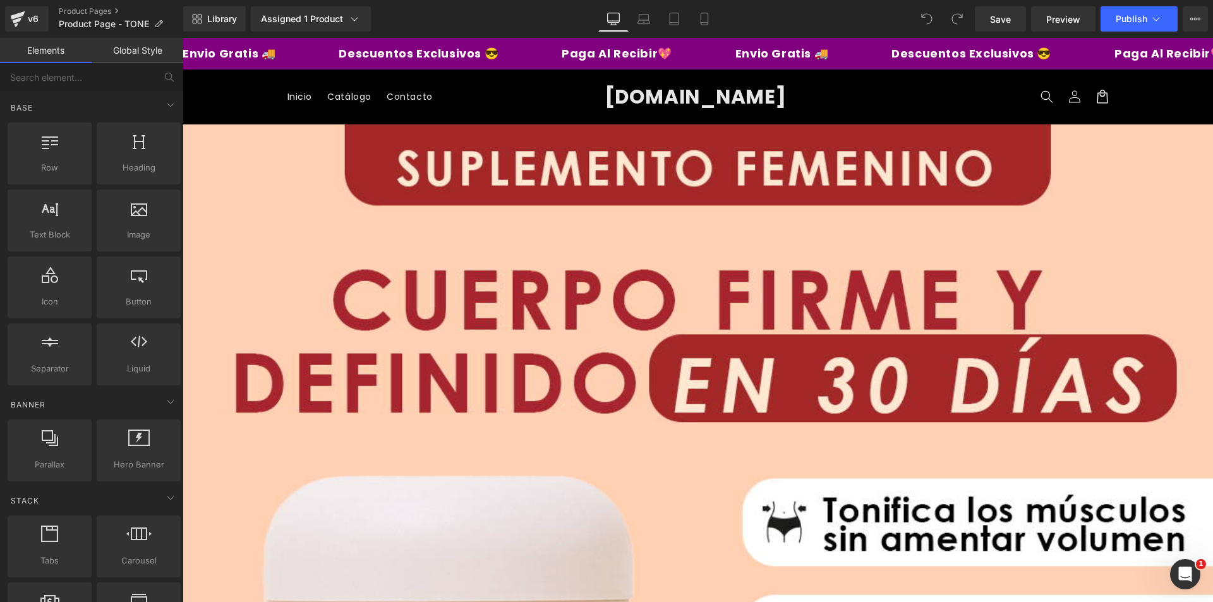
click at [1096, 98] on icon at bounding box center [1102, 97] width 14 height 14
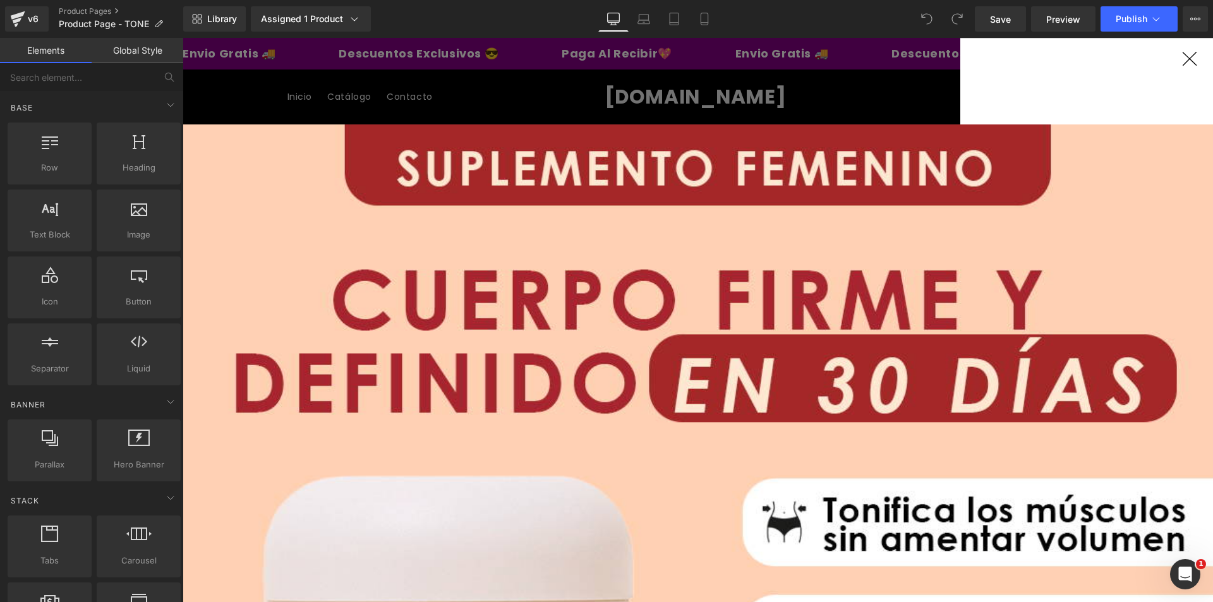
click at [1190, 56] on icon "Cerrar" at bounding box center [1189, 58] width 15 height 15
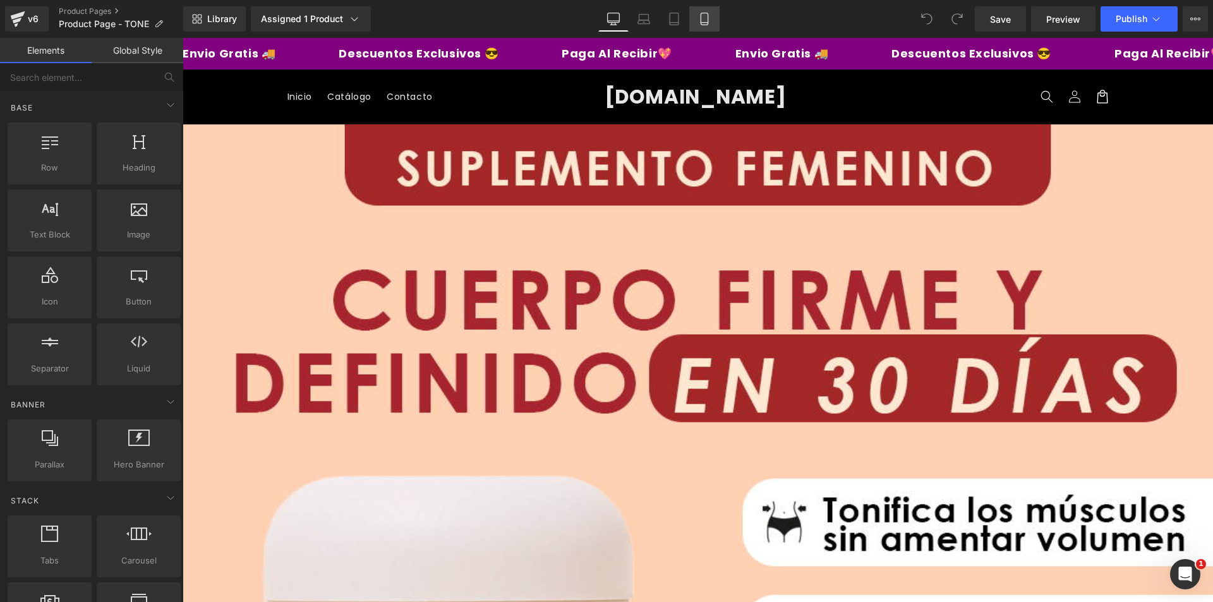
click at [704, 15] on icon at bounding box center [704, 19] width 13 height 13
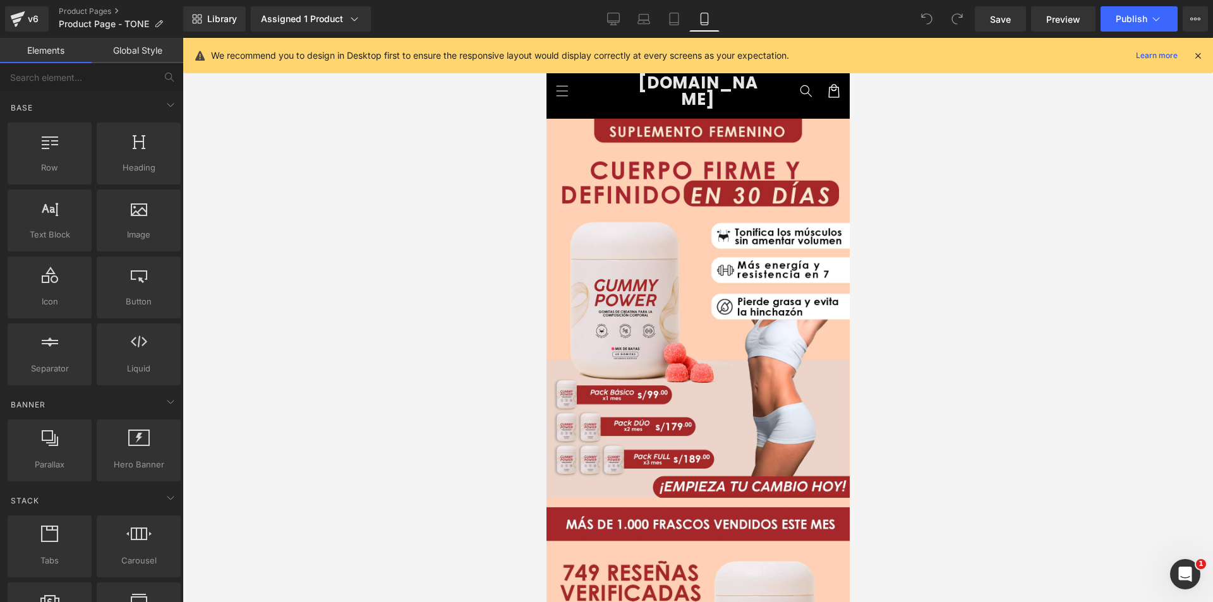
click at [1201, 55] on icon at bounding box center [1197, 55] width 11 height 11
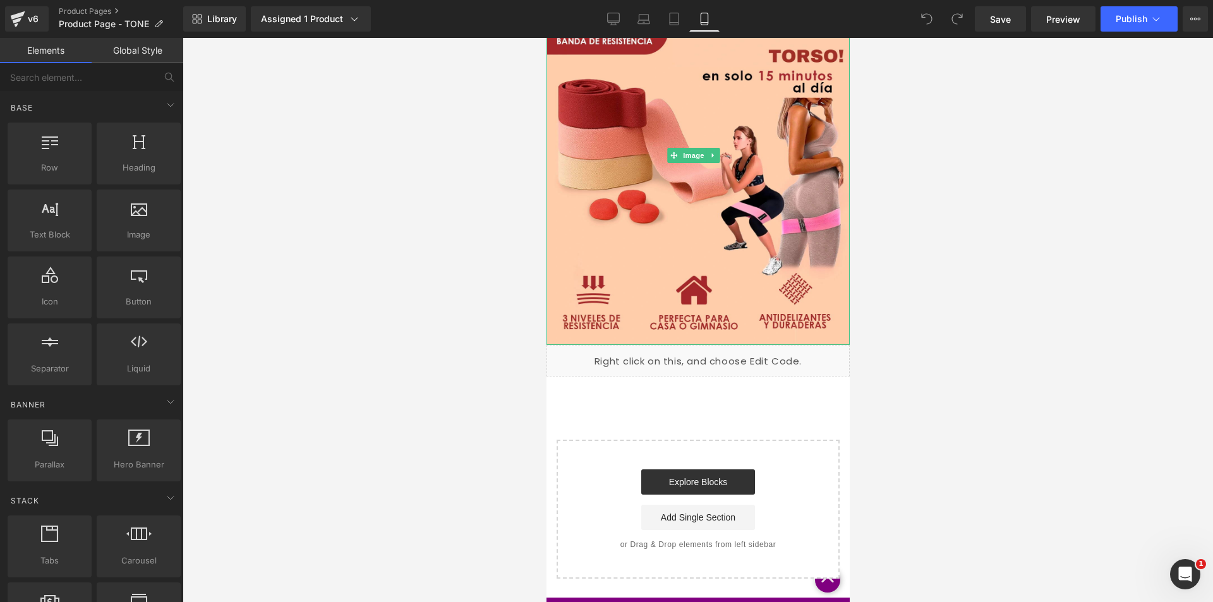
scroll to position [3340, 0]
